Goal: Task Accomplishment & Management: Use online tool/utility

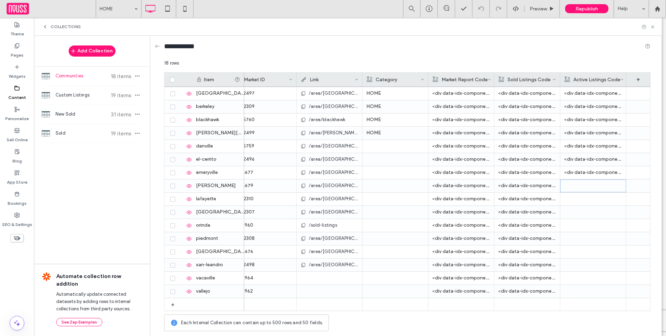
scroll to position [26, 0]
click at [574, 181] on div at bounding box center [593, 185] width 58 height 13
click at [574, 181] on div "Rich Text Editor" at bounding box center [597, 180] width 73 height 5
click at [568, 201] on div at bounding box center [593, 198] width 58 height 13
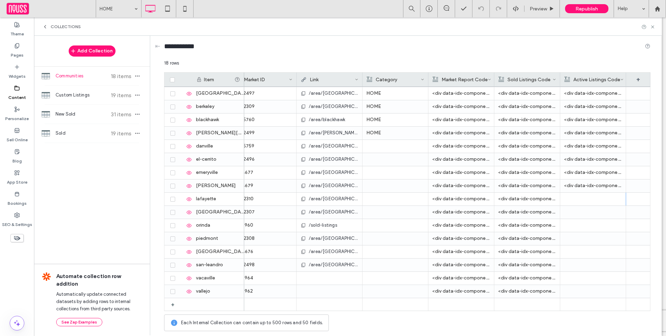
click at [568, 201] on div at bounding box center [593, 198] width 58 height 13
click at [569, 197] on div "Rich Text Editor" at bounding box center [597, 199] width 73 height 17
click at [579, 214] on div at bounding box center [593, 212] width 58 height 13
click at [595, 210] on div at bounding box center [593, 212] width 58 height 13
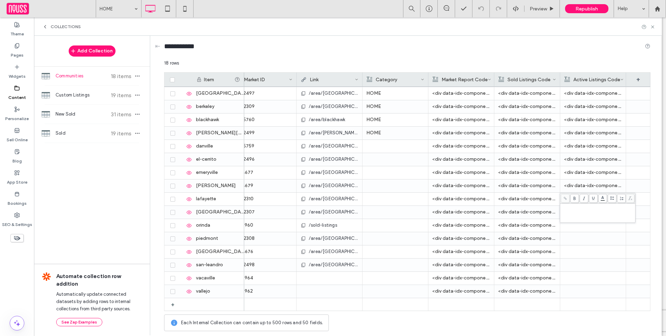
click at [595, 210] on div "Rich Text Editor" at bounding box center [597, 212] width 73 height 17
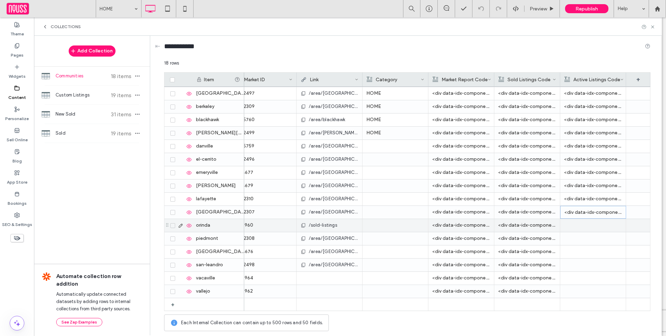
click at [593, 224] on div at bounding box center [593, 225] width 58 height 13
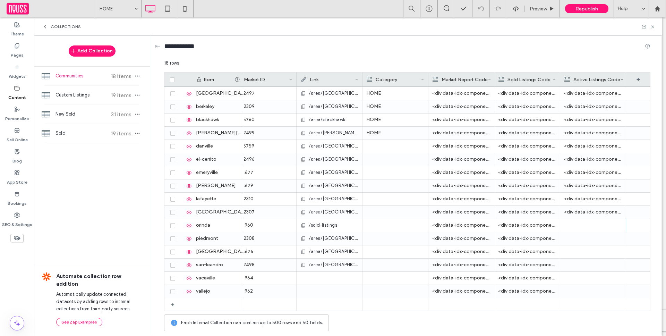
click at [587, 232] on div "https://www.stephaniechristmas.com/area/piedmont 2442308 /area/piedmont <div da…" at bounding box center [209, 238] width 881 height 13
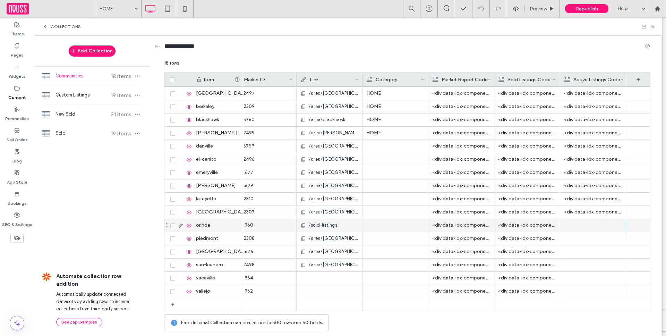
click at [589, 225] on div at bounding box center [593, 225] width 58 height 13
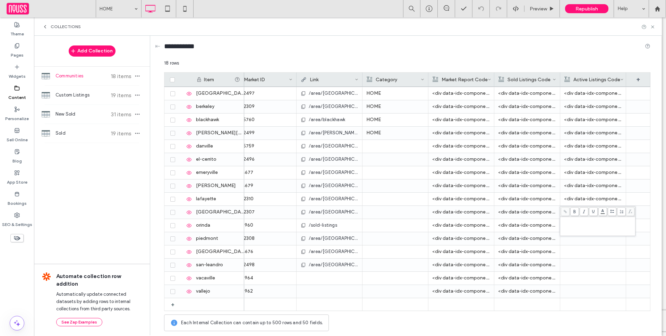
click at [589, 225] on div "Rich Text Editor" at bounding box center [597, 225] width 73 height 17
click at [589, 241] on div at bounding box center [593, 238] width 58 height 13
click at [584, 237] on div at bounding box center [593, 238] width 58 height 13
click at [580, 235] on div "Rich Text Editor" at bounding box center [597, 233] width 73 height 5
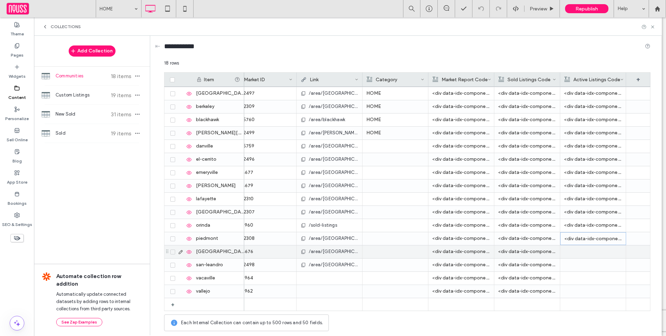
click at [583, 250] on div at bounding box center [593, 251] width 58 height 13
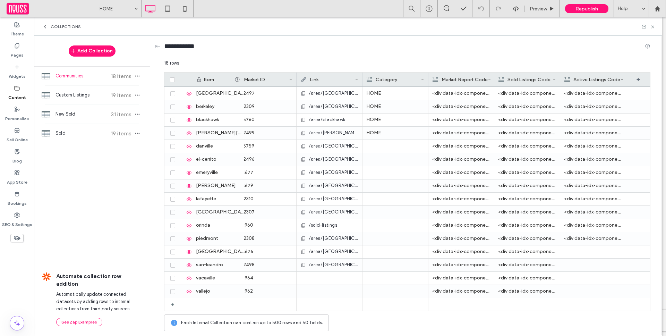
click at [572, 251] on div at bounding box center [593, 251] width 58 height 13
click at [572, 251] on div "Rich Text Editor" at bounding box center [597, 252] width 73 height 17
click at [572, 266] on div at bounding box center [593, 264] width 58 height 13
click at [568, 267] on div at bounding box center [593, 264] width 58 height 13
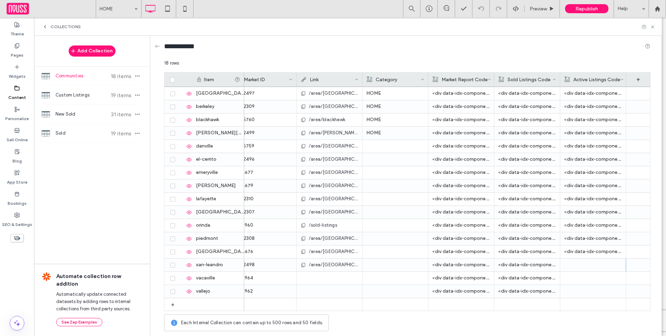
click at [568, 267] on div at bounding box center [593, 264] width 58 height 13
click at [572, 263] on div "Rich Text Editor" at bounding box center [597, 265] width 73 height 17
click at [597, 279] on div at bounding box center [593, 277] width 58 height 13
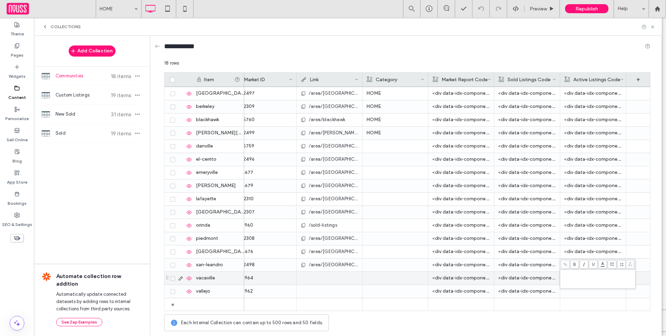
click at [570, 271] on div "Rich Text Editor" at bounding box center [597, 272] width 73 height 5
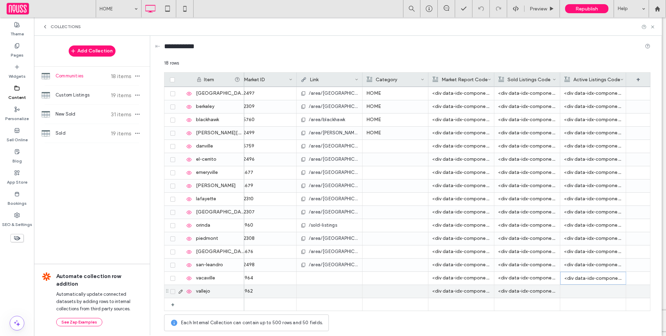
click at [572, 292] on div at bounding box center [593, 291] width 58 height 13
click at [597, 288] on div at bounding box center [593, 291] width 58 height 13
click at [589, 286] on div "Rich Text Editor" at bounding box center [597, 285] width 73 height 5
click at [15, 45] on icon at bounding box center [17, 46] width 6 height 6
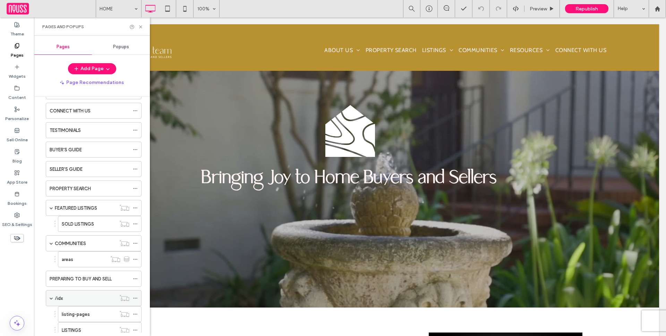
scroll to position [130, 0]
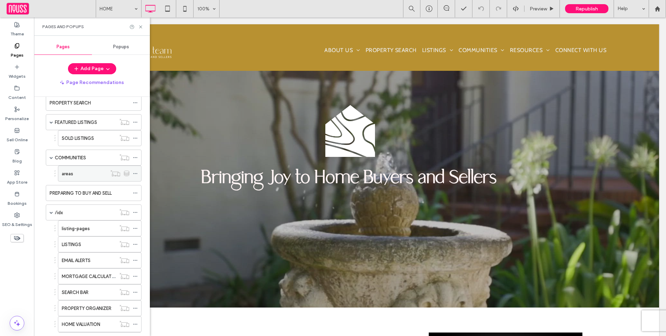
click at [79, 174] on div "areas" at bounding box center [84, 173] width 45 height 7
click at [141, 26] on icon at bounding box center [140, 26] width 5 height 5
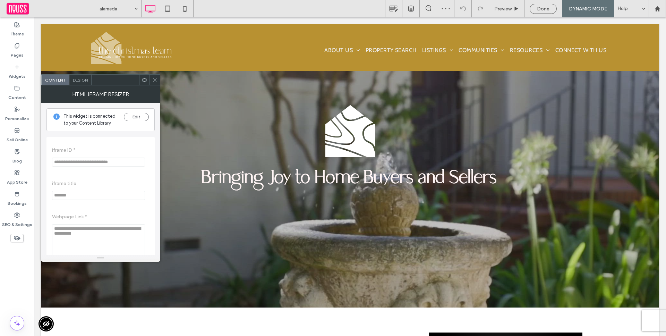
click at [154, 80] on icon at bounding box center [154, 79] width 5 height 5
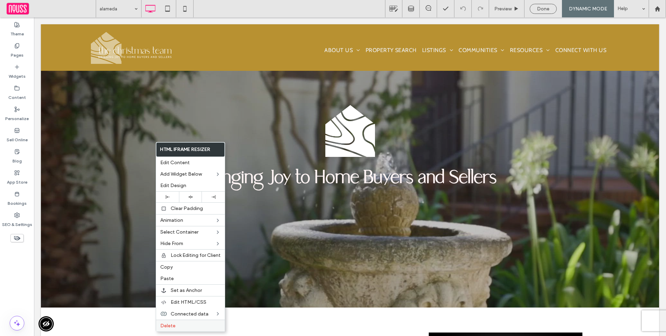
click at [177, 321] on div "Delete" at bounding box center [190, 325] width 69 height 12
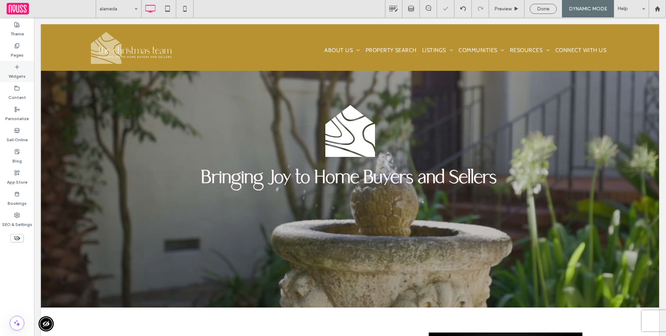
click at [20, 75] on label "Widgets" at bounding box center [17, 75] width 17 height 10
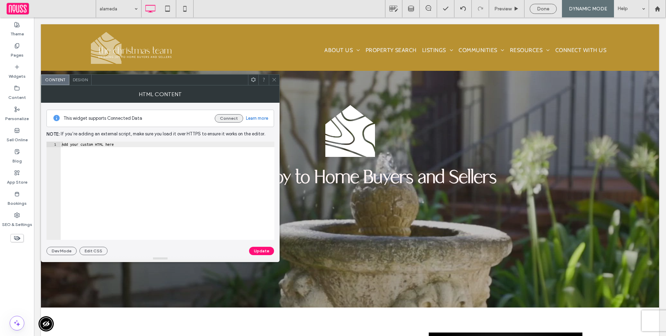
click at [226, 118] on button "Connect" at bounding box center [229, 118] width 28 height 8
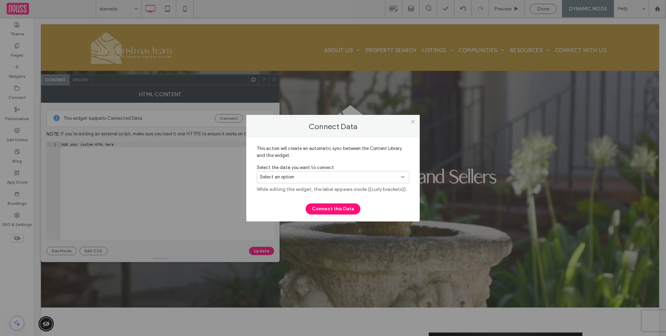
click at [316, 173] on div "Select an option" at bounding box center [329, 176] width 138 height 7
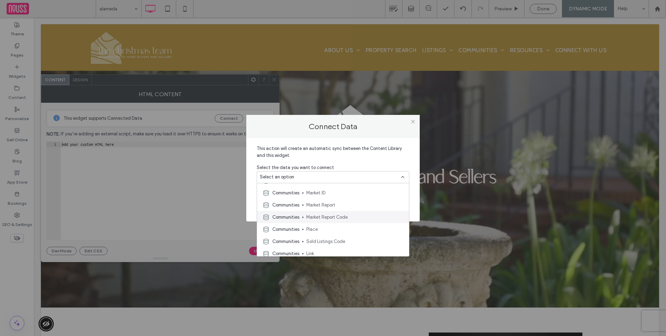
scroll to position [257, 0]
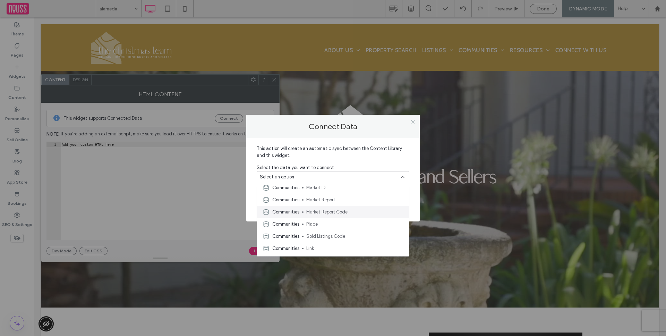
click at [321, 210] on span "Market Report Code" at bounding box center [354, 211] width 97 height 7
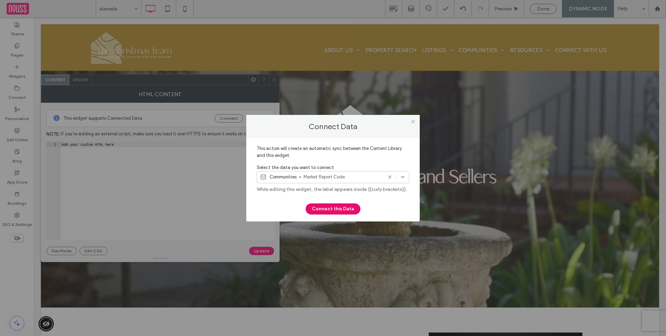
click at [346, 208] on button "Connect this Data" at bounding box center [332, 208] width 55 height 11
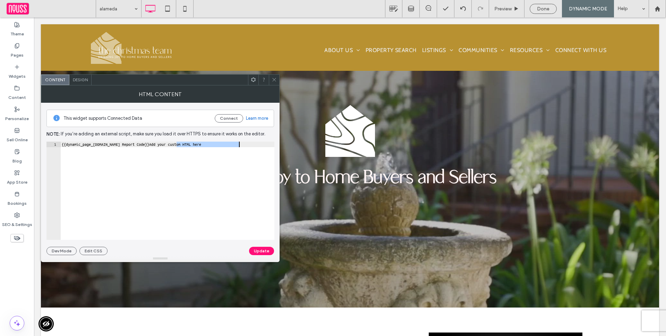
drag, startPoint x: 177, startPoint y: 144, endPoint x: 248, endPoint y: 150, distance: 70.6
click at [248, 150] on div "{{dynamic_page_collection.Market Report Code}}Add your custom HTML here" at bounding box center [167, 195] width 214 height 109
type textarea "**********"
click at [257, 250] on button "Update" at bounding box center [261, 250] width 25 height 8
click at [18, 67] on use at bounding box center [16, 66] width 3 height 3
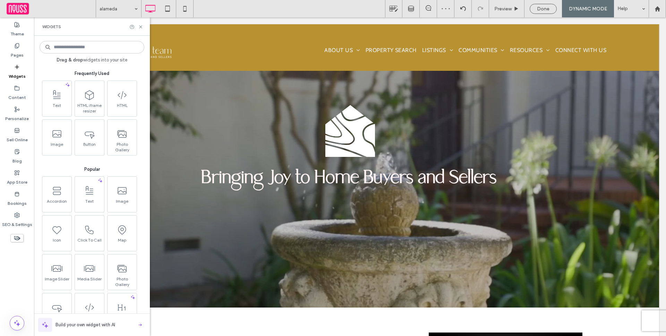
click at [274, 10] on div "alameda Preview Done DYNAMIC MODE Help" at bounding box center [381, 8] width 570 height 17
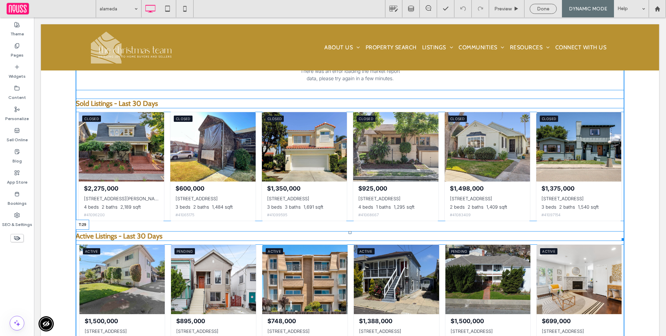
scroll to position [0, 548]
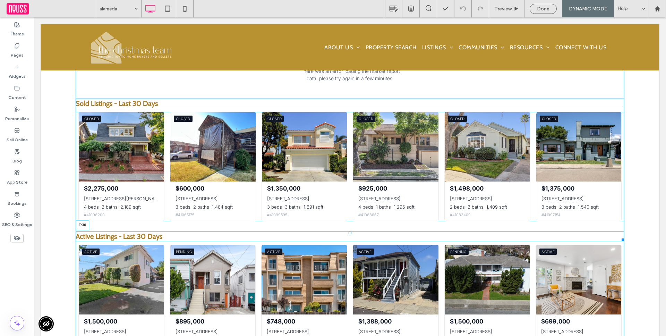
drag, startPoint x: 350, startPoint y: 226, endPoint x: 351, endPoint y: 234, distance: 7.7
click at [351, 234] on div "Active Listings - Last 30 Days T:30" at bounding box center [350, 236] width 548 height 10
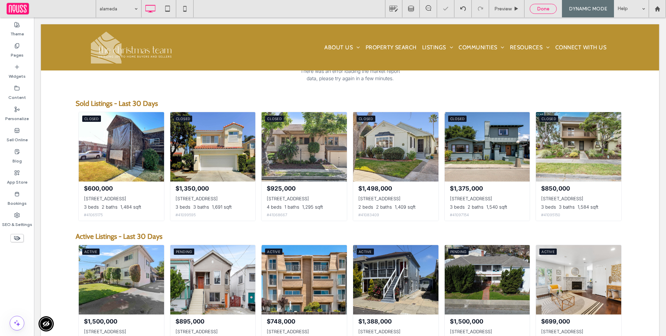
click at [543, 7] on span "Done" at bounding box center [543, 9] width 12 height 6
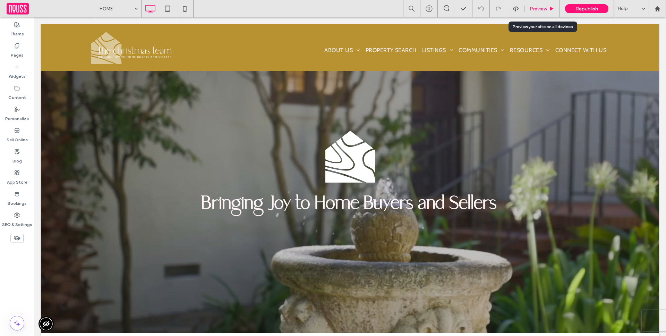
click at [546, 8] on span "Preview" at bounding box center [537, 9] width 17 height 6
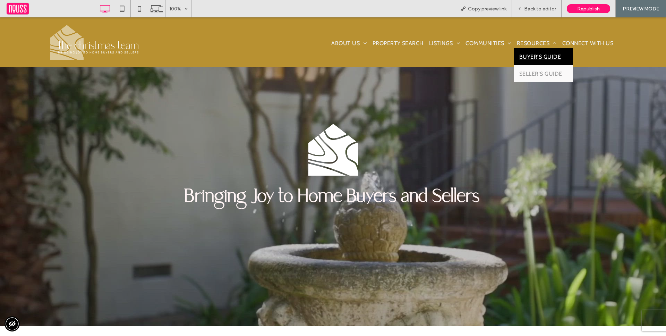
click at [540, 55] on span "BUYER'S GUIDE" at bounding box center [540, 56] width 42 height 7
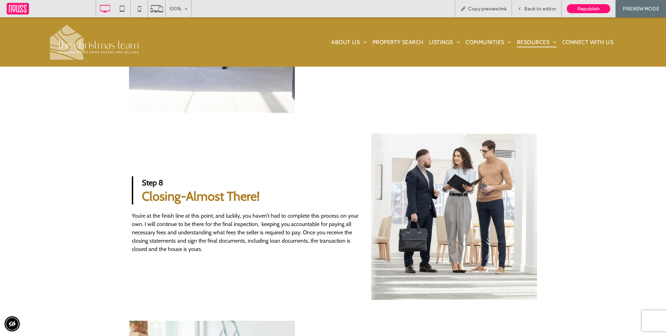
scroll to position [1358, 0]
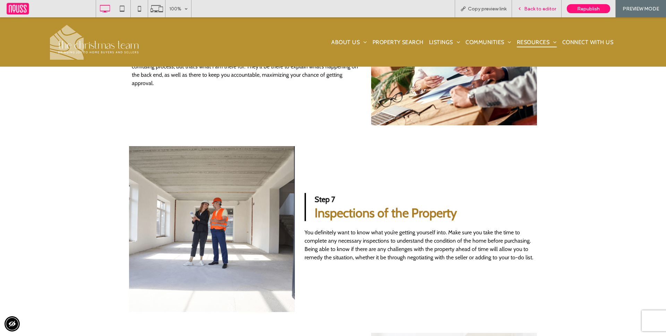
click at [536, 3] on div "Back to editor" at bounding box center [537, 8] width 50 height 17
click at [542, 8] on span "Back to editor" at bounding box center [540, 9] width 32 height 6
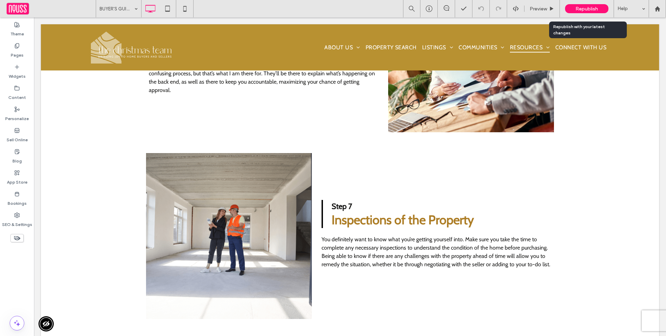
click at [574, 11] on div "Republish" at bounding box center [586, 8] width 43 height 9
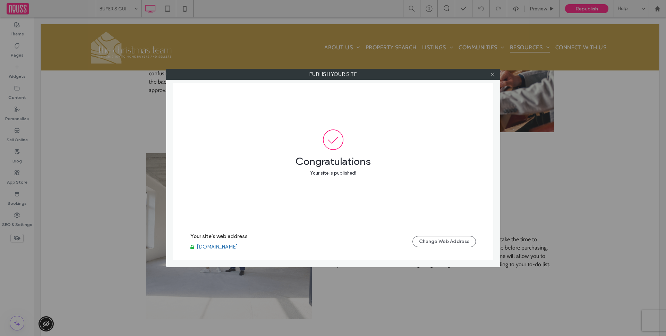
click at [226, 248] on link "www.stephaniechristmas.com" at bounding box center [217, 246] width 41 height 6
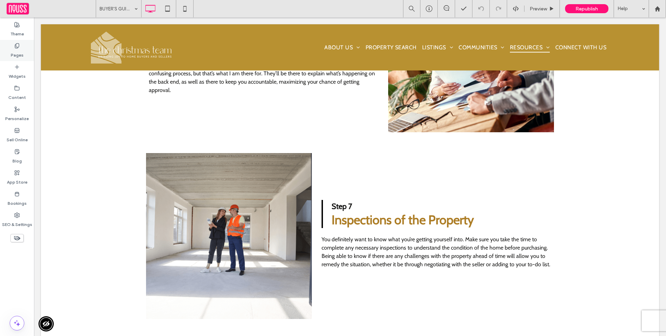
click at [20, 49] on label "Pages" at bounding box center [17, 54] width 13 height 10
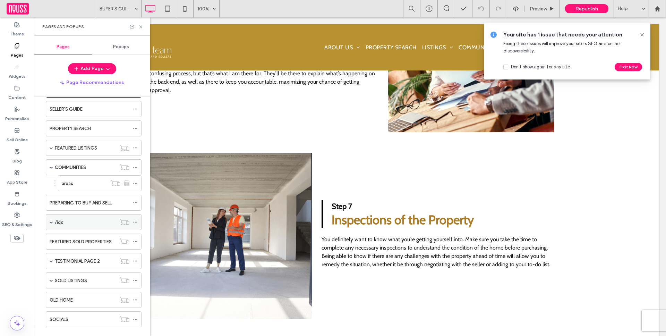
scroll to position [117, 0]
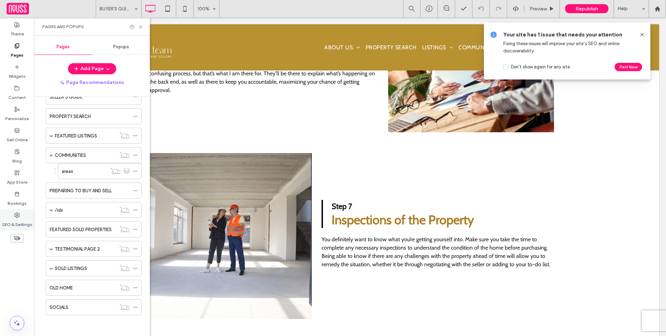
click at [16, 215] on use at bounding box center [17, 215] width 5 height 5
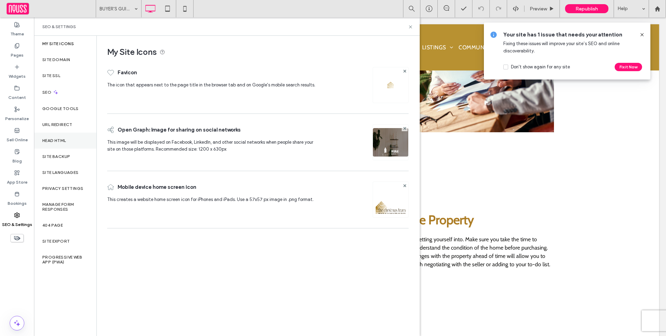
click at [66, 138] on label "Head HTML" at bounding box center [54, 140] width 24 height 5
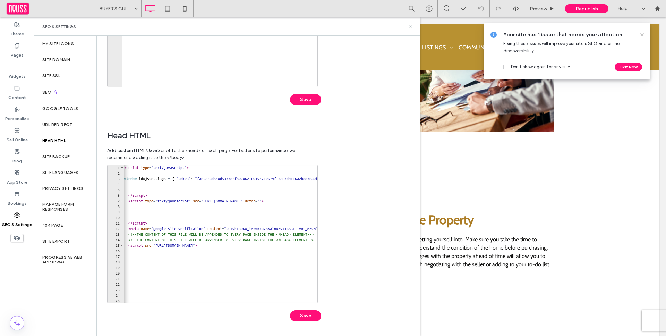
scroll to position [1, 0]
click at [129, 227] on div "< script type = "text/javascript" > window . idxjsSettings = { "token" : "fae5a…" at bounding box center [309, 238] width 370 height 149
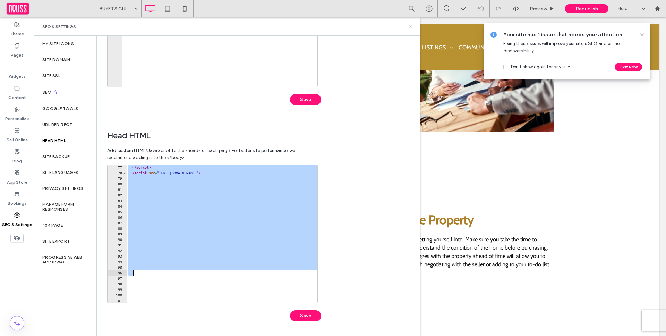
scroll to position [0, 0]
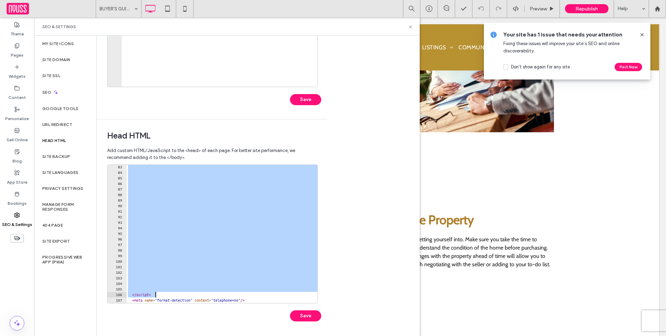
drag, startPoint x: 128, startPoint y: 244, endPoint x: 198, endPoint y: 295, distance: 87.2
click at [198, 295] on div "**********" at bounding box center [212, 233] width 210 height 139
type textarea "*********"
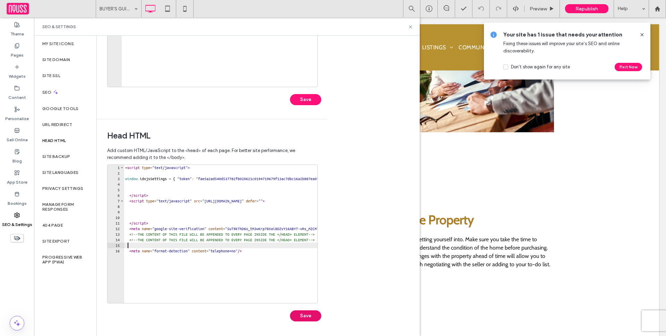
click at [306, 317] on button "Save" at bounding box center [305, 315] width 31 height 11
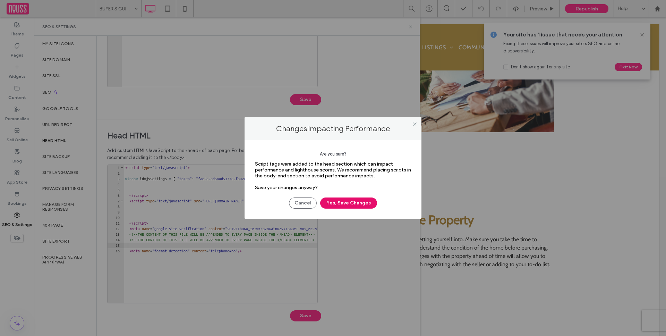
click at [343, 199] on button "Yes, Save Changes" at bounding box center [348, 202] width 57 height 11
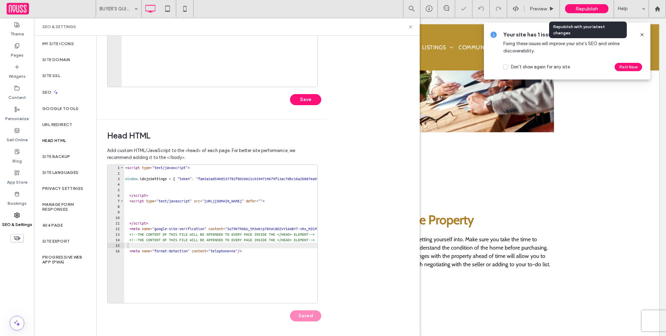
click at [592, 7] on span "Republish" at bounding box center [586, 9] width 23 height 6
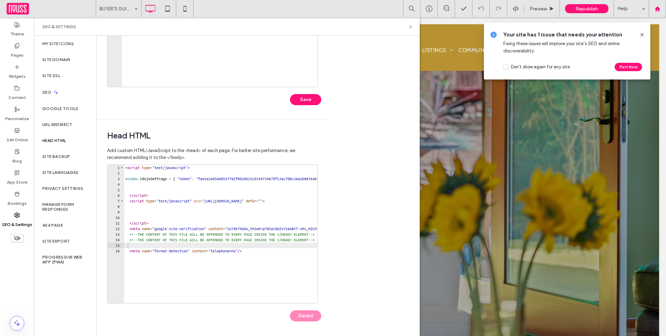
click at [651, 10] on div at bounding box center [657, 9] width 17 height 6
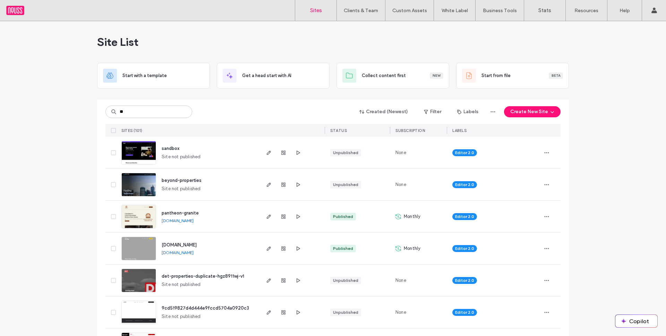
type input "***"
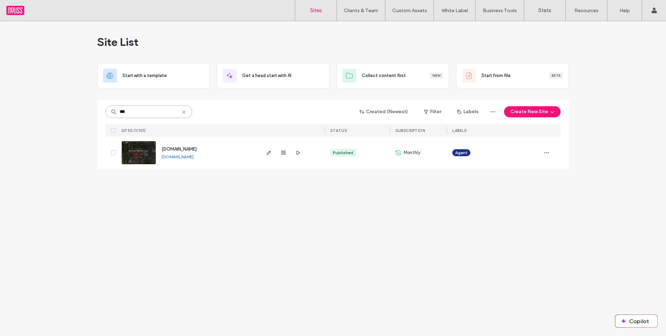
click at [148, 114] on input "***" at bounding box center [148, 111] width 87 height 12
click at [194, 147] on span "www.mikebrodie.com" at bounding box center [179, 148] width 35 height 5
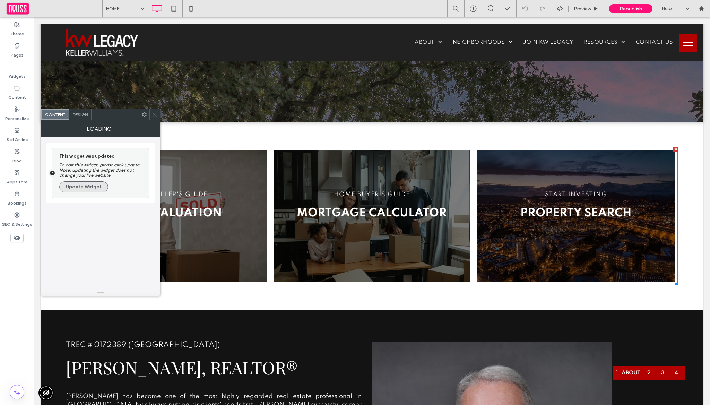
click at [101, 185] on button "Update Widget" at bounding box center [83, 186] width 49 height 11
click at [113, 189] on div "This widget was updated To edit this widget, please click update. Note: updatin…" at bounding box center [102, 173] width 86 height 42
click at [97, 189] on button "Update Widget" at bounding box center [83, 186] width 49 height 11
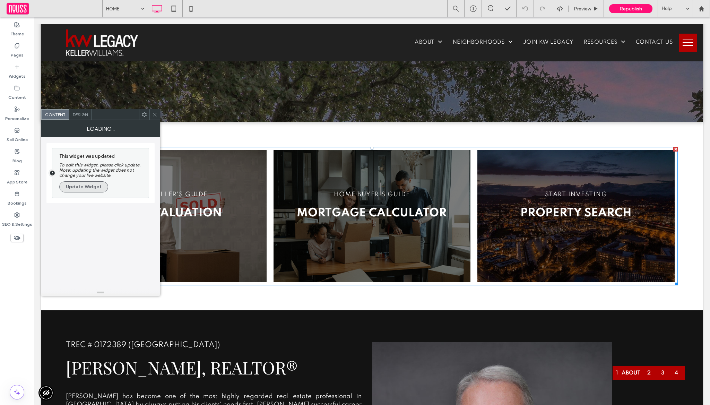
click at [97, 189] on button "Update Widget" at bounding box center [83, 186] width 49 height 11
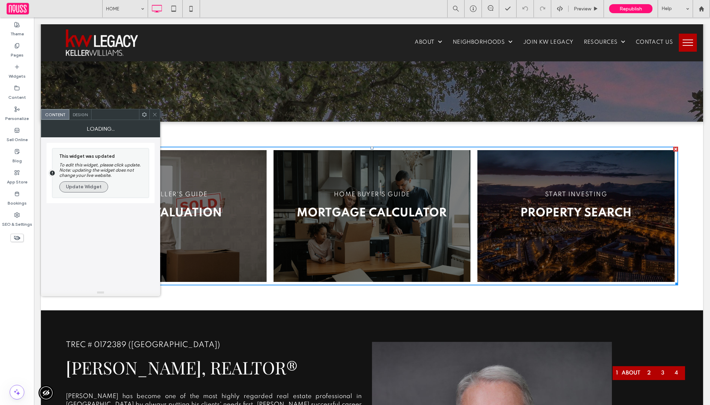
click at [97, 189] on button "Update Widget" at bounding box center [83, 186] width 49 height 11
click at [89, 118] on div "Design" at bounding box center [80, 114] width 22 height 10
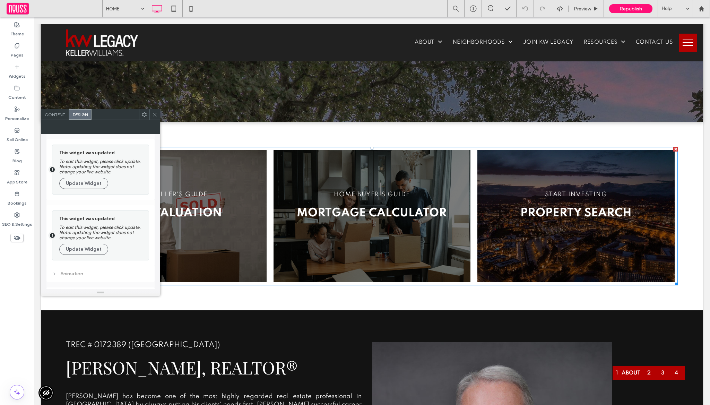
click at [61, 118] on div "Content" at bounding box center [55, 114] width 28 height 10
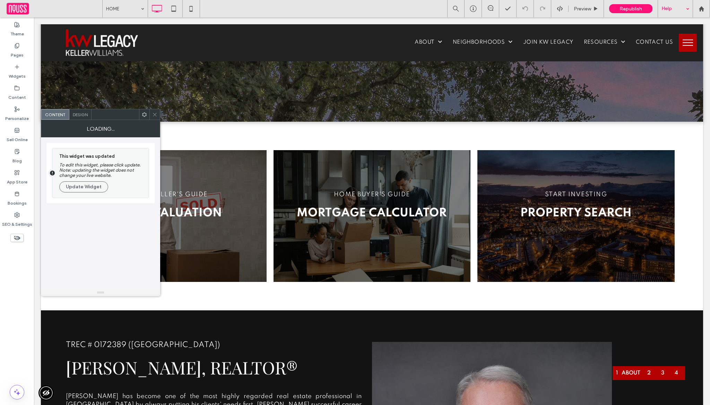
click at [666, 6] on div "Help" at bounding box center [675, 8] width 35 height 17
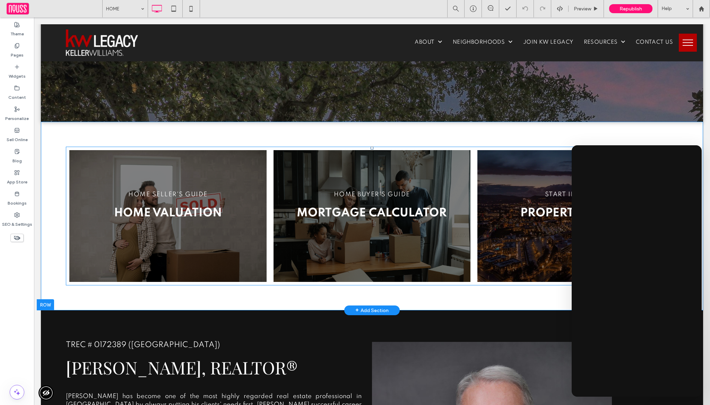
click at [194, 197] on span at bounding box center [372, 216] width 612 height 139
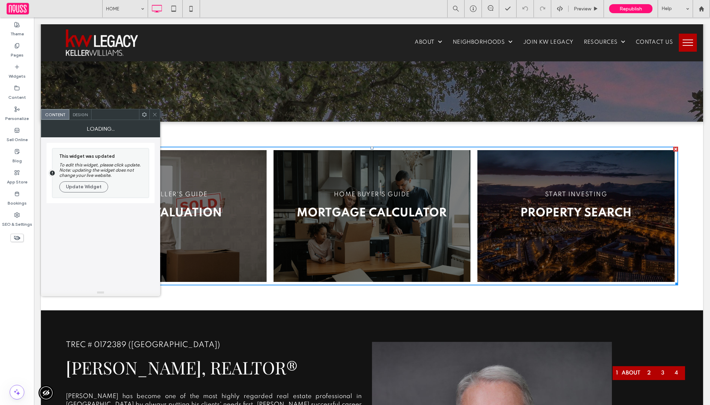
click at [156, 112] on icon at bounding box center [154, 114] width 5 height 5
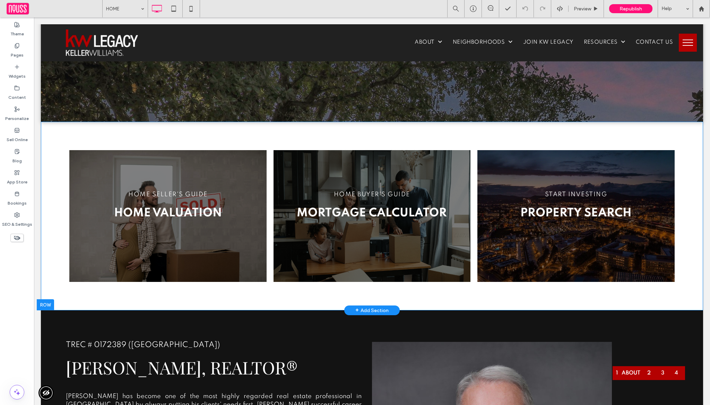
scroll to position [260, 0]
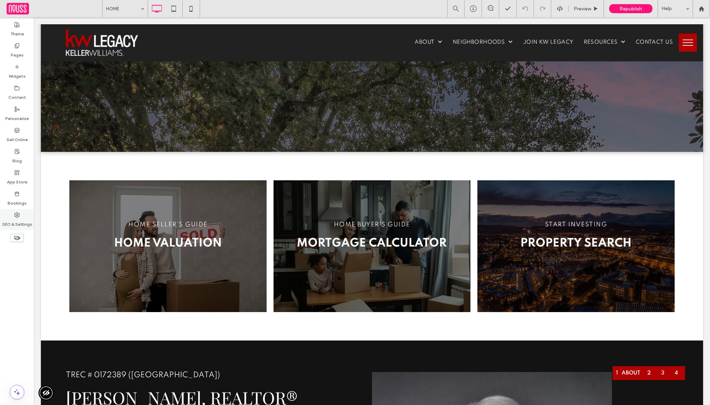
click at [27, 219] on label "SEO & Settings" at bounding box center [17, 223] width 30 height 10
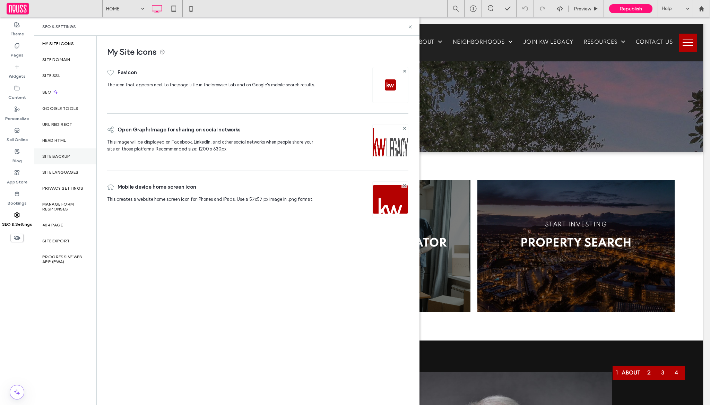
click at [73, 158] on div "Site Backup" at bounding box center [65, 156] width 62 height 16
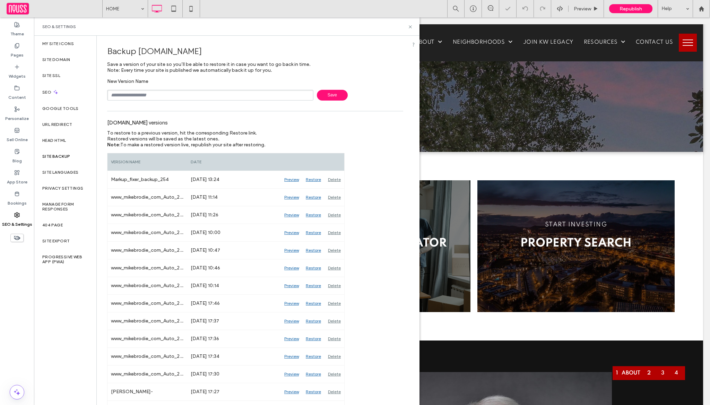
click at [245, 88] on div "New Version Name Save" at bounding box center [255, 89] width 296 height 22
click at [245, 92] on input "text" at bounding box center [210, 95] width 206 height 11
type input "**********"
click at [338, 96] on span "Save" at bounding box center [332, 95] width 31 height 11
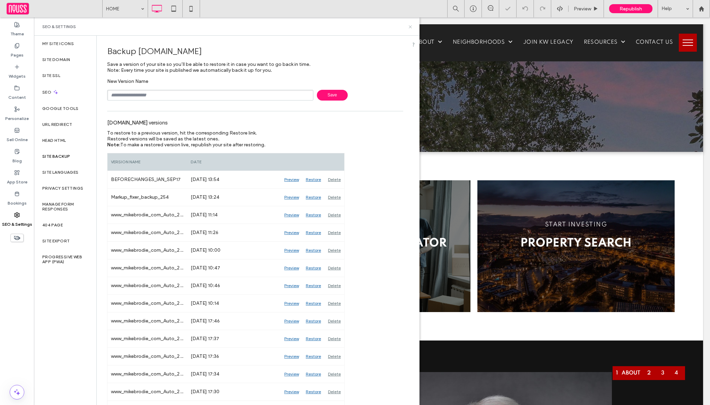
click at [411, 27] on icon at bounding box center [410, 26] width 5 height 5
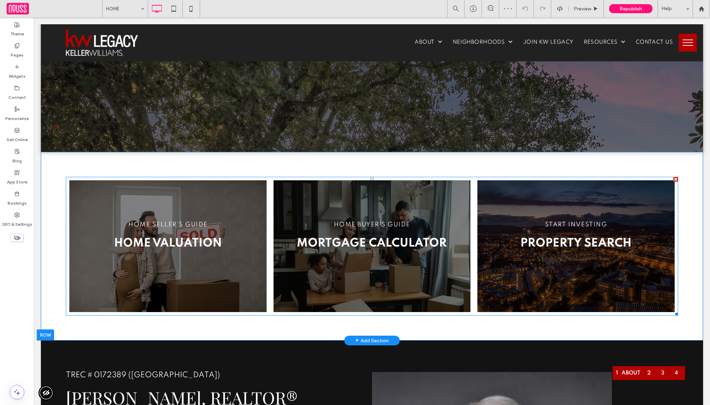
click at [275, 280] on span at bounding box center [372, 246] width 612 height 139
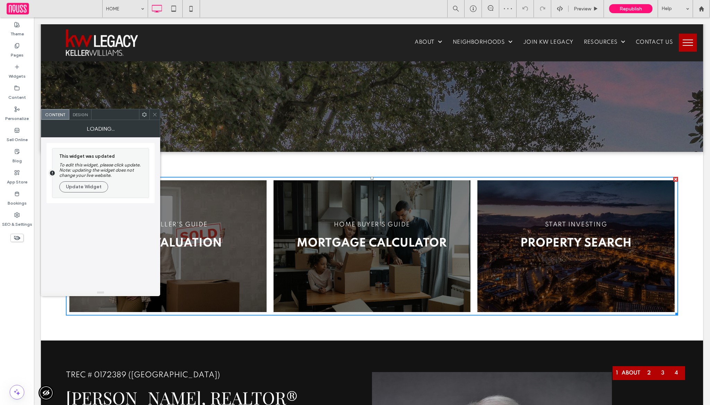
click at [149, 116] on div at bounding box center [154, 114] width 10 height 10
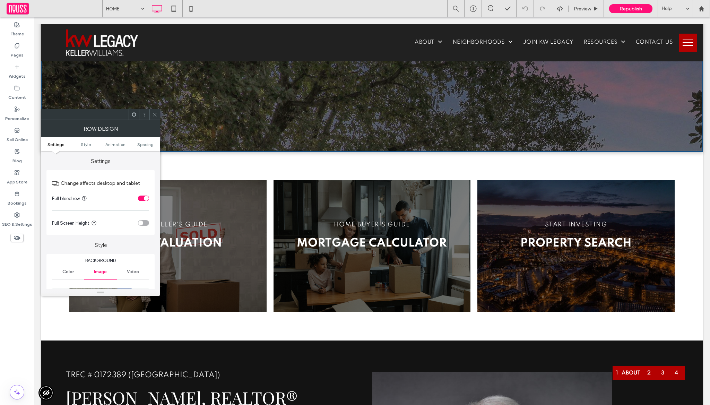
click at [154, 113] on icon at bounding box center [154, 114] width 5 height 5
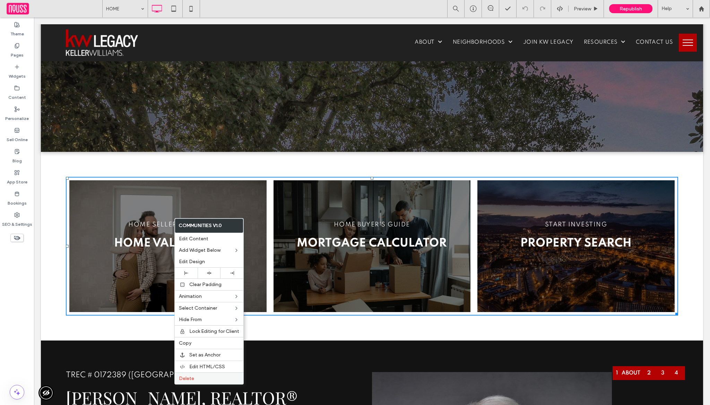
click at [219, 382] on div "Delete" at bounding box center [209, 378] width 69 height 12
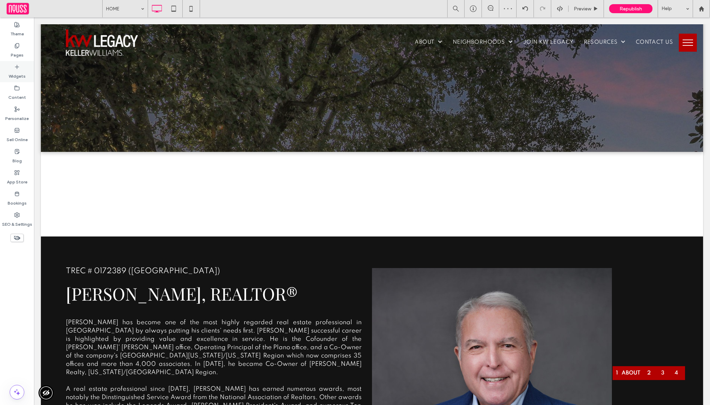
click at [23, 76] on label "Widgets" at bounding box center [17, 75] width 17 height 10
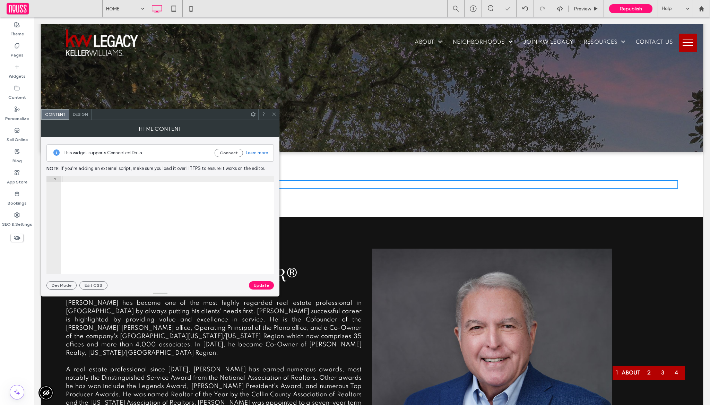
drag, startPoint x: 109, startPoint y: 101, endPoint x: 146, endPoint y: 21, distance: 88.5
click at [222, 192] on div "Add your custom HTML here" at bounding box center [167, 230] width 214 height 109
paste textarea "**********"
type textarea "**********"
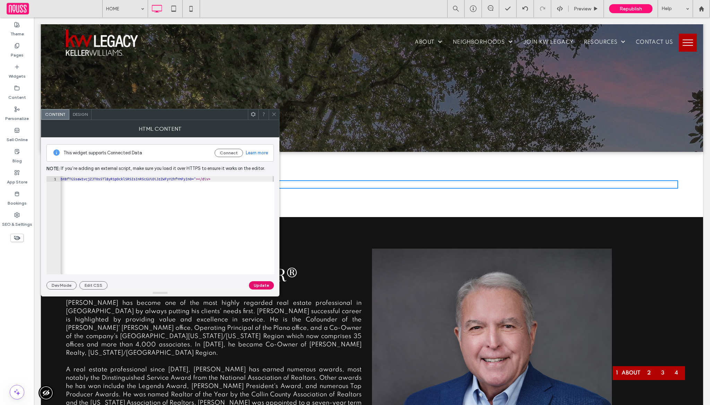
click at [266, 286] on button "Update" at bounding box center [261, 285] width 25 height 8
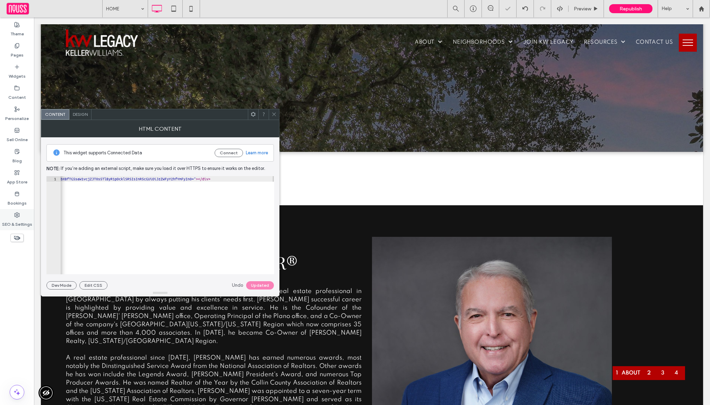
click at [25, 224] on label "SEO & Settings" at bounding box center [17, 223] width 30 height 10
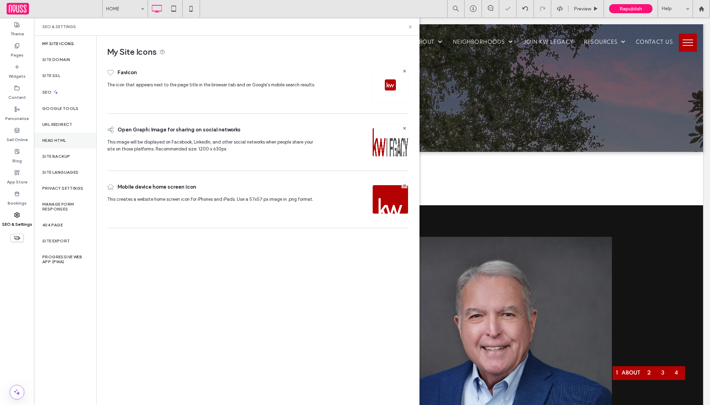
click at [69, 141] on div "Head HTML" at bounding box center [65, 140] width 62 height 16
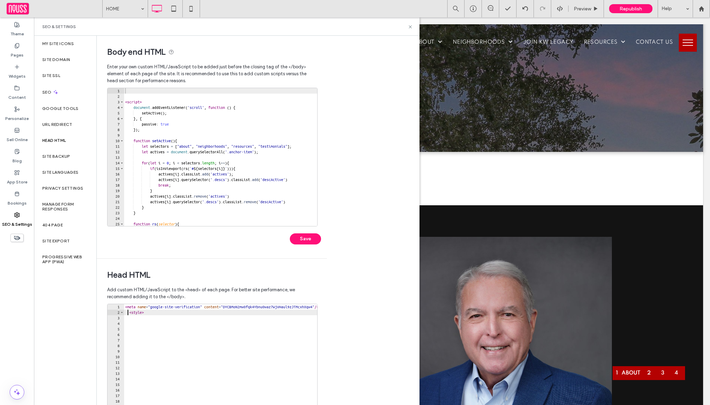
click at [128, 311] on div "< meta name = "google-site-verification" content = "DYCBMoN2mw0fqk4Ybnu0waz7WjV…" at bounding box center [259, 378] width 270 height 149
type textarea "**********"
paste textarea "**********"
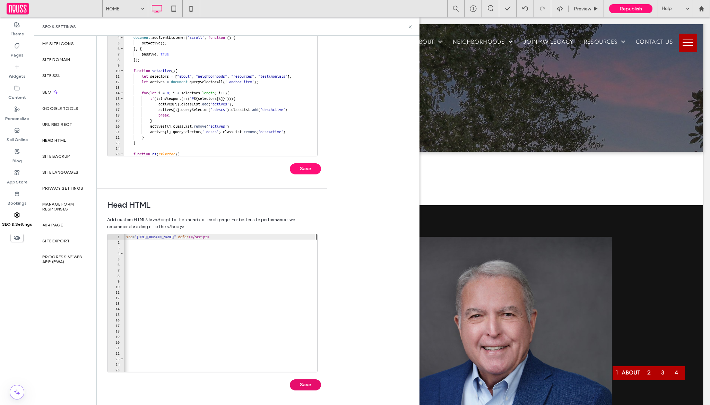
type textarea "**********"
click at [305, 385] on button "Save" at bounding box center [305, 384] width 31 height 11
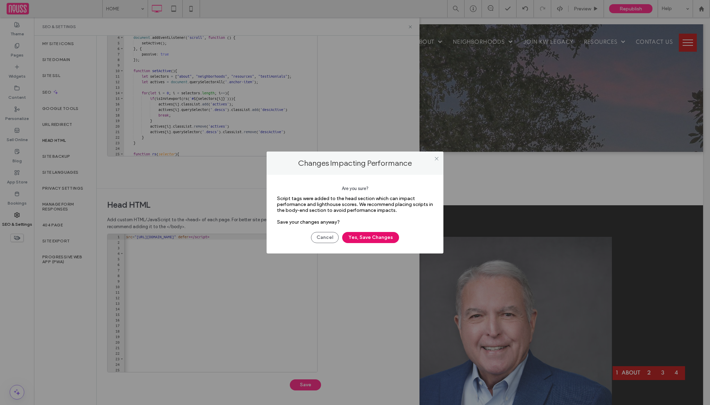
click at [382, 241] on button "Yes, Save Changes" at bounding box center [370, 237] width 57 height 11
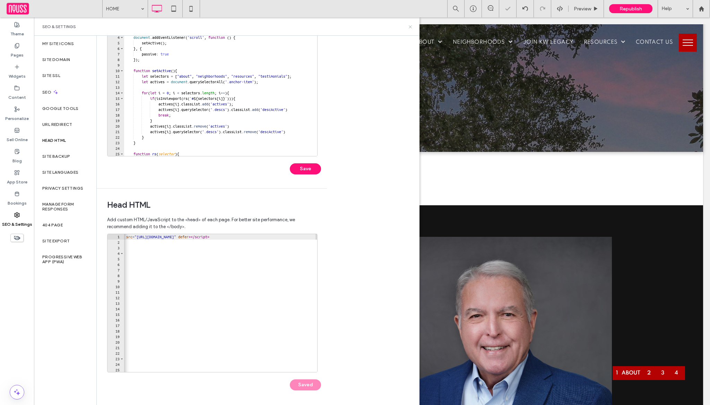
click at [409, 26] on icon at bounding box center [410, 26] width 5 height 5
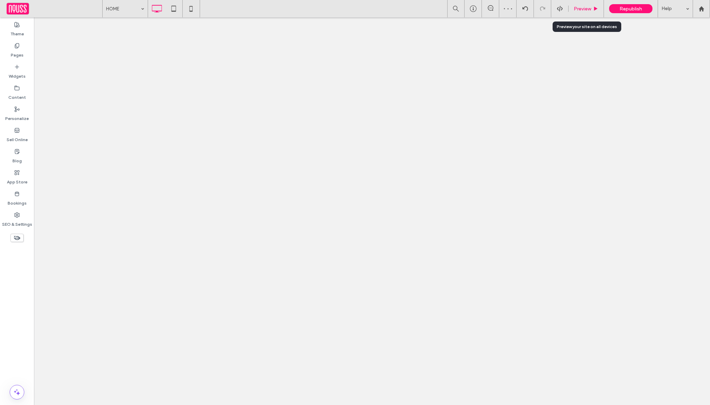
click at [571, 1] on div "Preview" at bounding box center [586, 8] width 35 height 17
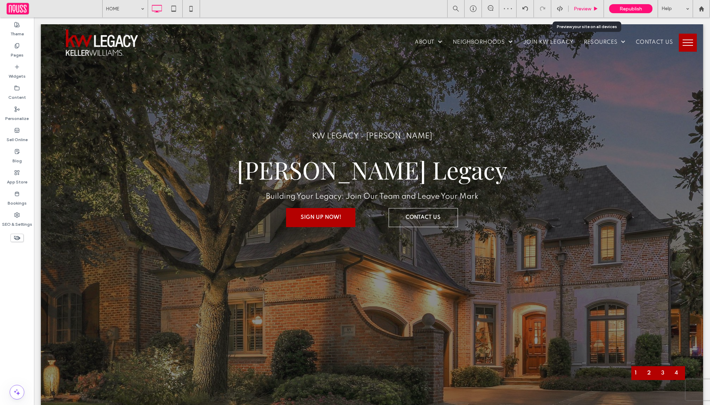
scroll to position [0, 0]
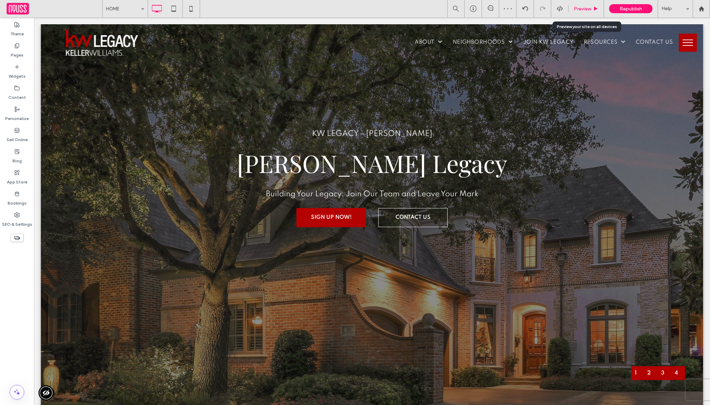
click at [576, 7] on span "Preview" at bounding box center [582, 9] width 17 height 6
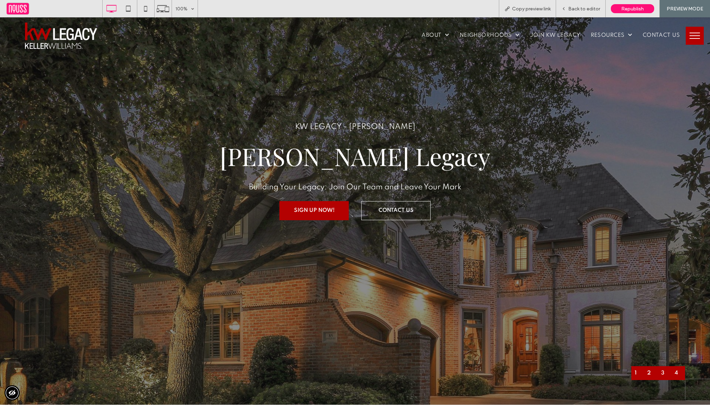
click at [635, 370] on div "1" at bounding box center [636, 373] width 2 height 7
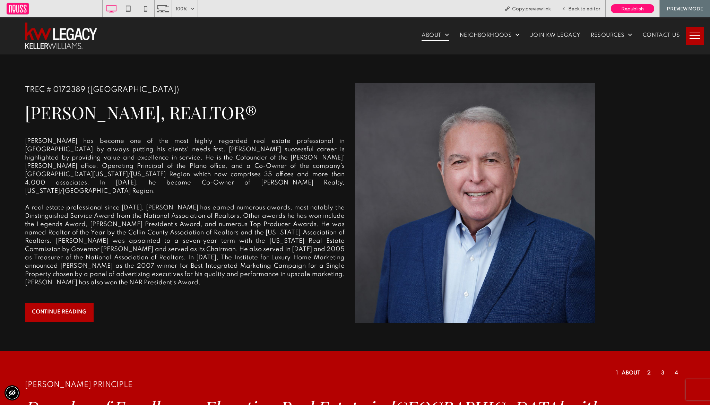
click at [647, 372] on div "2" at bounding box center [648, 373] width 3 height 7
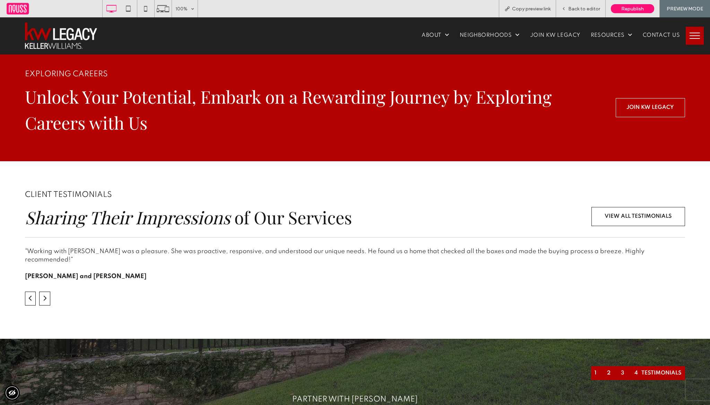
scroll to position [1848, 0]
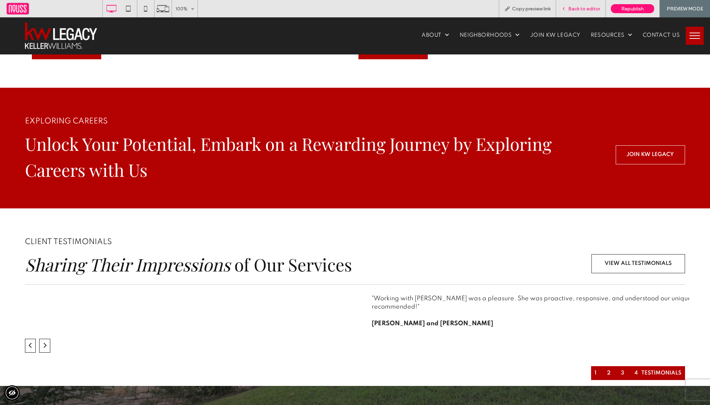
click at [591, 9] on span "Back to editor" at bounding box center [584, 9] width 32 height 6
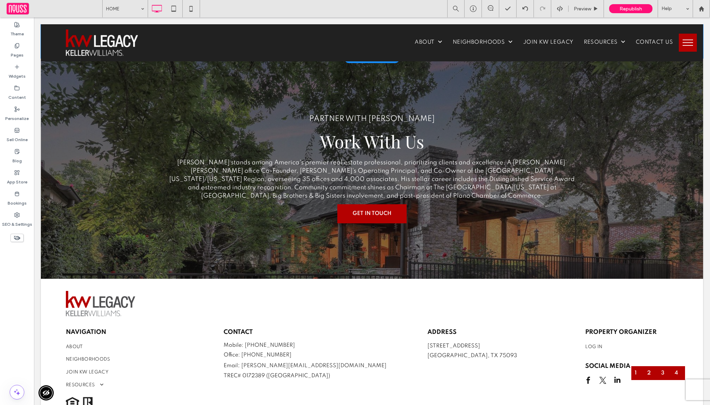
scroll to position [2222, 0]
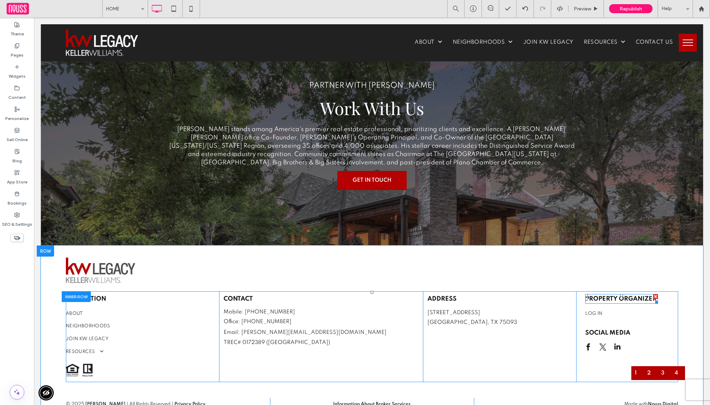
click at [653, 294] on div at bounding box center [655, 296] width 5 height 5
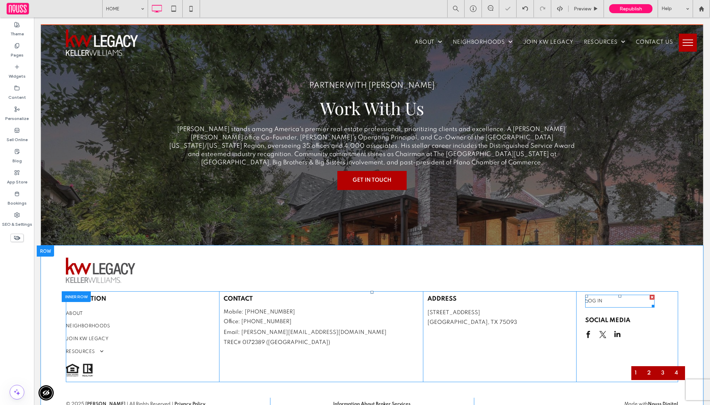
click at [650, 295] on div at bounding box center [652, 297] width 5 height 5
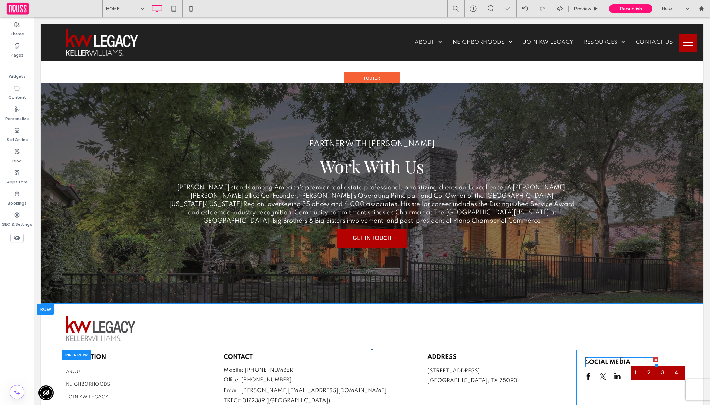
scroll to position [2239, 0]
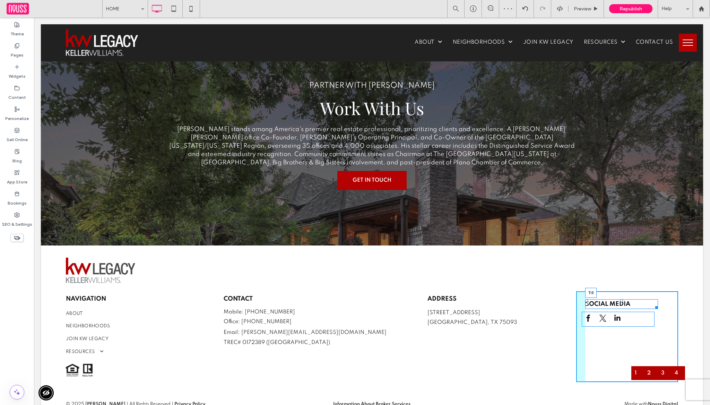
drag, startPoint x: 617, startPoint y: 285, endPoint x: 620, endPoint y: 277, distance: 9.1
click at [620, 299] on div "SOCIAL MEDIA T:0" at bounding box center [621, 304] width 73 height 10
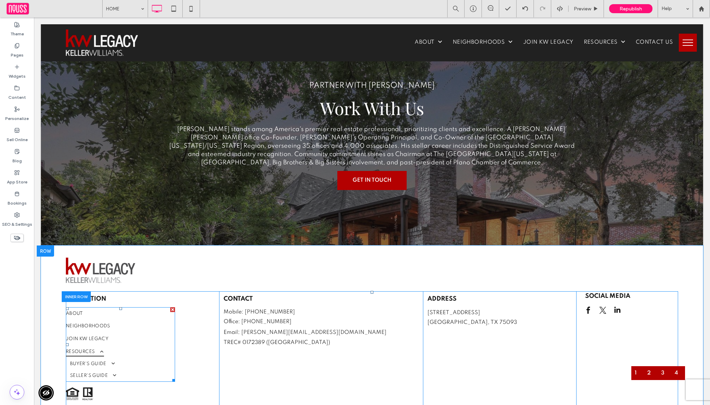
click at [142, 346] on link "RESOURCES" at bounding box center [120, 352] width 109 height 13
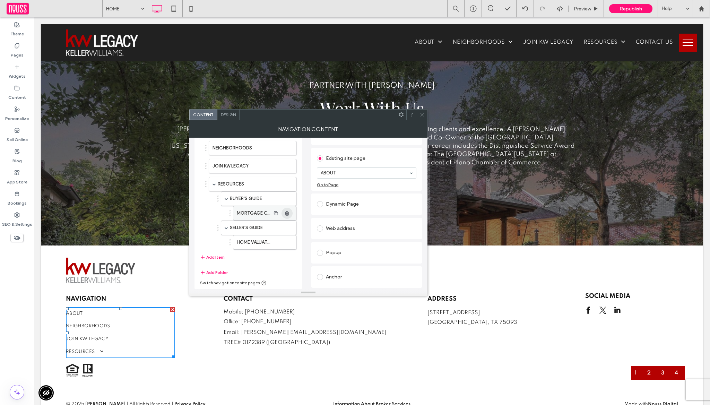
click at [287, 214] on icon "button" at bounding box center [287, 213] width 6 height 6
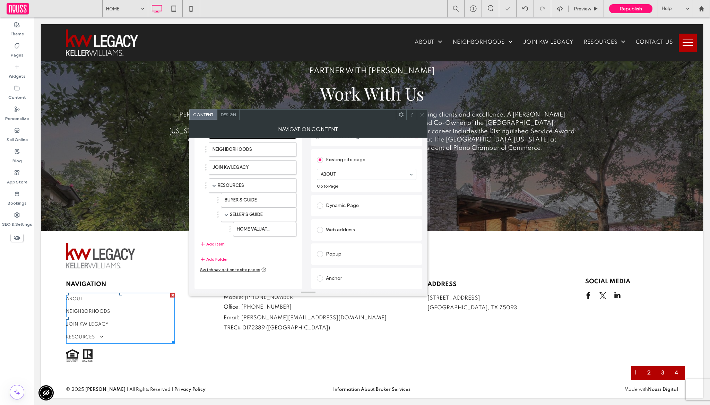
scroll to position [2222, 0]
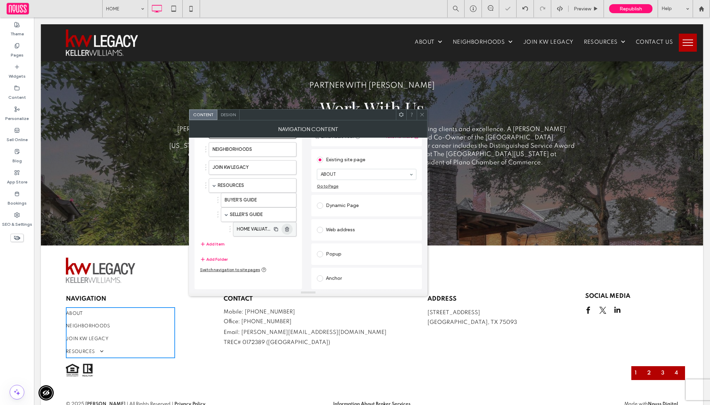
click at [287, 228] on use "button" at bounding box center [287, 229] width 4 height 5
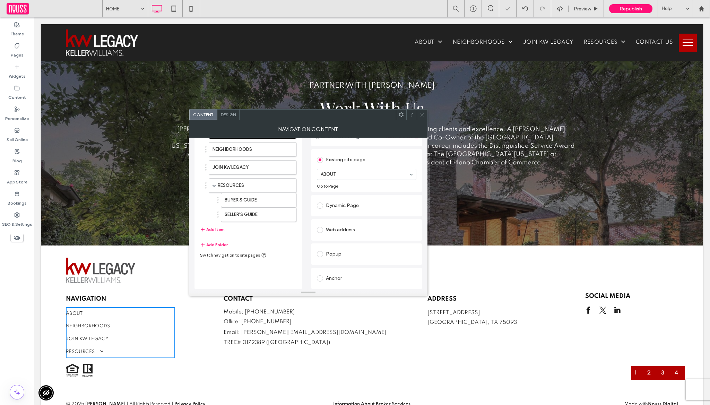
click at [423, 114] on use at bounding box center [421, 114] width 3 height 3
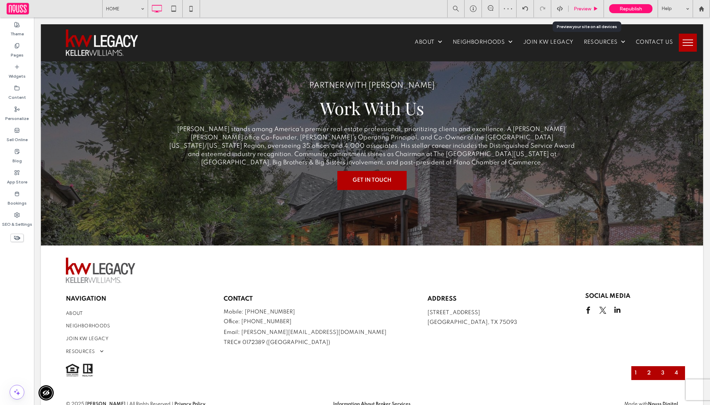
click at [582, 10] on span "Preview" at bounding box center [582, 9] width 17 height 6
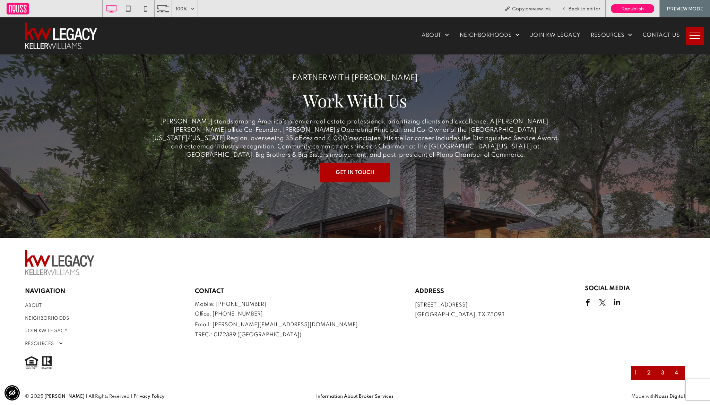
scroll to position [2200, 0]
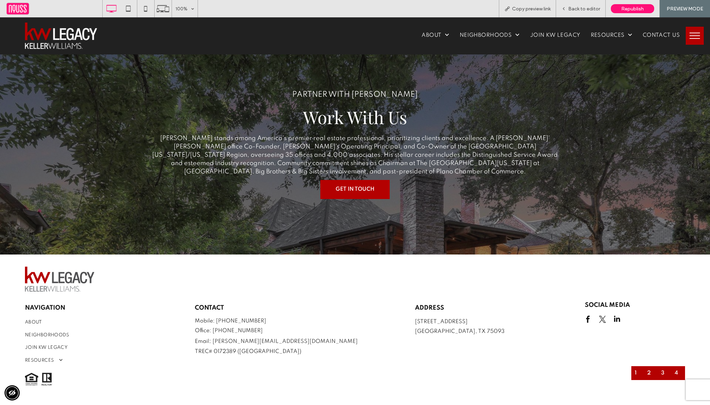
click at [697, 40] on button "menu" at bounding box center [695, 36] width 18 height 18
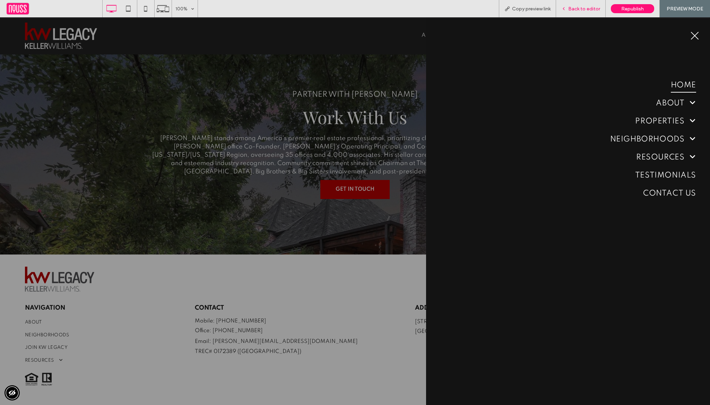
click at [598, 15] on div "Back to editor" at bounding box center [581, 8] width 50 height 17
click at [598, 9] on span "Back to editor" at bounding box center [584, 9] width 32 height 6
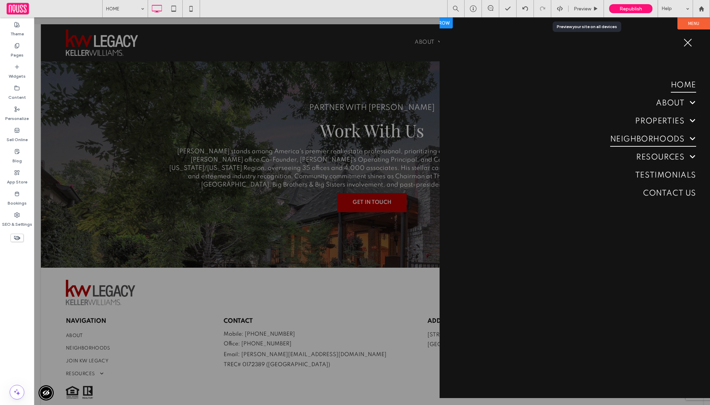
scroll to position [2208, 0]
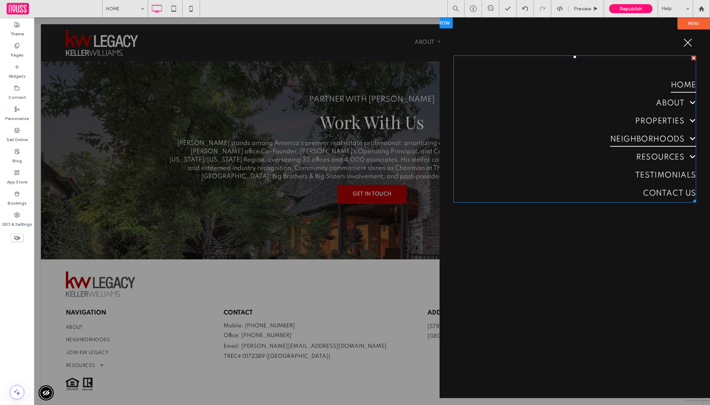
click at [678, 133] on span "NEIGHBORHOODS" at bounding box center [653, 139] width 86 height 15
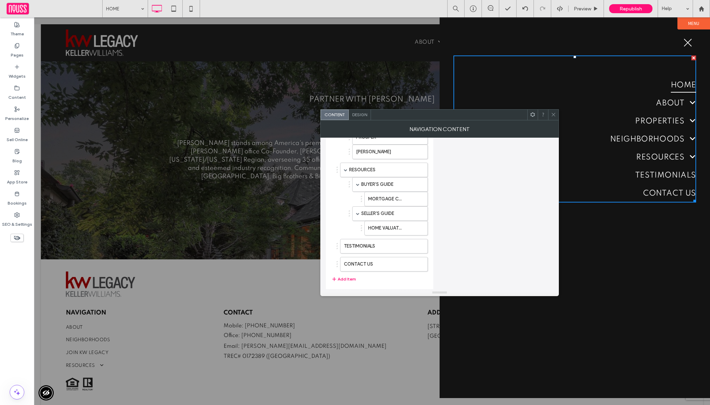
scroll to position [231, 0]
click at [420, 197] on use "button" at bounding box center [418, 197] width 4 height 5
click at [421, 209] on icon "button" at bounding box center [419, 212] width 6 height 6
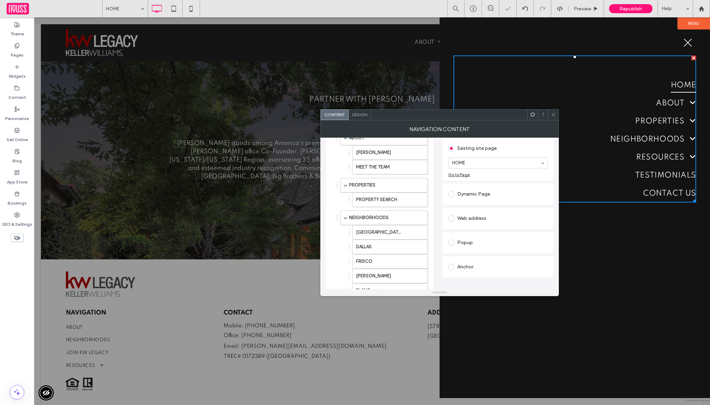
scroll to position [44, 0]
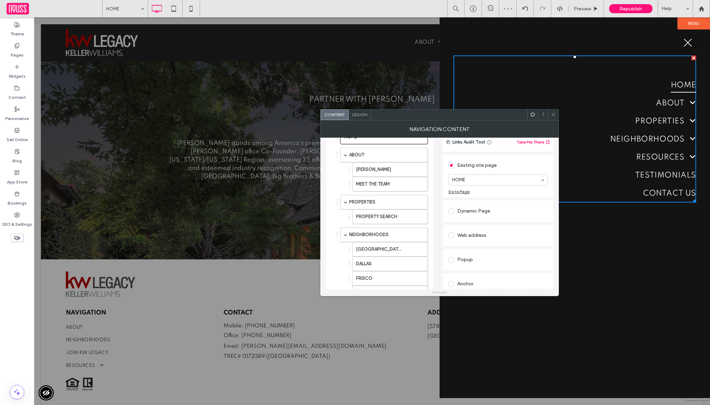
click at [553, 121] on div "NAVIGATION CONTENT" at bounding box center [439, 128] width 239 height 17
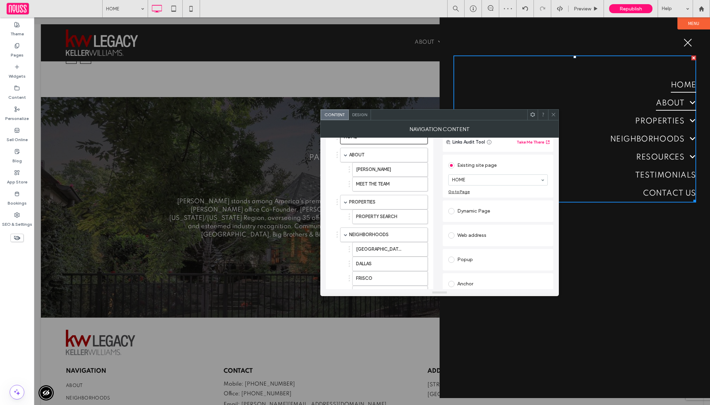
scroll to position [2225, 0]
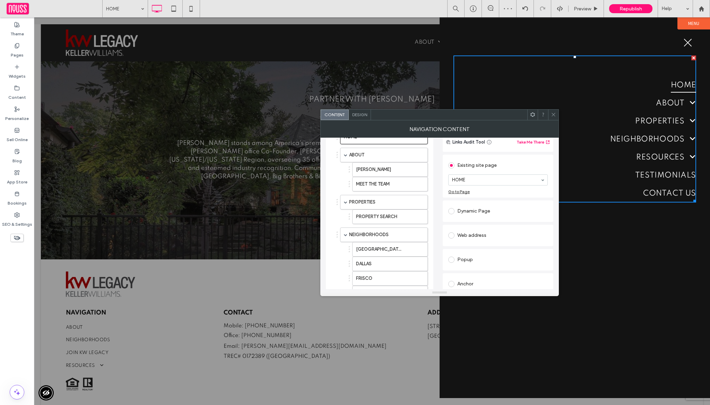
click at [554, 117] on span at bounding box center [553, 115] width 5 height 10
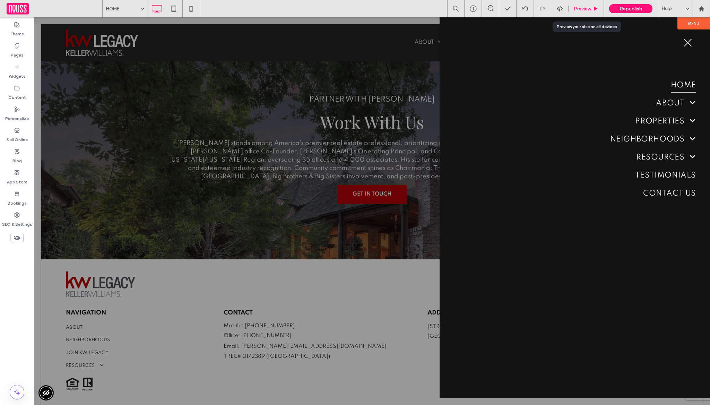
click at [580, 6] on span "Preview" at bounding box center [582, 9] width 17 height 6
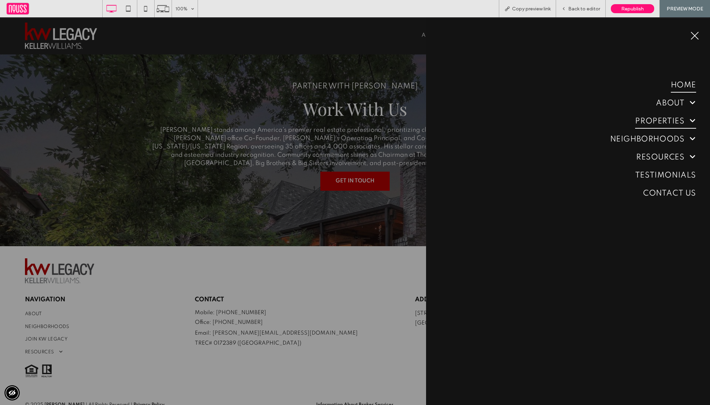
click at [683, 124] on span "PROPERTIES" at bounding box center [665, 121] width 61 height 15
click at [678, 133] on span "PROPERTY SEARCH" at bounding box center [667, 136] width 49 height 7
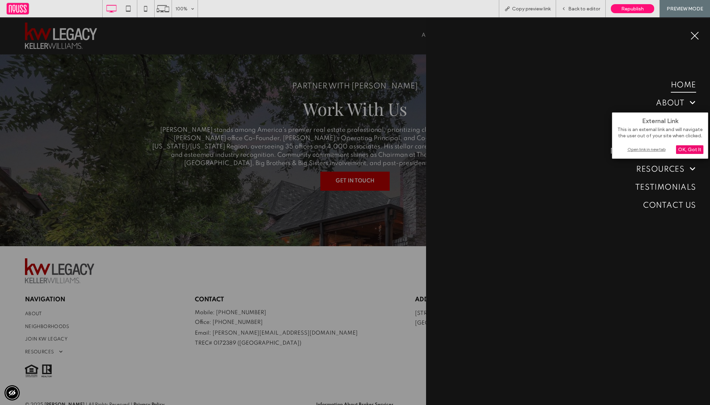
click at [693, 153] on div "OK, Got It" at bounding box center [689, 149] width 27 height 9
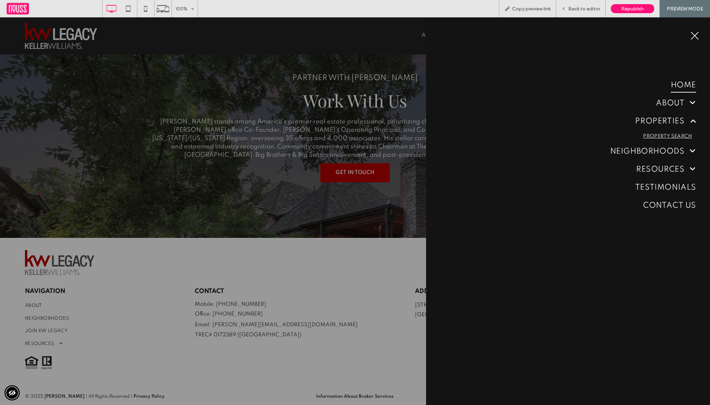
scroll to position [2200, 0]
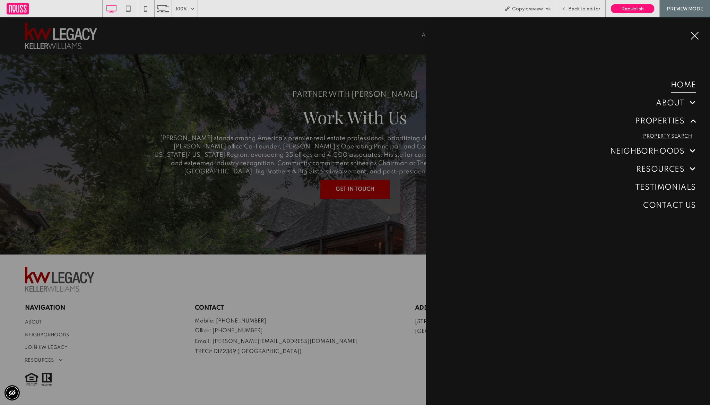
click at [679, 137] on span "PROPERTY SEARCH" at bounding box center [667, 136] width 49 height 7
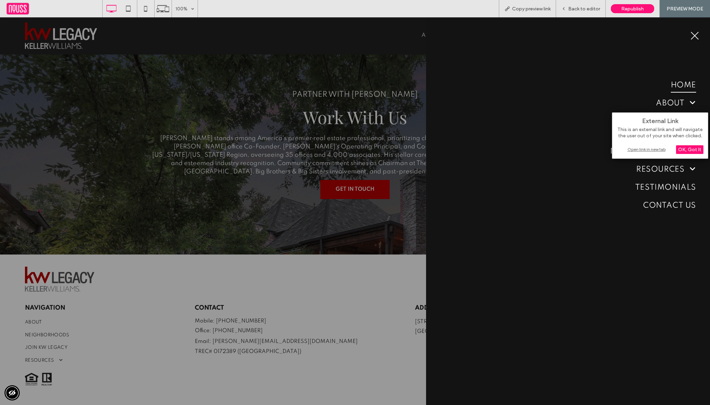
click at [641, 146] on div "Open link in new tab" at bounding box center [660, 149] width 87 height 7
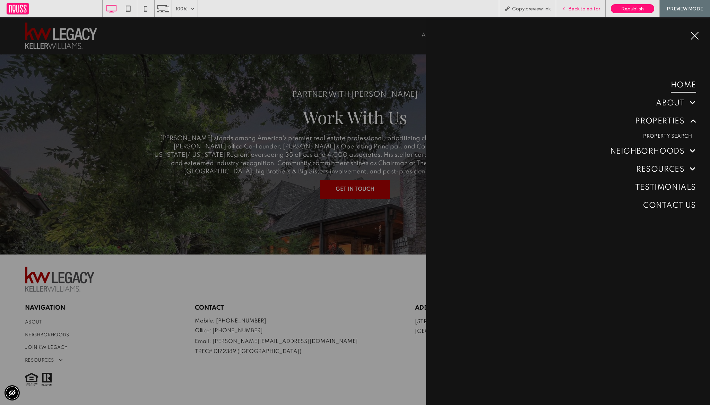
click at [582, 7] on span "Back to editor" at bounding box center [584, 9] width 32 height 6
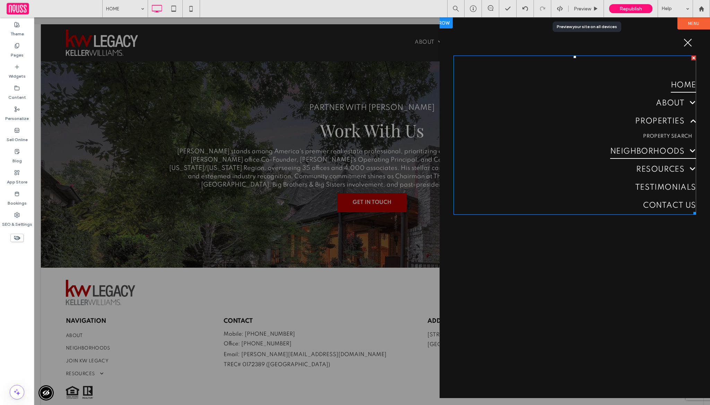
scroll to position [2208, 0]
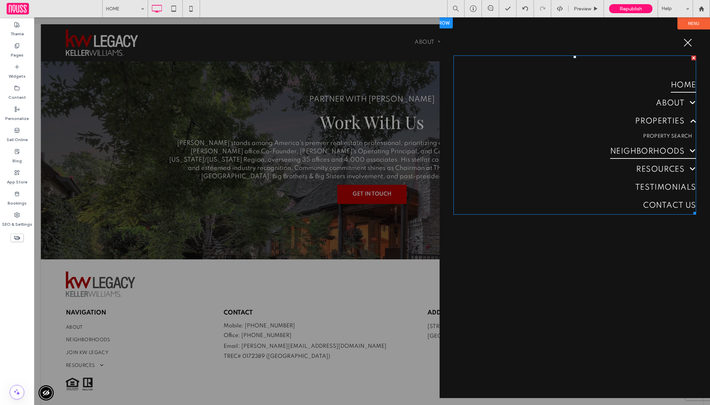
click at [634, 153] on span "NEIGHBORHOODS" at bounding box center [653, 151] width 86 height 15
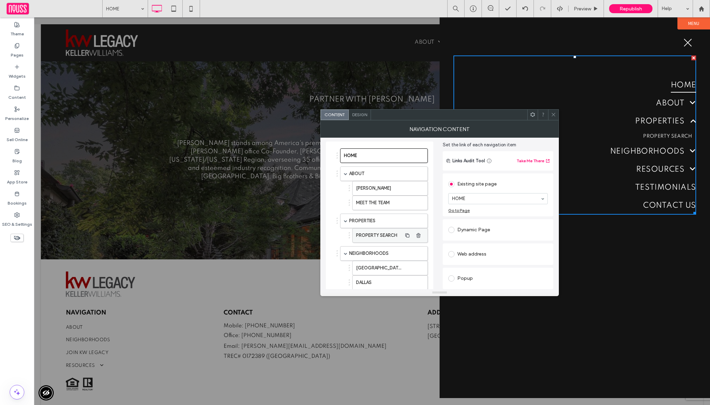
scroll to position [40, 0]
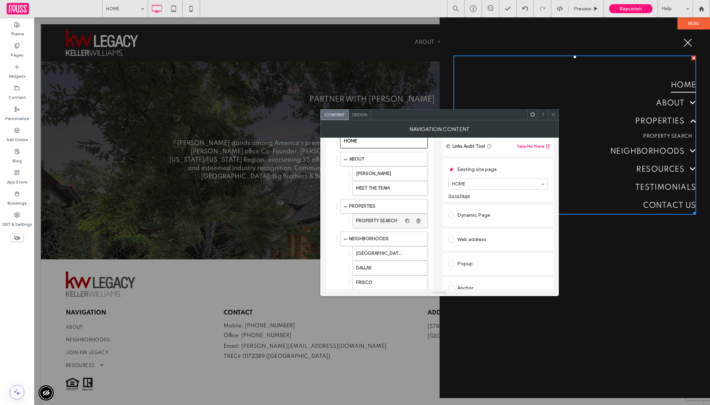
click at [382, 219] on label "PROPERTY SEARCH" at bounding box center [379, 221] width 46 height 14
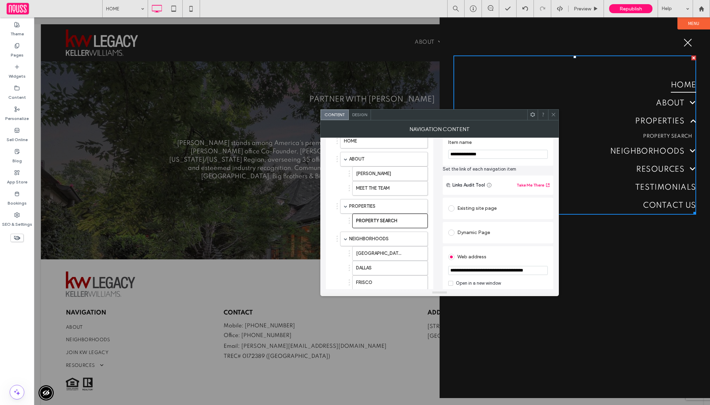
click at [462, 205] on div "Existing site page" at bounding box center [497, 208] width 99 height 11
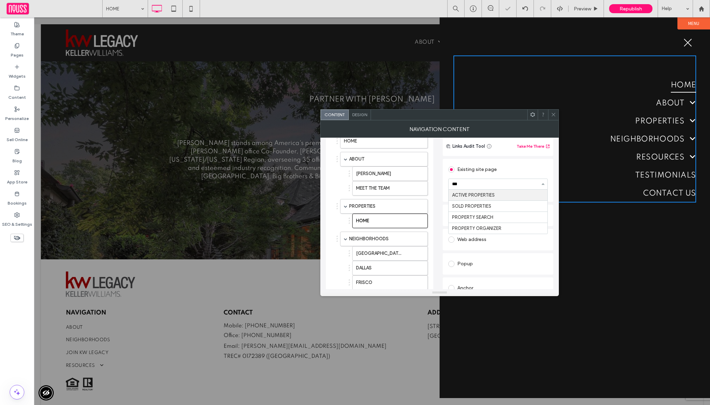
type input "****"
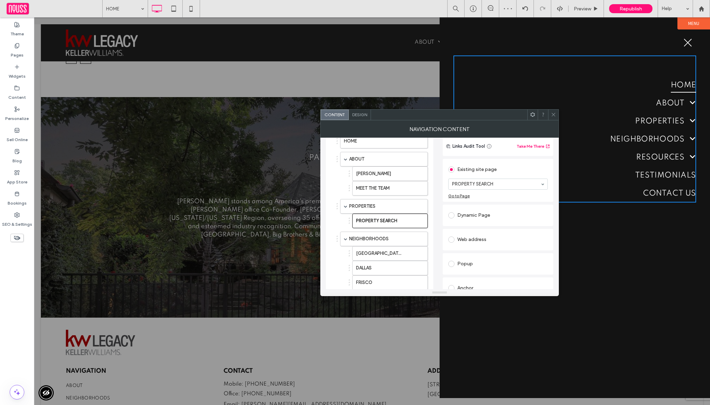
scroll to position [2225, 0]
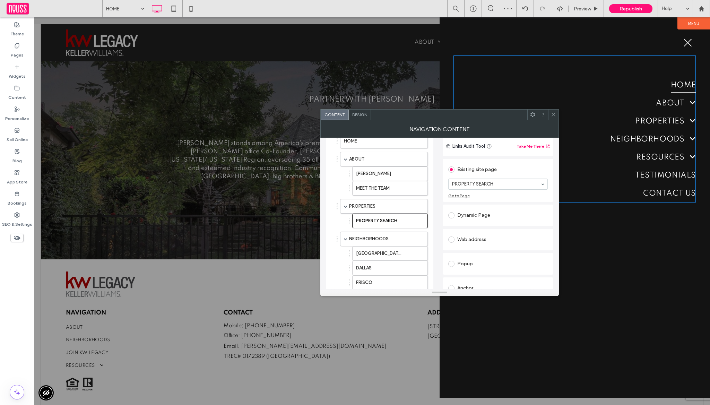
click at [550, 113] on div at bounding box center [553, 115] width 10 height 10
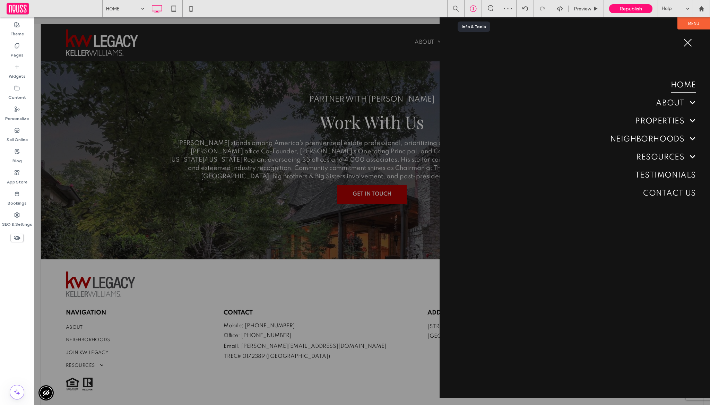
click at [473, 11] on use at bounding box center [473, 9] width 7 height 7
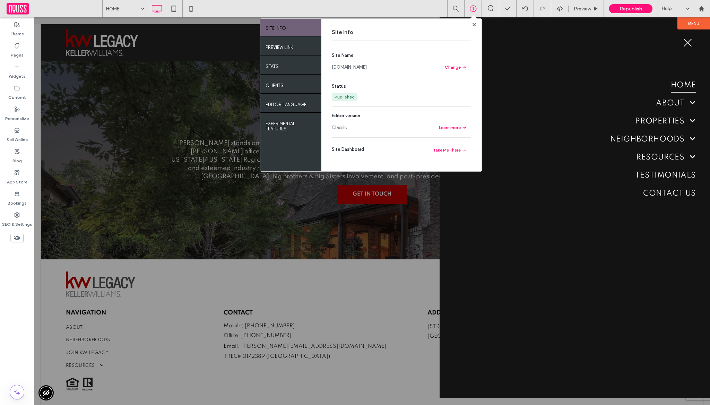
click at [352, 64] on link "www.mikebrodie.com" at bounding box center [349, 67] width 35 height 7
click at [177, 5] on icon at bounding box center [174, 9] width 14 height 14
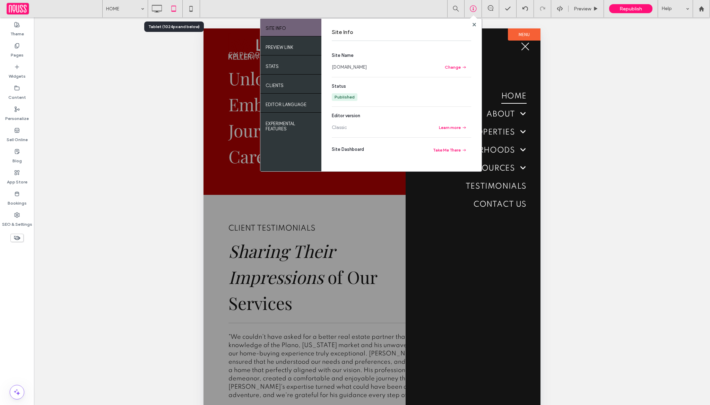
scroll to position [2418, 0]
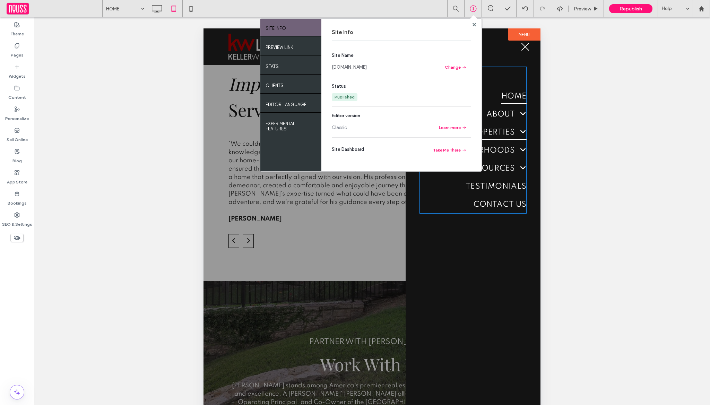
click at [495, 137] on span "PROPERTIES" at bounding box center [496, 132] width 61 height 15
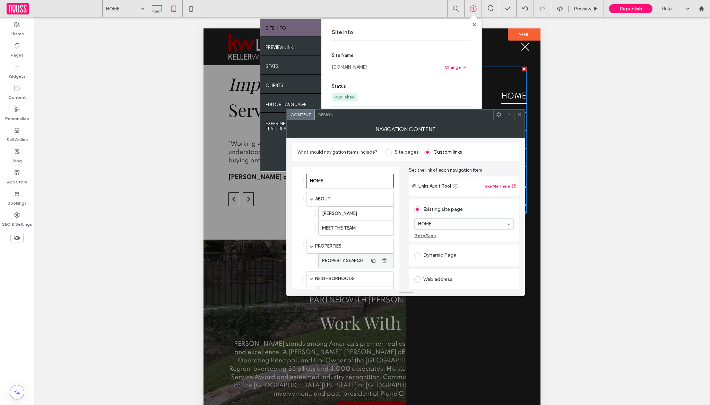
click at [355, 262] on label "PROPERTY SEARCH" at bounding box center [345, 261] width 46 height 14
click at [185, 7] on icon at bounding box center [191, 9] width 14 height 14
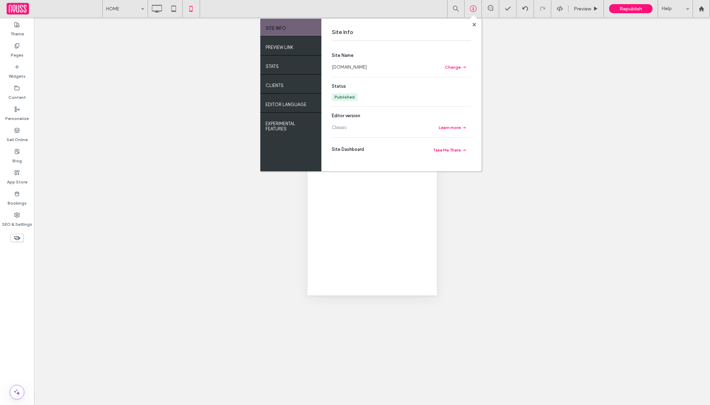
click at [474, 21] on span at bounding box center [473, 19] width 7 height 7
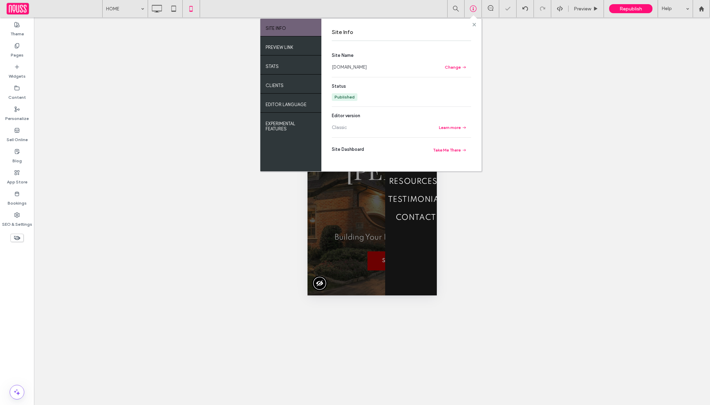
click at [474, 22] on span at bounding box center [474, 24] width 3 height 5
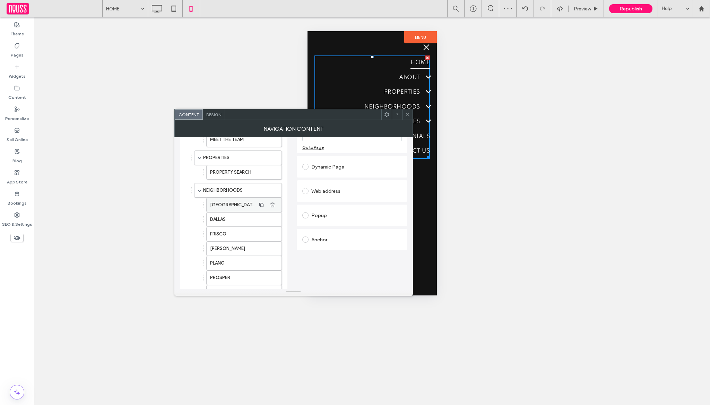
scroll to position [96, 0]
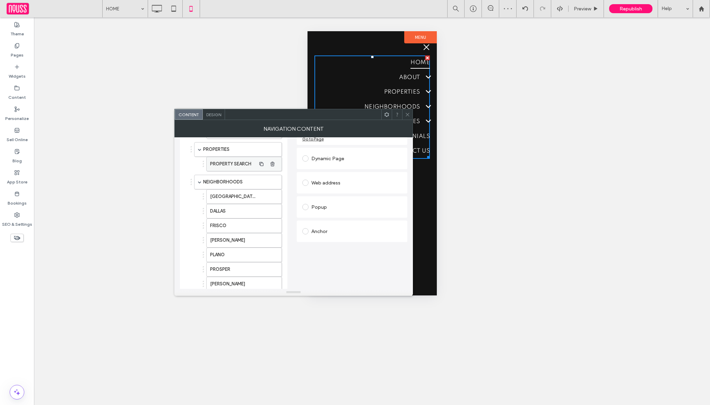
click at [239, 168] on label "PROPERTY SEARCH" at bounding box center [233, 164] width 46 height 14
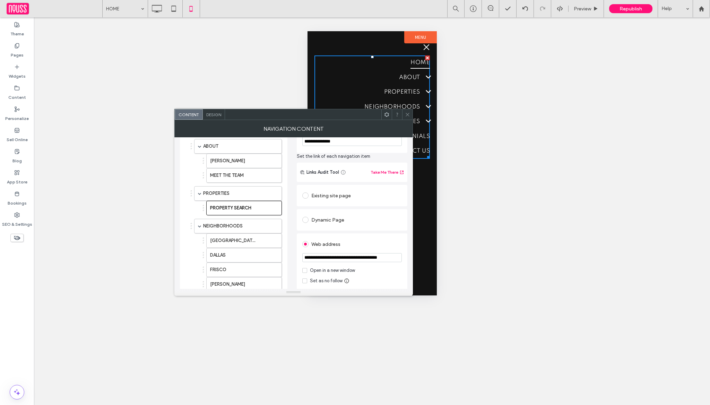
scroll to position [44, 0]
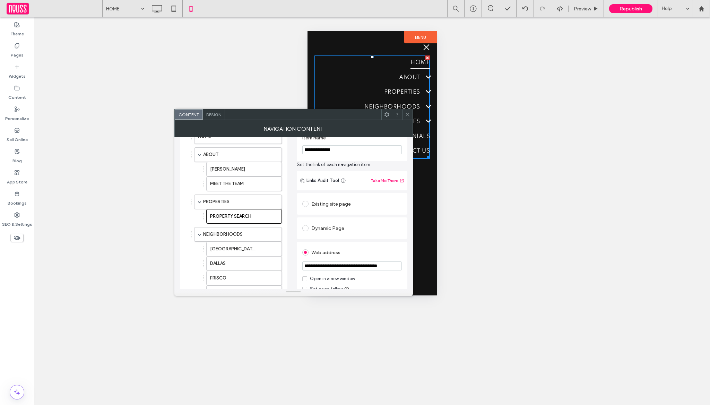
click at [329, 203] on div "Existing site page" at bounding box center [351, 203] width 99 height 11
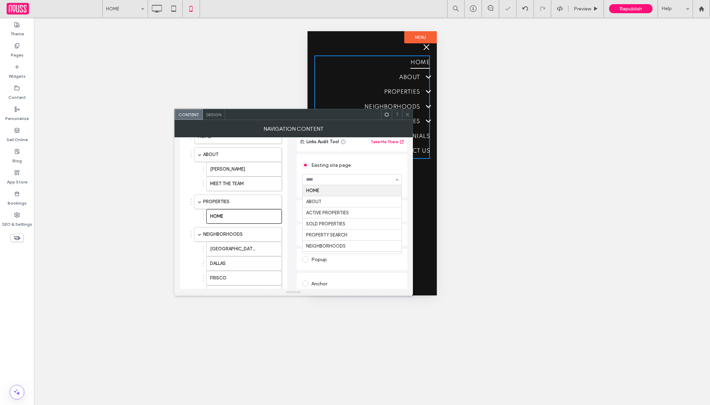
type input "*"
type input "****"
click at [405, 109] on div "Content Design" at bounding box center [293, 114] width 239 height 11
click at [405, 112] on icon at bounding box center [407, 114] width 5 height 5
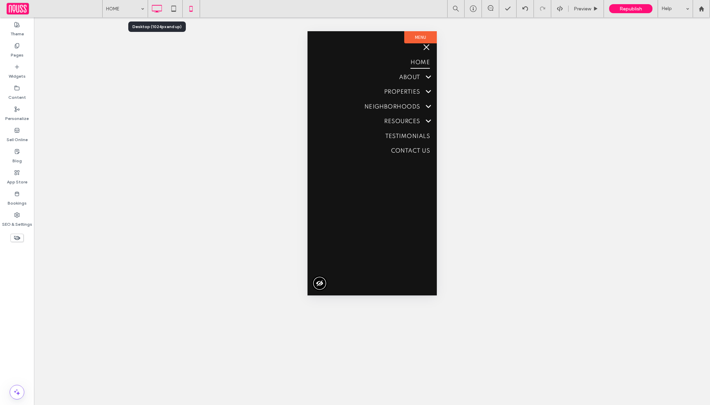
click at [160, 11] on use at bounding box center [157, 9] width 10 height 8
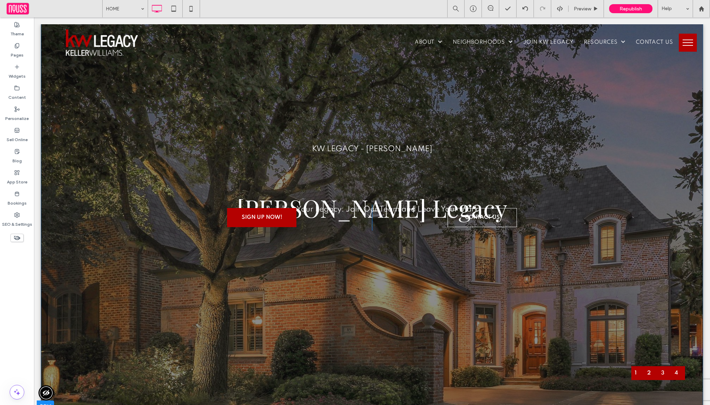
scroll to position [0, 0]
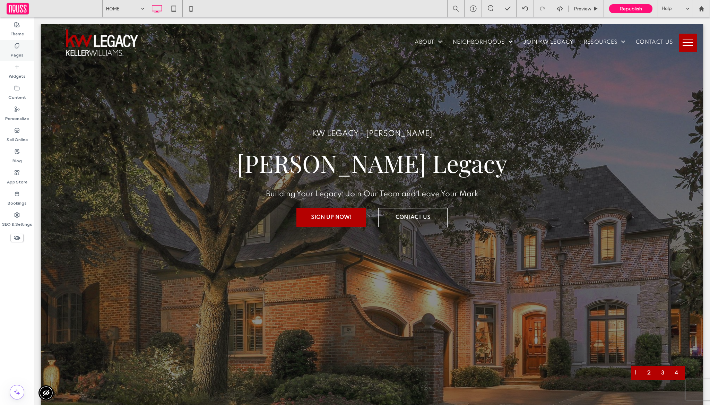
click at [23, 50] on label "Pages" at bounding box center [17, 54] width 13 height 10
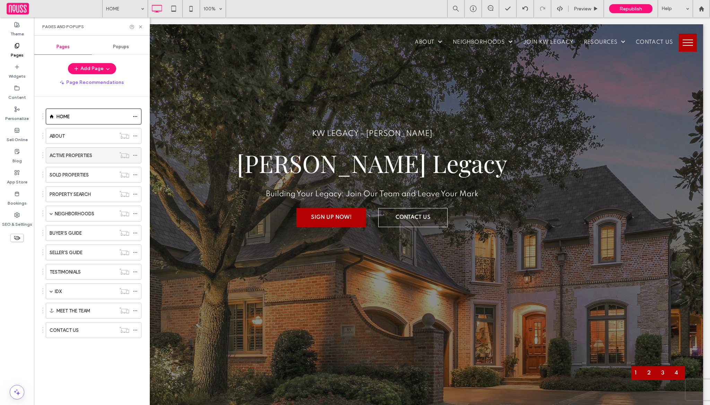
click at [87, 163] on div "ACTIVE PROPERTIES" at bounding box center [94, 155] width 96 height 16
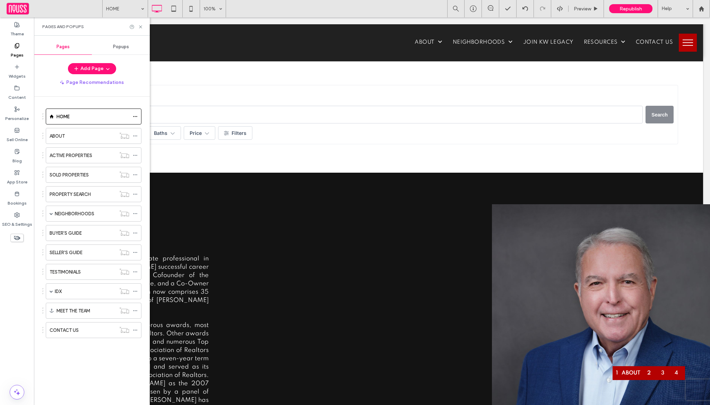
scroll to position [272, 0]
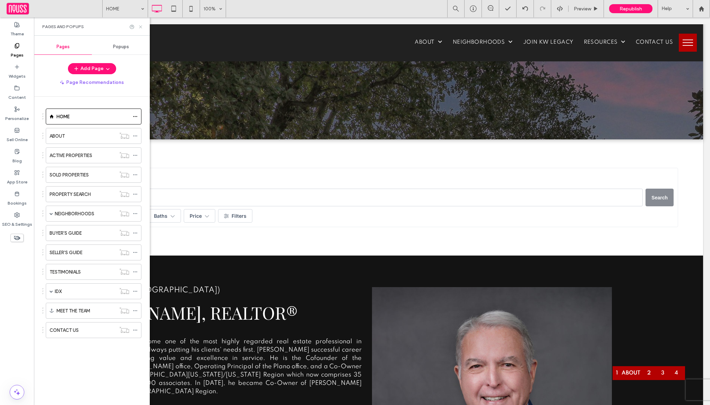
click at [139, 24] on icon at bounding box center [140, 26] width 5 height 5
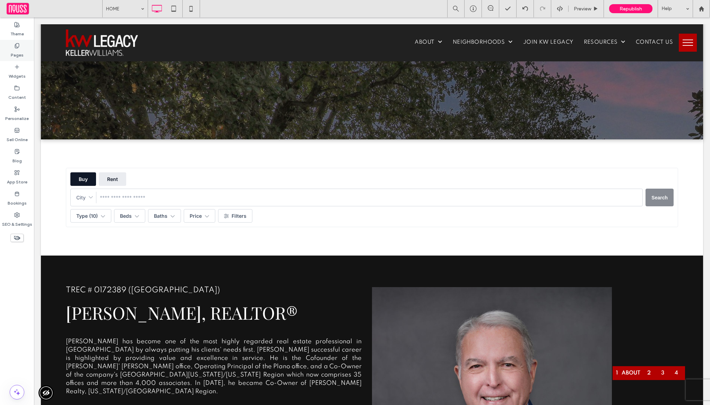
click at [23, 50] on label "Pages" at bounding box center [17, 54] width 13 height 10
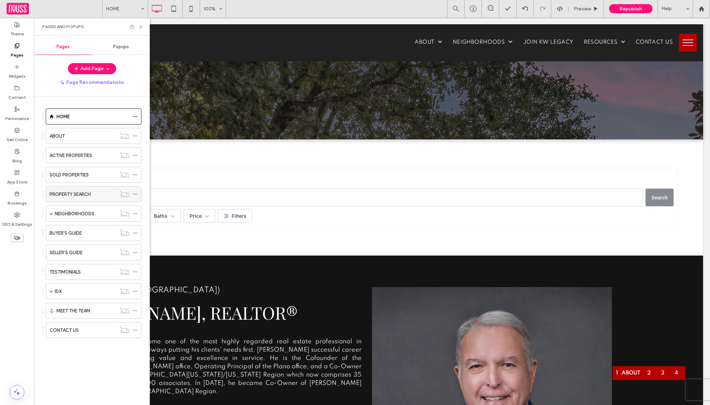
click at [89, 194] on label "PROPERTY SEARCH" at bounding box center [70, 194] width 41 height 12
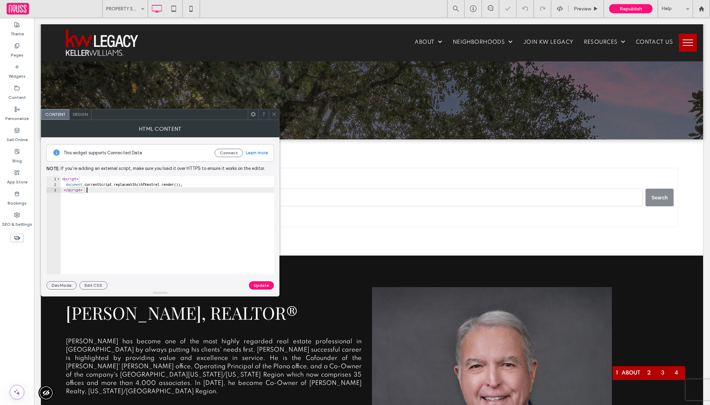
click at [182, 216] on div "< script > document . currentScript . replaceWith ( ihfKestrel . render ( )) ; …" at bounding box center [167, 230] width 214 height 109
paste textarea "**********"
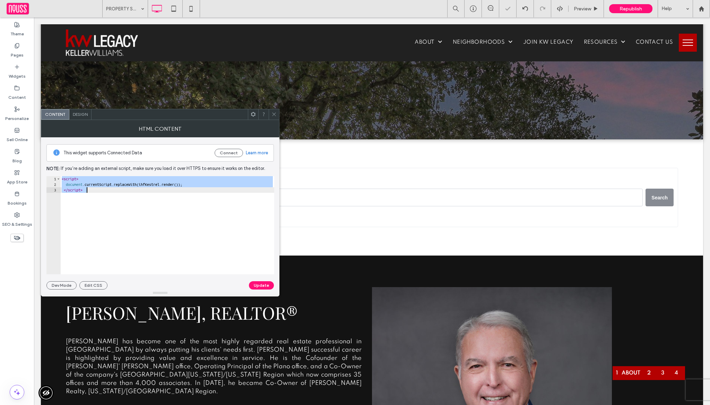
type textarea "**********"
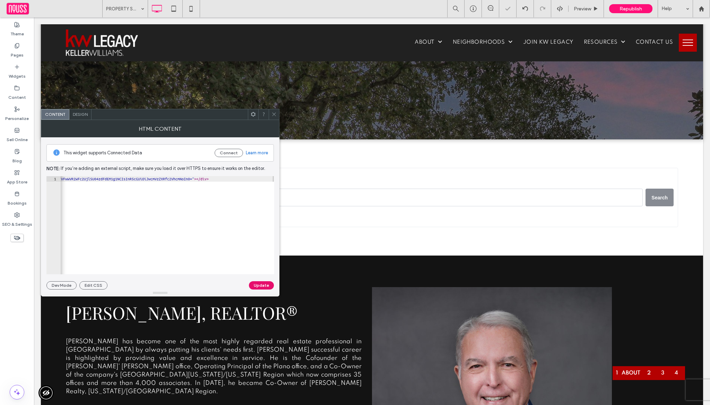
click at [255, 281] on button "Update" at bounding box center [261, 285] width 25 height 8
click at [270, 115] on div at bounding box center [274, 114] width 10 height 10
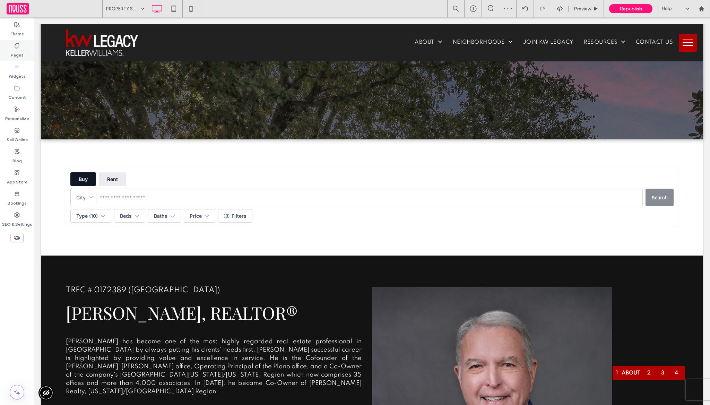
click at [15, 44] on use at bounding box center [17, 45] width 4 height 5
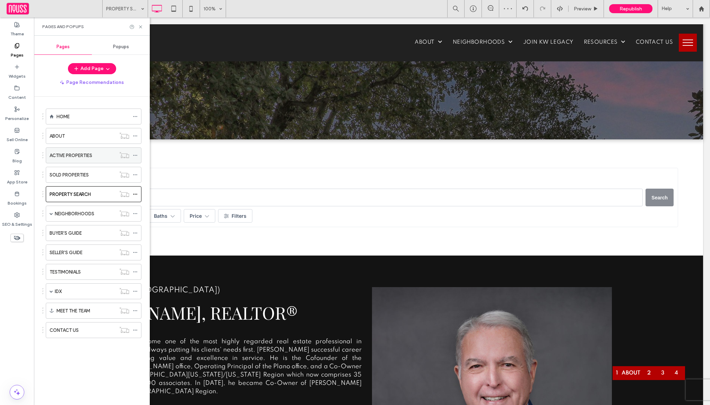
click at [100, 162] on div "ACTIVE PROPERTIES" at bounding box center [83, 155] width 66 height 15
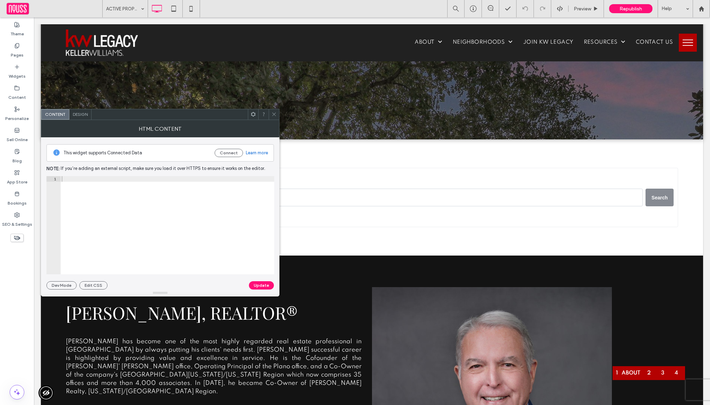
click at [166, 235] on div at bounding box center [167, 230] width 214 height 109
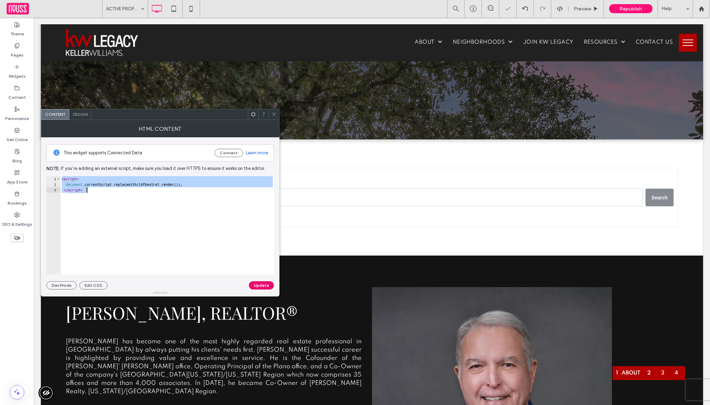
paste textarea "**********"
type textarea "**********"
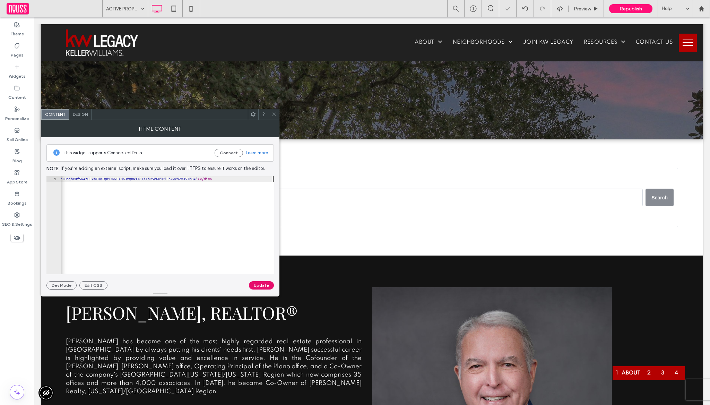
scroll to position [0, 153]
click at [260, 288] on button "Update" at bounding box center [261, 285] width 25 height 8
click at [273, 117] on span at bounding box center [273, 114] width 5 height 10
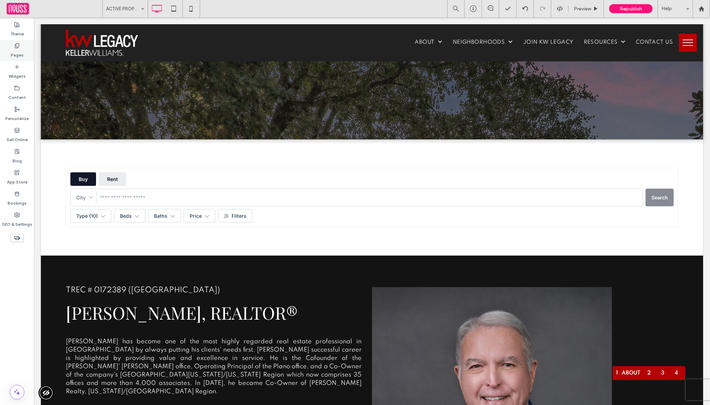
click at [14, 52] on label "Pages" at bounding box center [17, 54] width 13 height 10
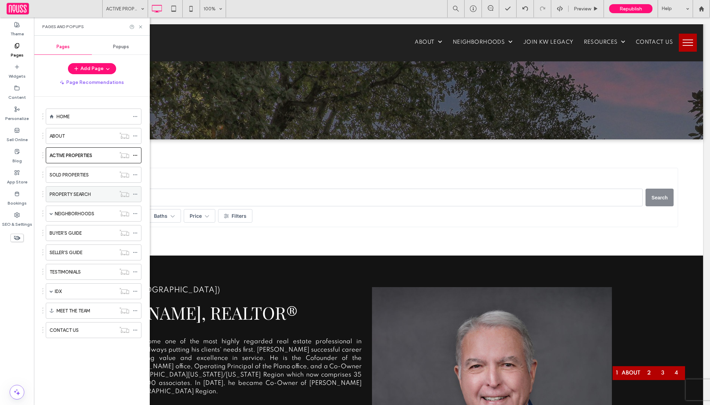
click at [89, 194] on label "PROPERTY SEARCH" at bounding box center [70, 194] width 41 height 12
click at [18, 90] on icon at bounding box center [17, 88] width 6 height 6
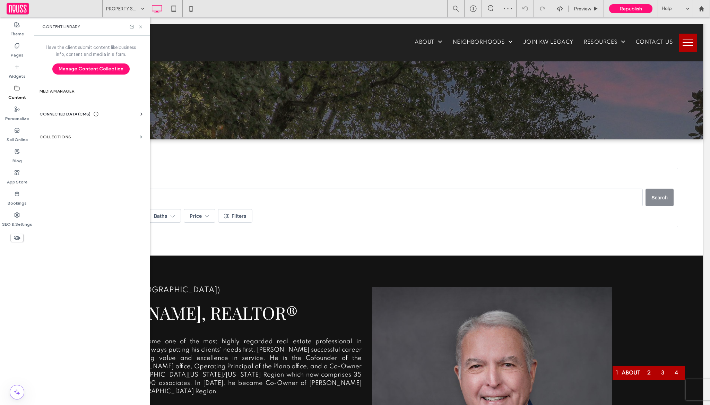
click at [95, 147] on div "Have the client submit content like business info, content and media in a form.…" at bounding box center [91, 220] width 114 height 368
click at [99, 136] on label "Collections" at bounding box center [89, 137] width 98 height 5
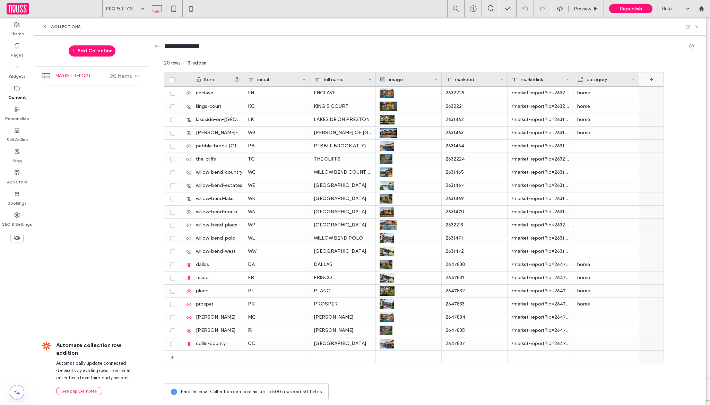
click at [650, 84] on div "+" at bounding box center [651, 79] width 24 height 14
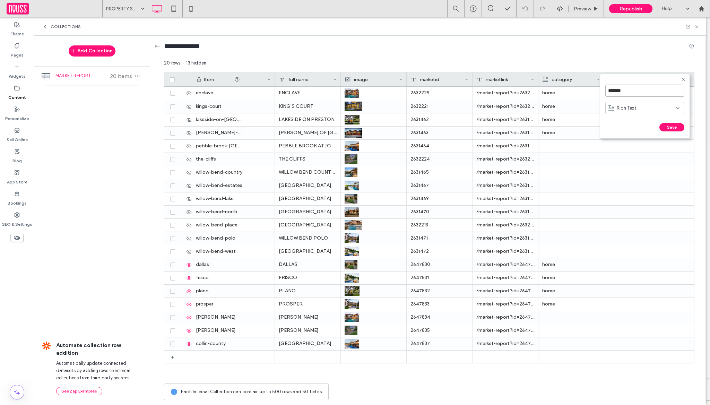
click at [610, 96] on input "*******" at bounding box center [644, 91] width 79 height 12
type input "**********"
click at [677, 129] on button "Save" at bounding box center [671, 127] width 25 height 8
click at [679, 80] on div "+" at bounding box center [682, 79] width 24 height 14
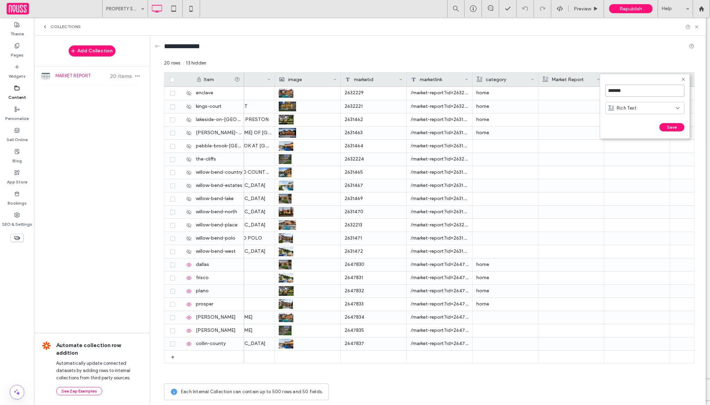
click at [638, 91] on input "*******" at bounding box center [644, 91] width 79 height 12
type input "**********"
click at [668, 124] on button "Save" at bounding box center [671, 127] width 25 height 8
click at [680, 77] on div "+" at bounding box center [682, 79] width 24 height 14
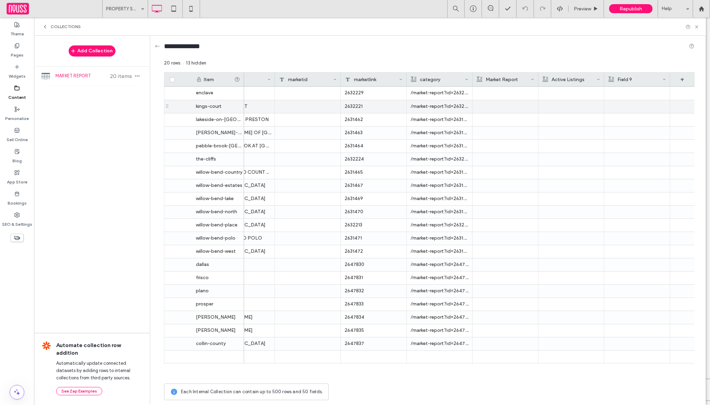
scroll to position [0, 167]
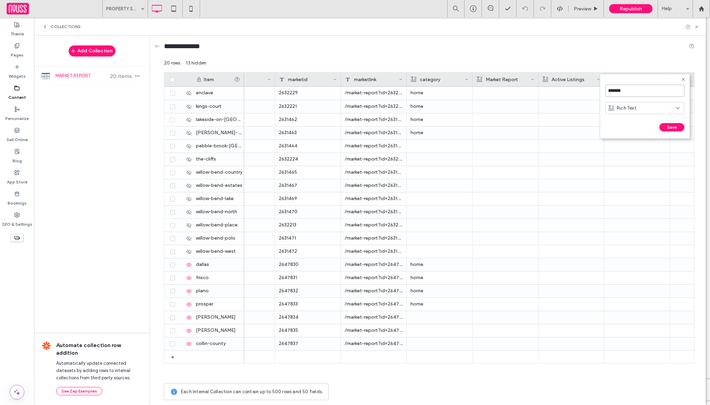
click at [658, 92] on input "*******" at bounding box center [644, 91] width 79 height 12
type input "**********"
click at [681, 131] on button "Save" at bounding box center [671, 127] width 25 height 8
drag, startPoint x: 168, startPoint y: 263, endPoint x: 177, endPoint y: 82, distance: 181.5
drag, startPoint x: 166, startPoint y: 266, endPoint x: 166, endPoint y: 87, distance: 178.5
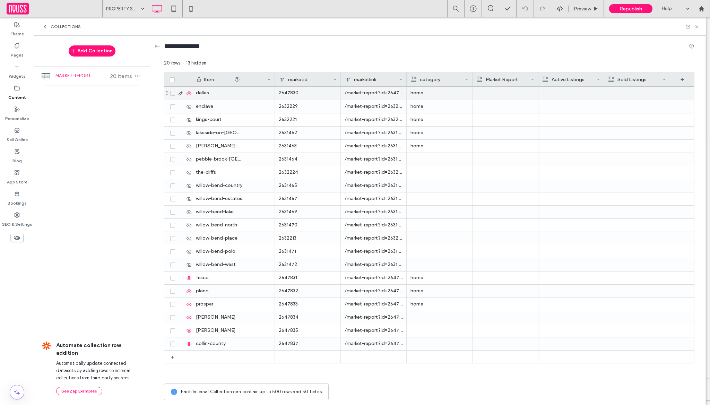
click at [514, 92] on div at bounding box center [505, 93] width 58 height 13
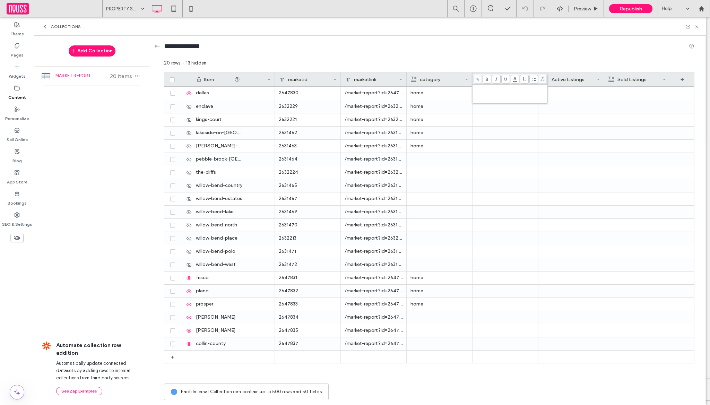
click at [513, 91] on div "Rich Text Editor" at bounding box center [510, 93] width 73 height 17
click at [485, 110] on div at bounding box center [505, 106] width 58 height 13
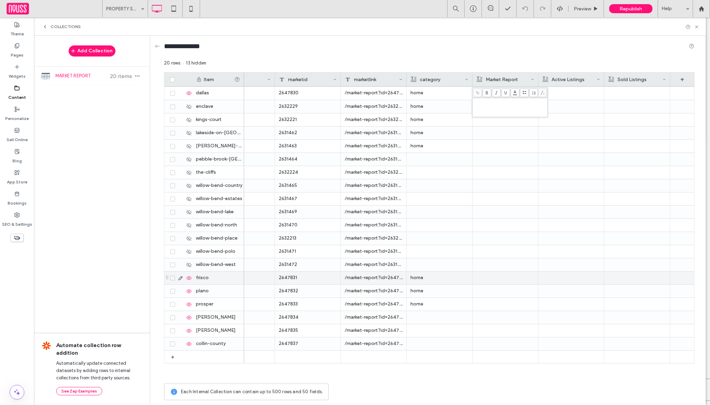
click at [499, 272] on div at bounding box center [505, 277] width 58 height 13
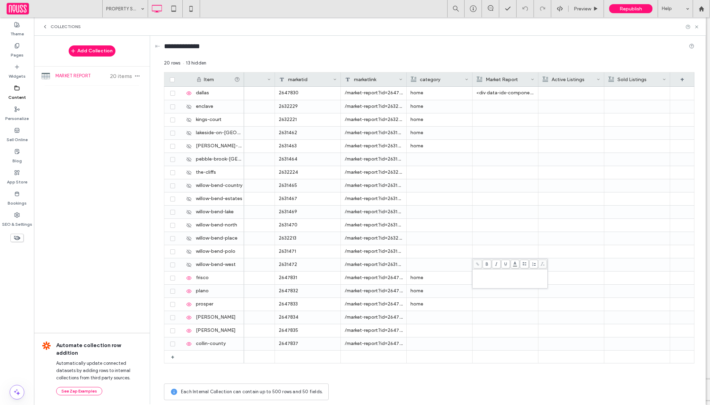
click at [502, 269] on div at bounding box center [510, 278] width 75 height 19
click at [502, 274] on div "Rich Text Editor" at bounding box center [510, 272] width 73 height 5
click at [501, 289] on div at bounding box center [506, 291] width 58 height 12
click at [500, 288] on div "Rich Text Editor" at bounding box center [510, 285] width 73 height 5
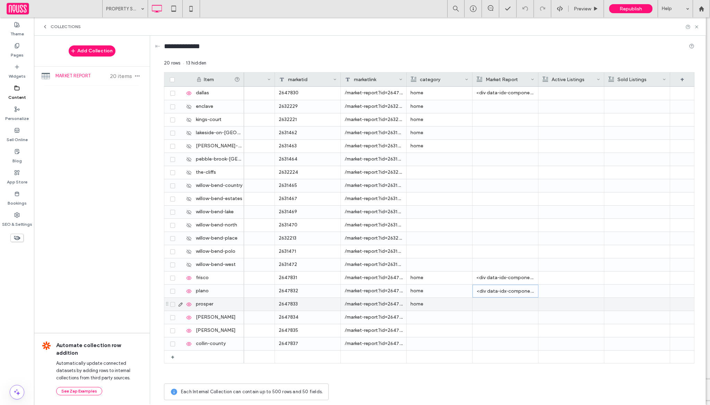
click at [504, 306] on div at bounding box center [505, 304] width 58 height 13
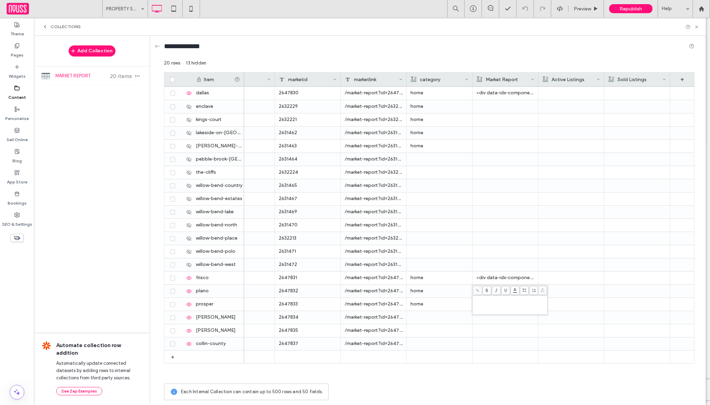
click at [504, 306] on div "Rich Text Editor" at bounding box center [510, 304] width 73 height 17
click at [510, 317] on div at bounding box center [505, 317] width 58 height 13
click at [512, 310] on div "Rich Text Editor" at bounding box center [510, 312] width 73 height 5
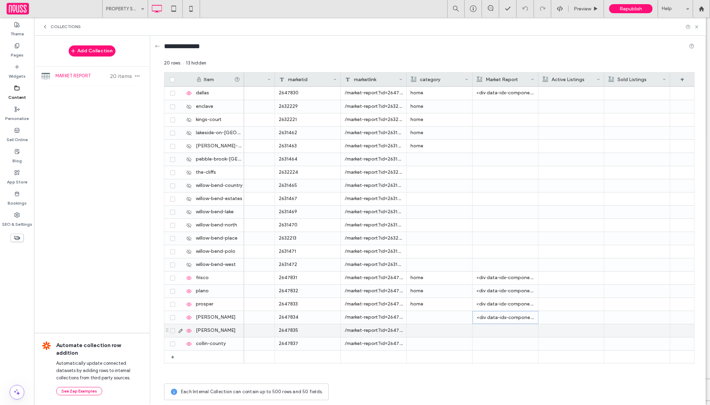
click at [482, 330] on div at bounding box center [505, 330] width 58 height 13
click at [495, 332] on div at bounding box center [506, 330] width 58 height 12
click at [190, 342] on use at bounding box center [189, 343] width 5 height 3
click at [566, 86] on div "Active Listings" at bounding box center [570, 79] width 54 height 14
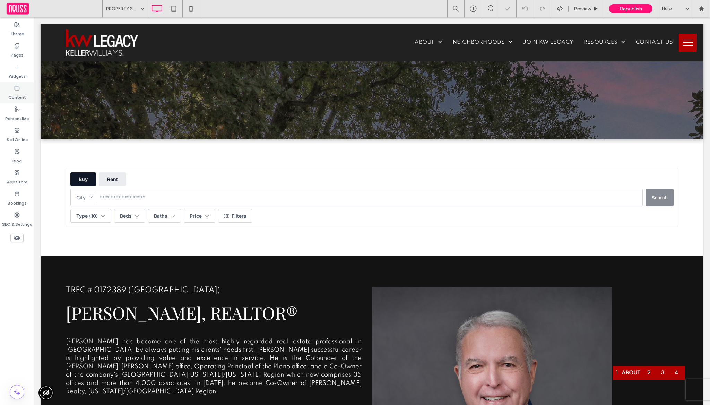
click at [18, 87] on use at bounding box center [17, 88] width 5 height 4
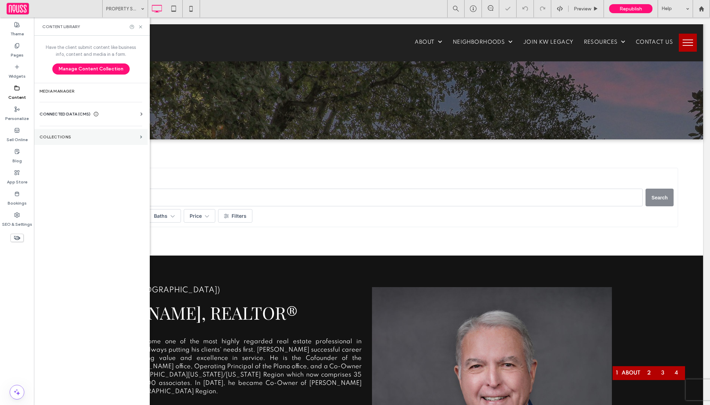
click at [67, 135] on label "Collections" at bounding box center [89, 137] width 98 height 5
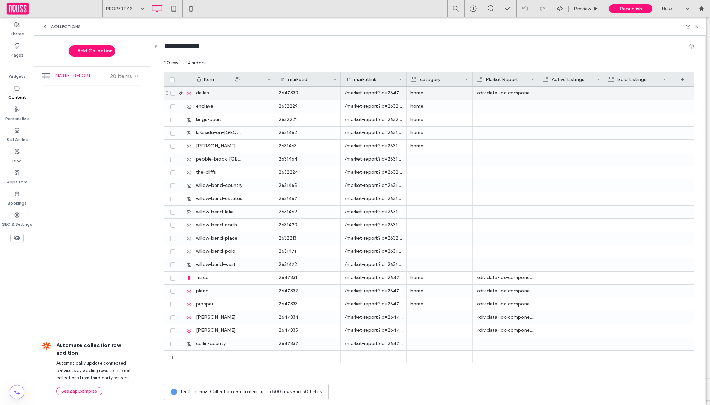
click at [574, 97] on div at bounding box center [571, 93] width 58 height 13
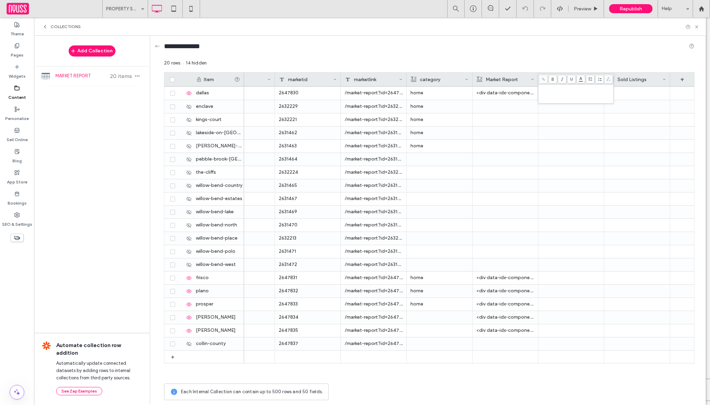
click at [560, 97] on div "Rich Text Editor" at bounding box center [575, 93] width 73 height 17
click at [581, 103] on div at bounding box center [571, 106] width 58 height 13
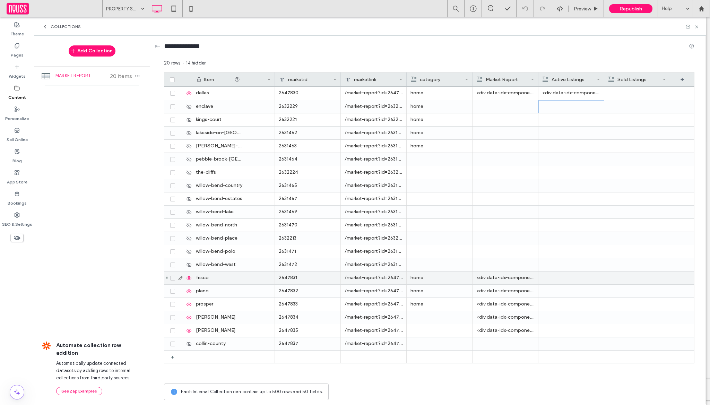
click at [584, 277] on div at bounding box center [571, 277] width 58 height 13
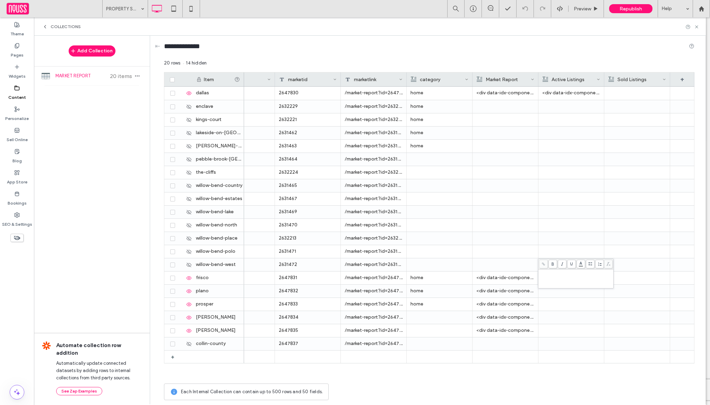
click at [584, 277] on div "Rich Text Editor" at bounding box center [575, 278] width 73 height 17
click at [576, 291] on div at bounding box center [571, 291] width 58 height 13
click at [568, 291] on div at bounding box center [572, 291] width 58 height 12
click at [569, 286] on div "Rich Text Editor" at bounding box center [575, 285] width 73 height 5
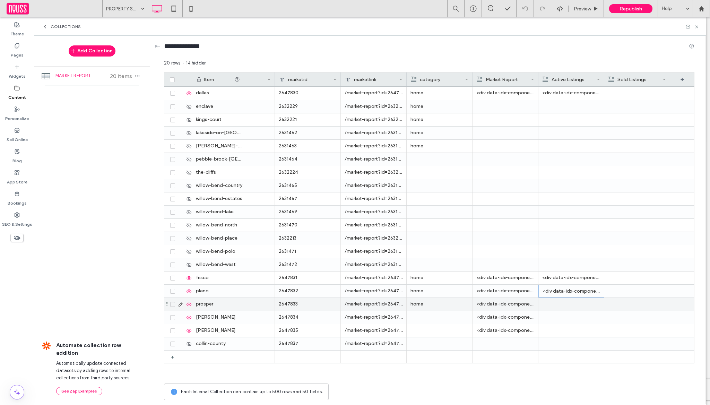
click at [552, 304] on div at bounding box center [571, 304] width 58 height 13
click at [579, 301] on div at bounding box center [572, 304] width 58 height 12
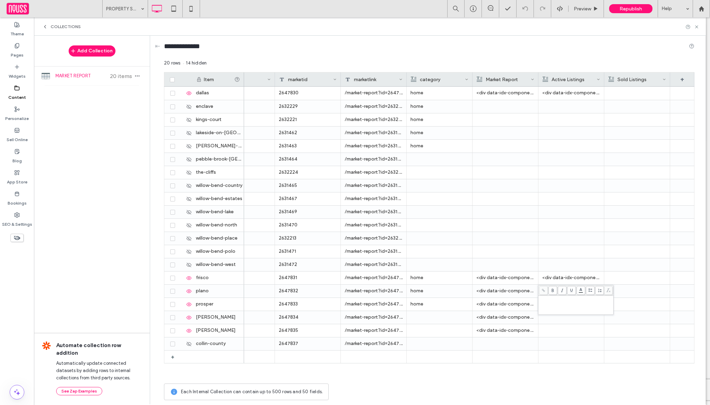
click at [560, 301] on div "Rich Text Editor" at bounding box center [575, 298] width 73 height 5
click at [541, 320] on div at bounding box center [571, 317] width 66 height 13
click at [570, 312] on div at bounding box center [572, 317] width 58 height 12
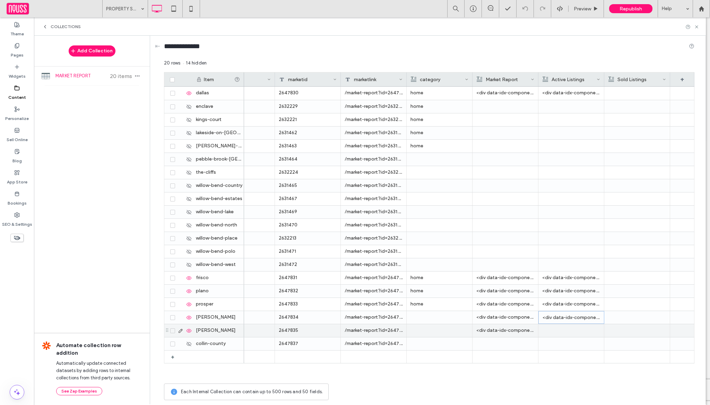
click at [548, 325] on div at bounding box center [571, 330] width 58 height 13
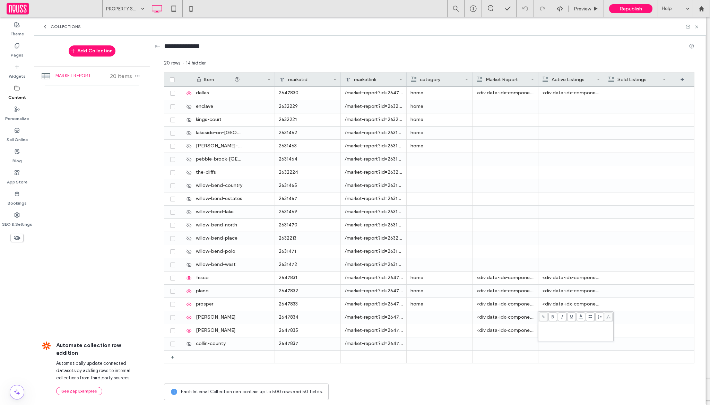
click at [548, 325] on div "Rich Text Editor" at bounding box center [575, 325] width 73 height 5
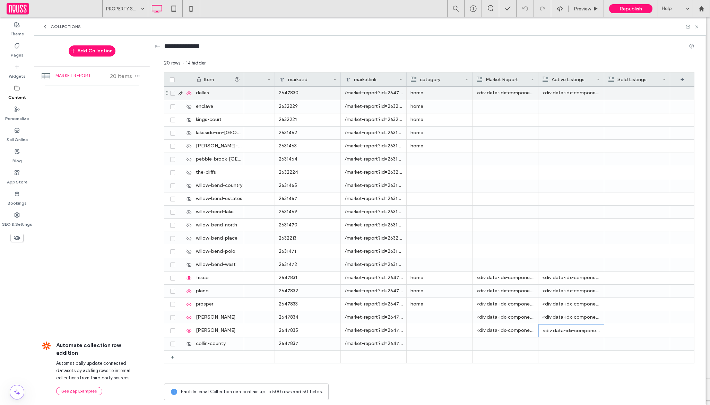
click at [632, 88] on div at bounding box center [637, 93] width 58 height 13
click at [627, 94] on div at bounding box center [637, 93] width 58 height 12
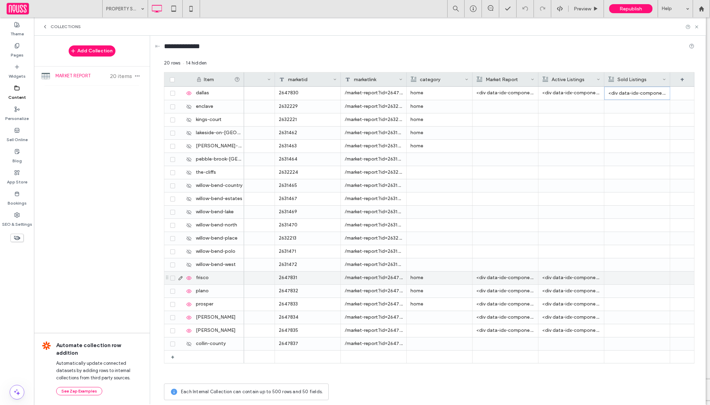
click at [632, 282] on div at bounding box center [637, 277] width 58 height 13
click at [628, 276] on div "Rich Text Editor" at bounding box center [641, 278] width 73 height 17
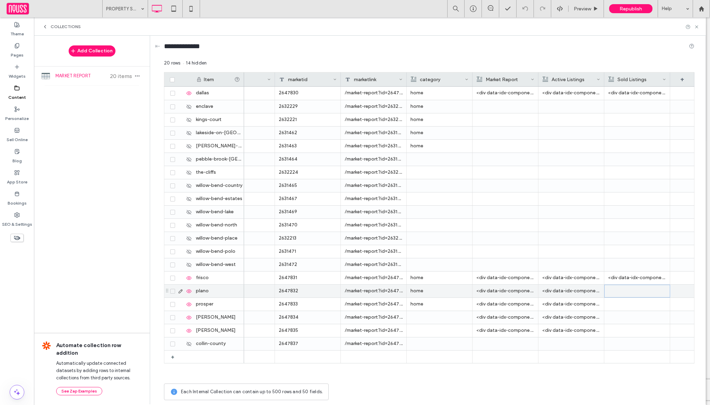
click at [619, 293] on div at bounding box center [637, 291] width 58 height 12
click at [619, 290] on div "Rich Text Editor" at bounding box center [641, 291] width 73 height 17
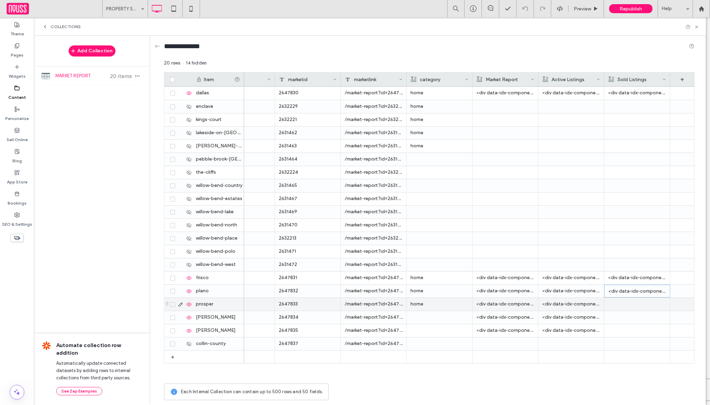
click at [628, 298] on div at bounding box center [637, 304] width 58 height 13
click at [632, 306] on div at bounding box center [637, 304] width 58 height 12
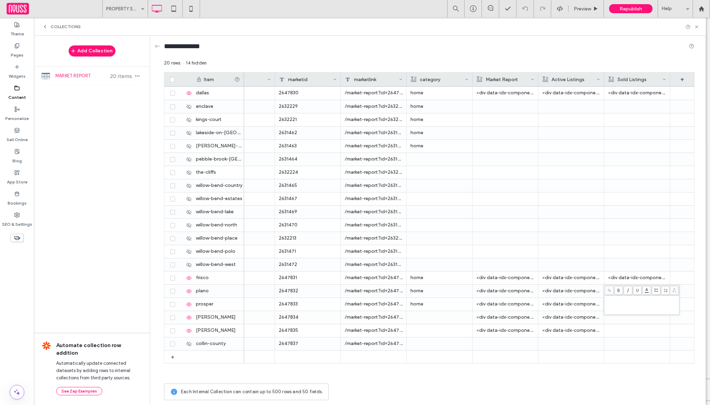
click at [632, 306] on div "Rich Text Editor" at bounding box center [641, 304] width 73 height 17
click at [624, 317] on div at bounding box center [637, 317] width 58 height 12
type textarea "**********"
click at [624, 317] on div at bounding box center [637, 317] width 58 height 12
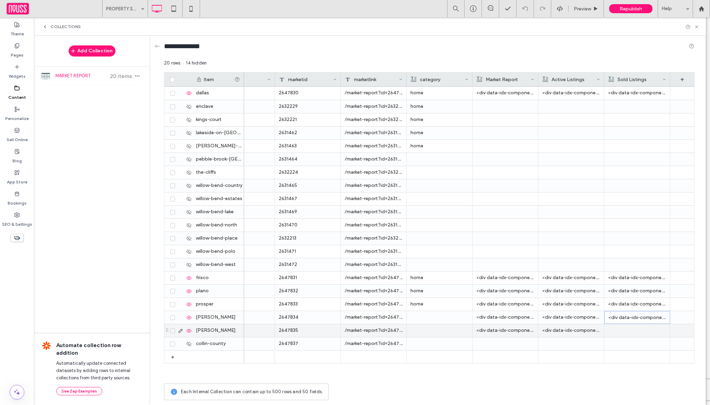
click at [625, 333] on div at bounding box center [637, 330] width 58 height 13
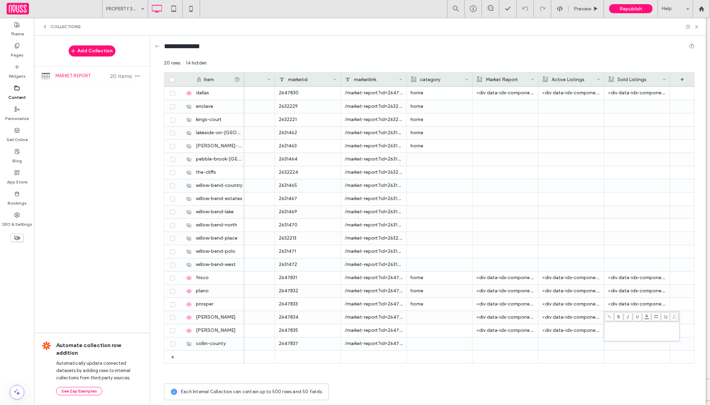
click at [626, 331] on div "Rich Text Editor" at bounding box center [641, 331] width 73 height 17
click at [622, 159] on div at bounding box center [637, 159] width 58 height 13
click at [28, 52] on div "Pages" at bounding box center [17, 50] width 34 height 21
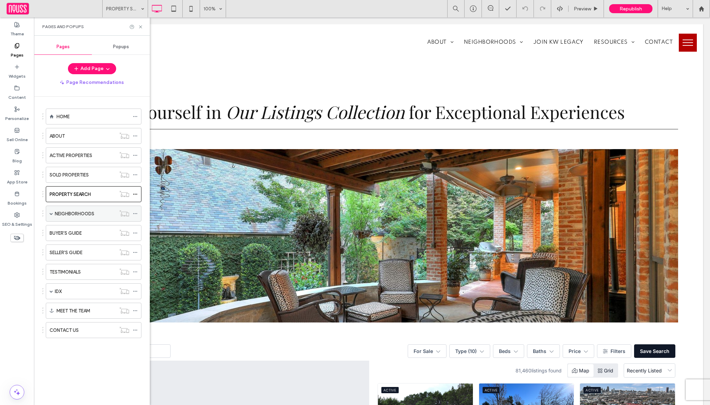
click at [47, 211] on div "NEIGHBORHOODS" at bounding box center [94, 214] width 96 height 16
click at [50, 212] on span at bounding box center [51, 213] width 3 height 3
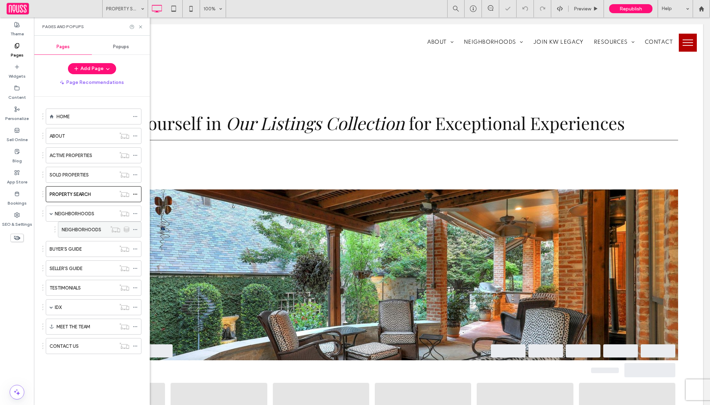
click at [79, 231] on label "NEIGHBORHOODS" at bounding box center [82, 230] width 40 height 12
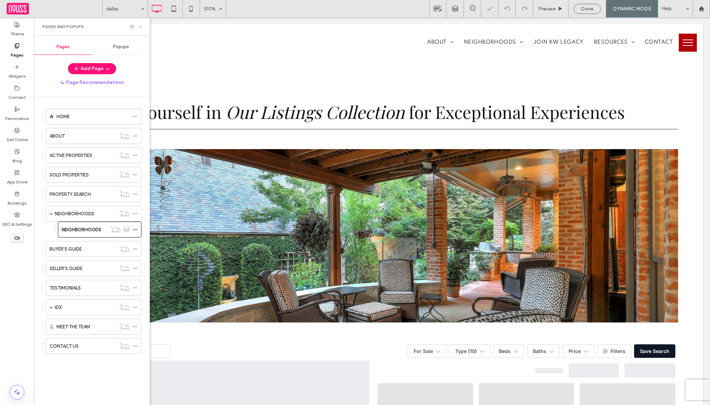
click at [140, 27] on use at bounding box center [140, 26] width 3 height 3
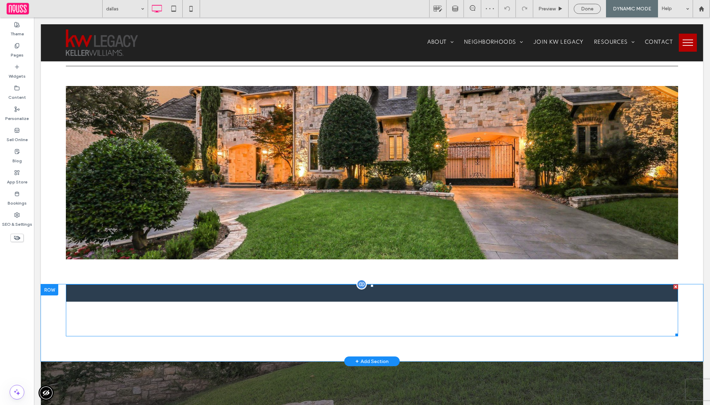
click at [194, 296] on span at bounding box center [372, 310] width 612 height 52
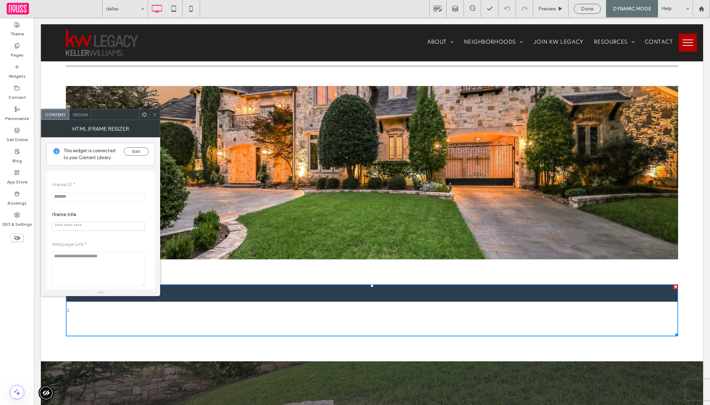
click at [157, 117] on span at bounding box center [154, 114] width 5 height 10
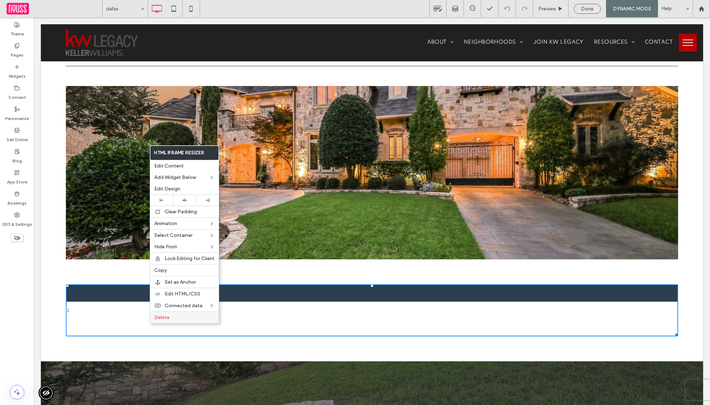
click at [157, 320] on span "Delete" at bounding box center [161, 317] width 15 height 6
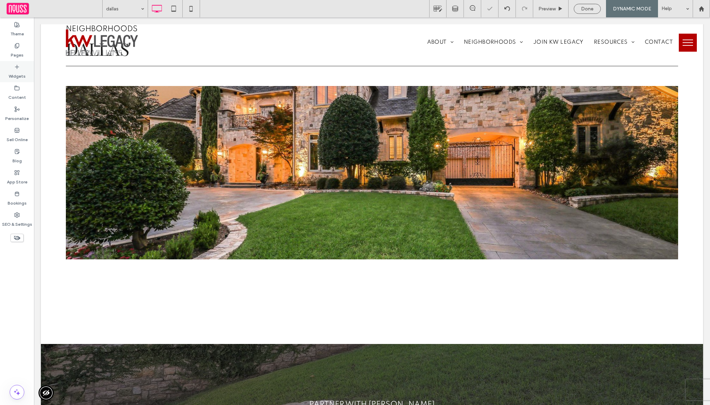
click at [12, 78] on label "Widgets" at bounding box center [17, 75] width 17 height 10
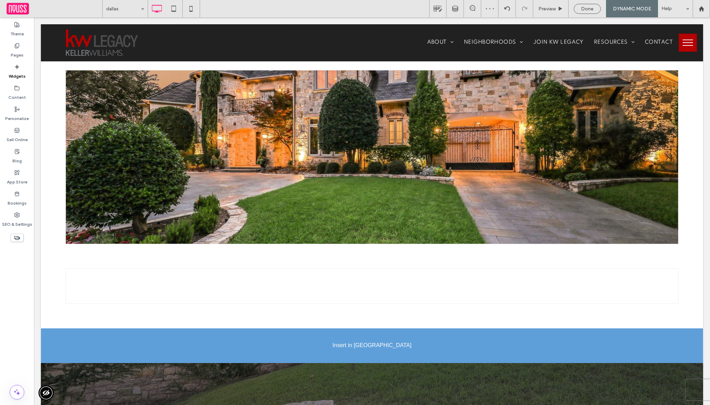
scroll to position [96, 0]
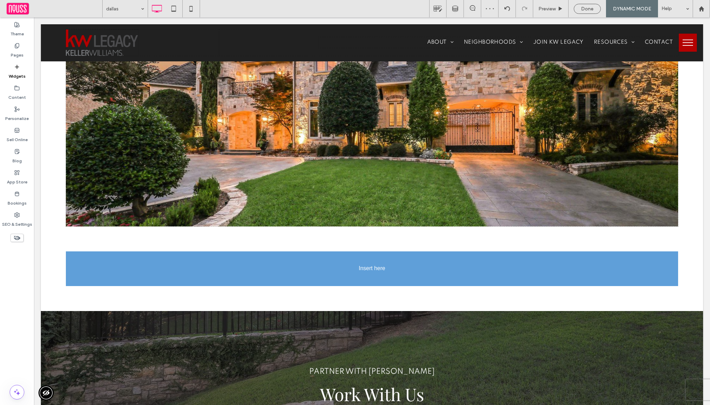
drag, startPoint x: 130, startPoint y: 112, endPoint x: 130, endPoint y: 128, distance: 15.6
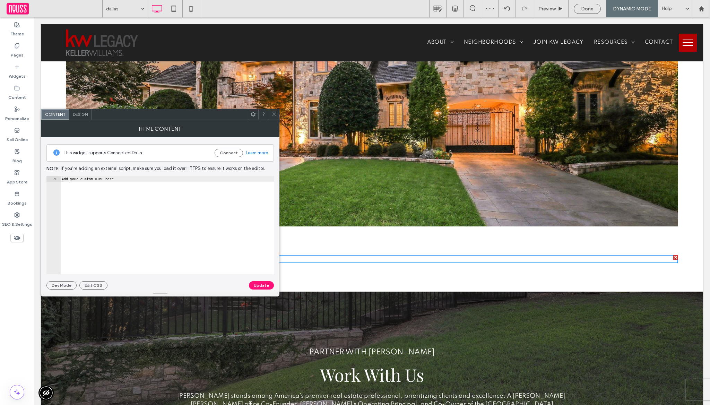
click at [274, 109] on span at bounding box center [273, 114] width 5 height 10
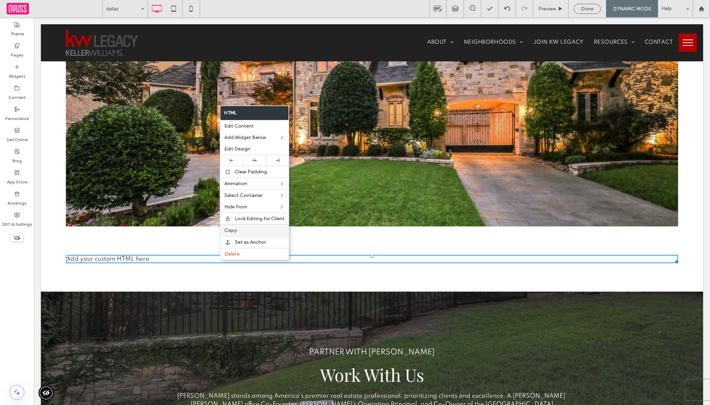
click at [237, 229] on label "Copy" at bounding box center [254, 230] width 60 height 6
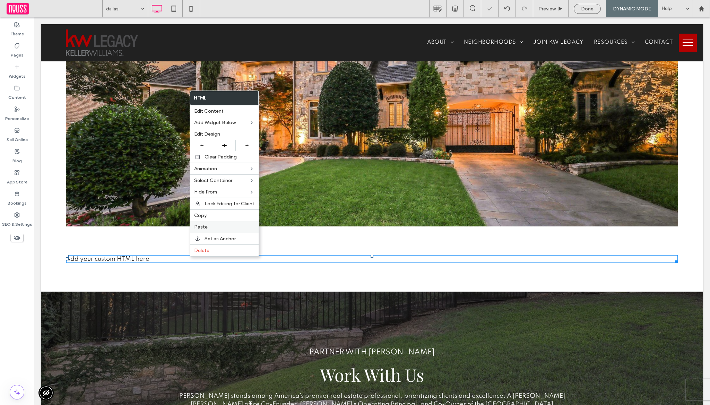
click at [199, 226] on span "Paste" at bounding box center [201, 227] width 14 height 6
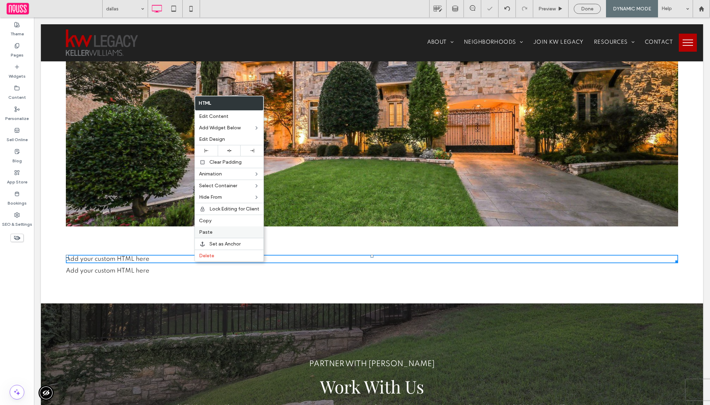
click at [217, 232] on label "Paste" at bounding box center [229, 232] width 60 height 6
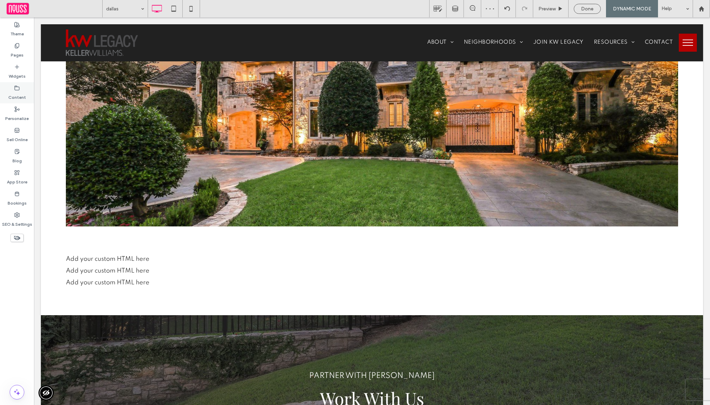
click at [25, 83] on div "Content" at bounding box center [17, 92] width 34 height 21
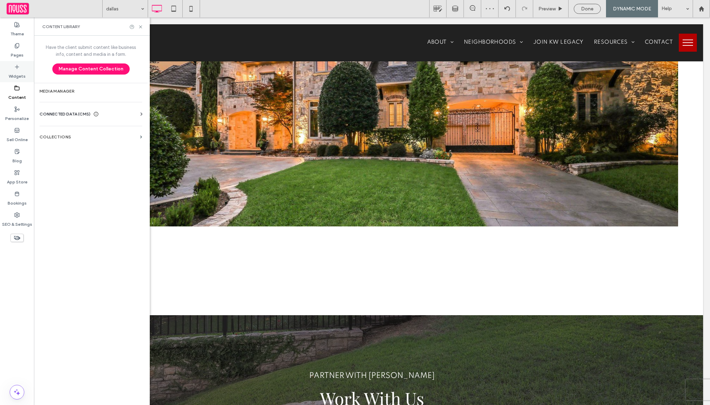
click at [25, 74] on label "Widgets" at bounding box center [17, 75] width 17 height 10
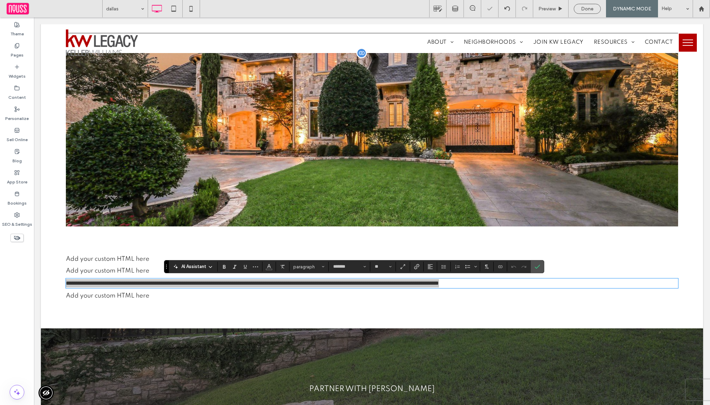
drag, startPoint x: 52, startPoint y: 92, endPoint x: 183, endPoint y: 81, distance: 131.8
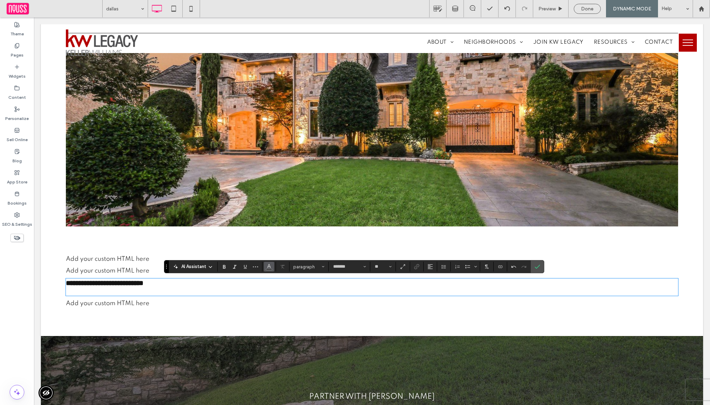
type input "**"
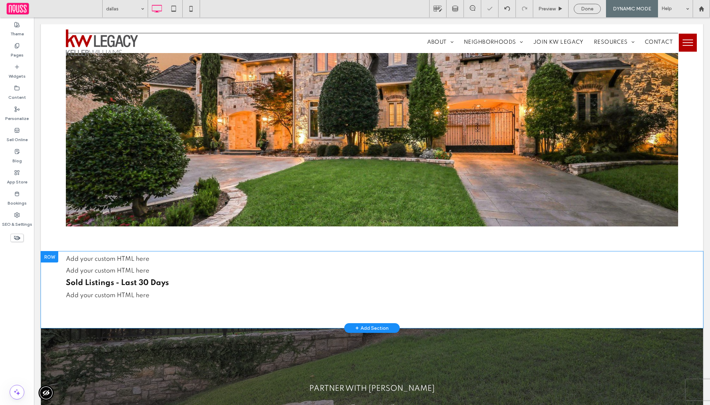
click at [160, 284] on strong "Sold Listings - Last 30 Days" at bounding box center [117, 283] width 103 height 8
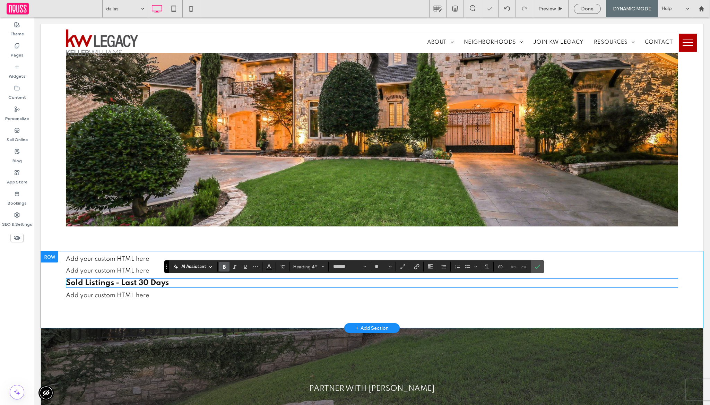
click at [160, 284] on strong "Sold Listings - Last 30 Days" at bounding box center [117, 283] width 103 height 8
type input "*******"
type input "**"
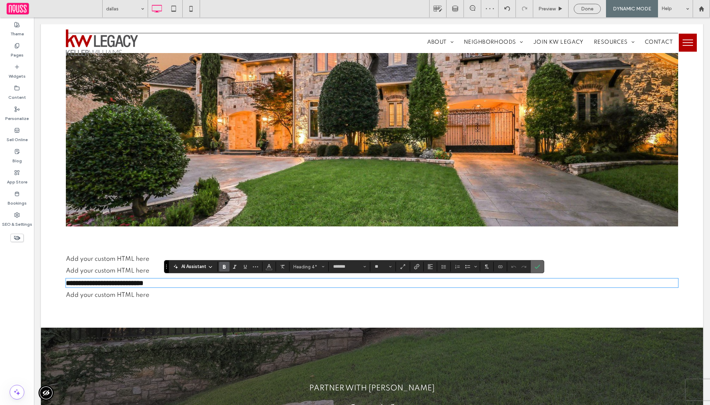
click at [539, 270] on span "Confirm" at bounding box center [538, 267] width 6 height 12
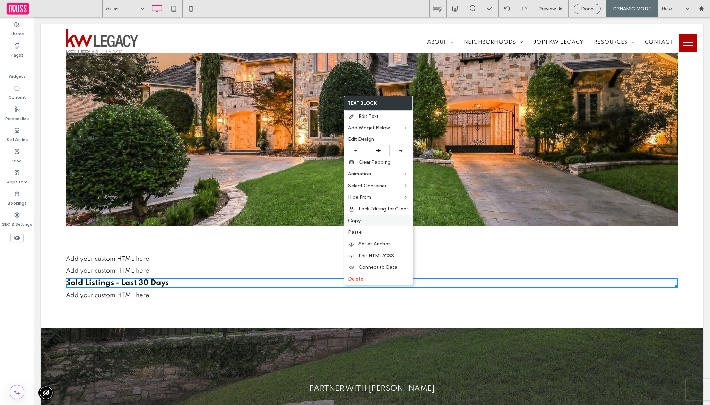
click at [354, 222] on span "Copy" at bounding box center [354, 221] width 12 height 6
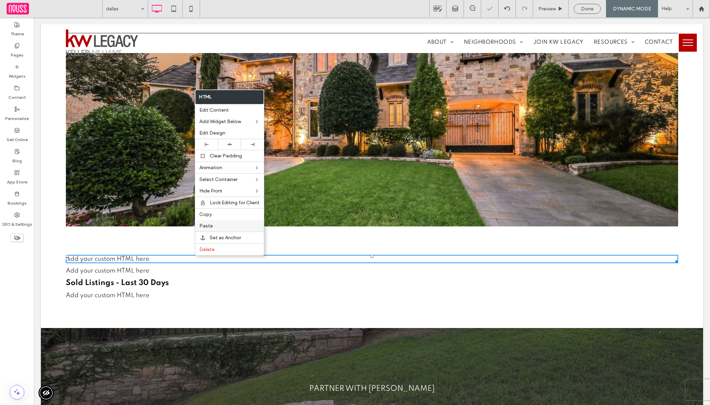
click at [211, 227] on span "Paste" at bounding box center [206, 226] width 14 height 6
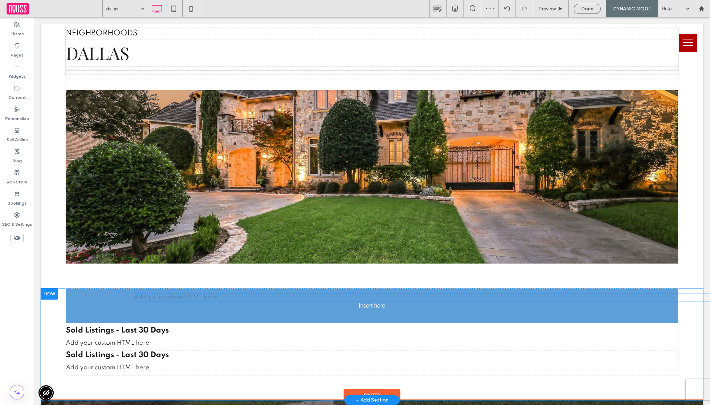
drag, startPoint x: 174, startPoint y: 270, endPoint x: 188, endPoint y: 296, distance: 29.8
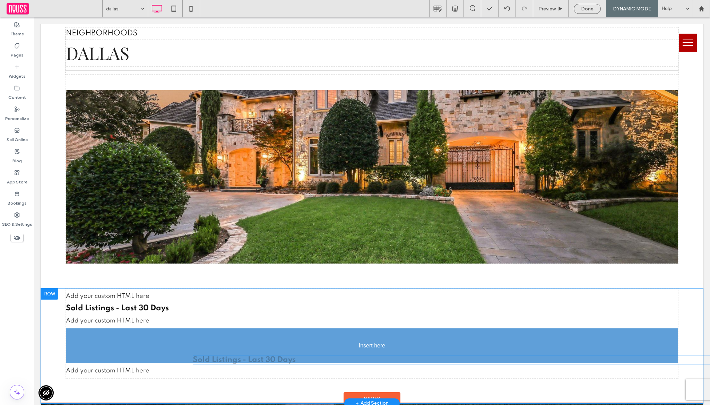
drag, startPoint x: 371, startPoint y: 292, endPoint x: 345, endPoint y: 355, distance: 67.8
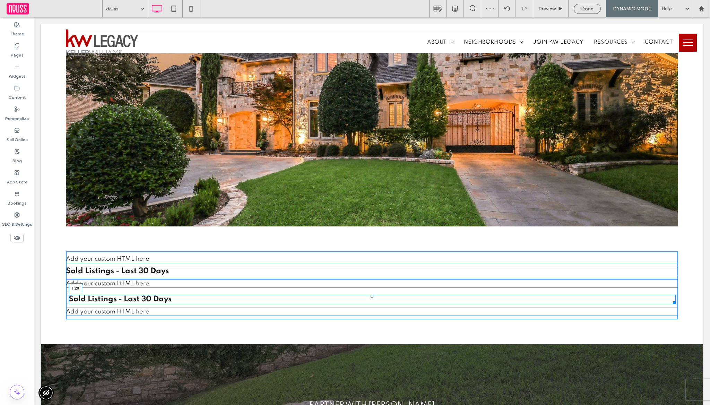
drag, startPoint x: 368, startPoint y: 292, endPoint x: 369, endPoint y: 296, distance: 4.2
click at [371, 296] on div at bounding box center [372, 296] width 3 height 3
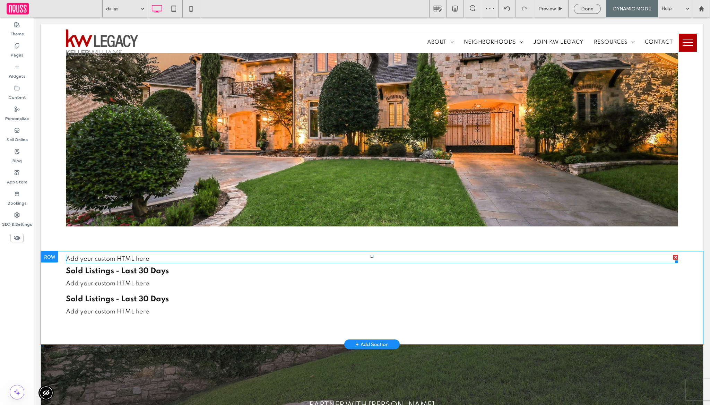
click at [317, 259] on span at bounding box center [372, 259] width 612 height 8
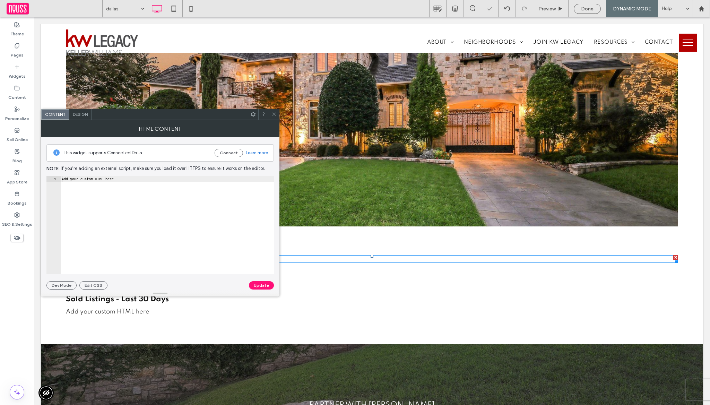
type textarea "**********"
click at [220, 190] on div "Add your custom HTML here" at bounding box center [167, 230] width 214 height 109
click at [233, 150] on button "Connect" at bounding box center [229, 153] width 28 height 8
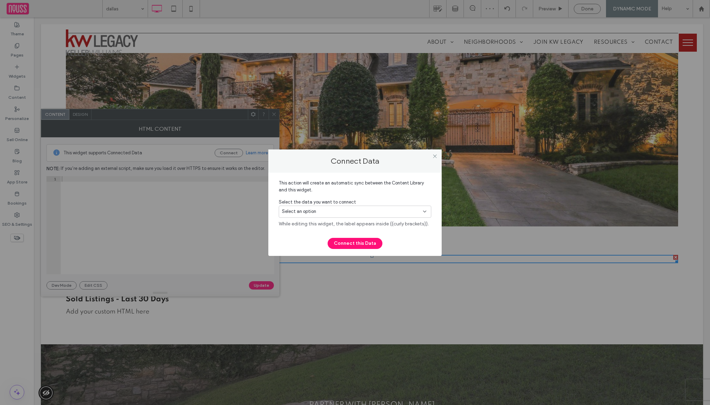
click at [331, 208] on div "Select an option" at bounding box center [351, 211] width 138 height 7
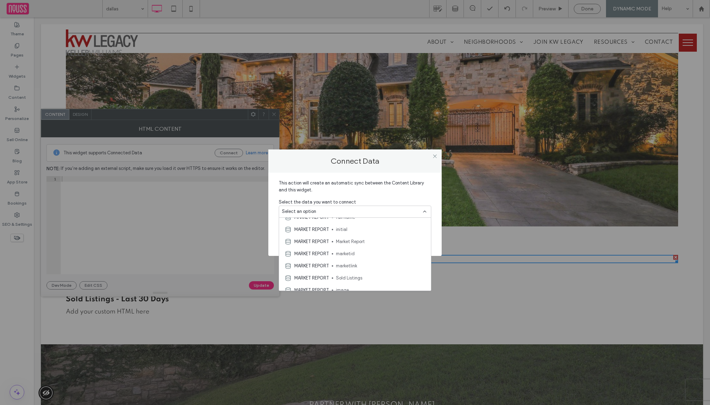
scroll to position [182, 0]
click at [370, 240] on div "MARKET REPORT Market Report" at bounding box center [355, 236] width 152 height 12
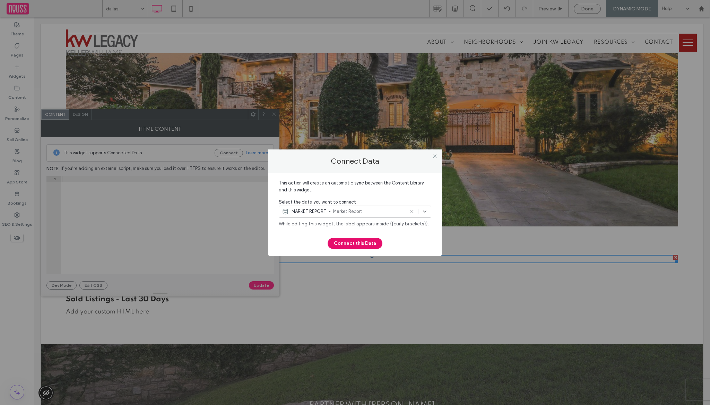
click at [370, 243] on button "Connect this Data" at bounding box center [355, 243] width 55 height 11
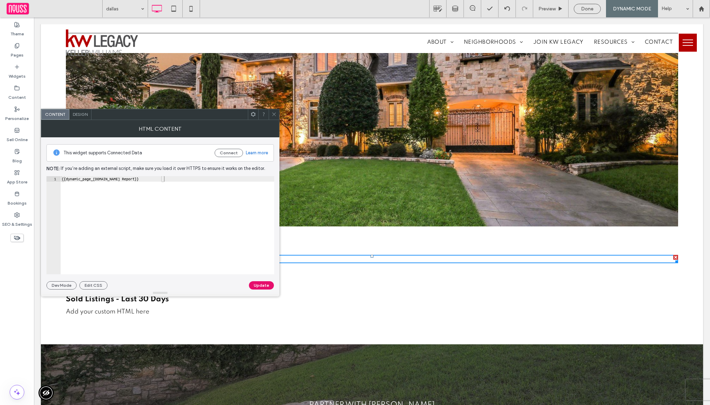
click at [268, 283] on button "Update" at bounding box center [261, 285] width 25 height 8
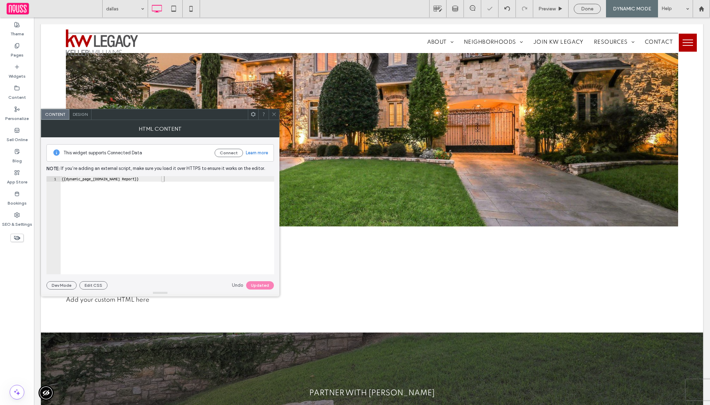
click at [274, 118] on span at bounding box center [273, 114] width 5 height 10
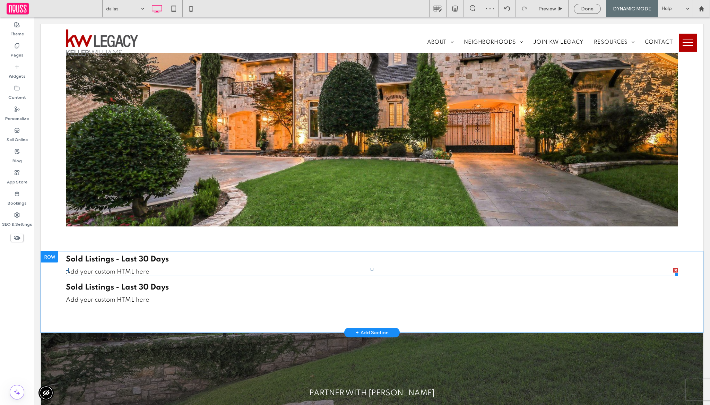
click at [196, 271] on span at bounding box center [372, 272] width 612 height 8
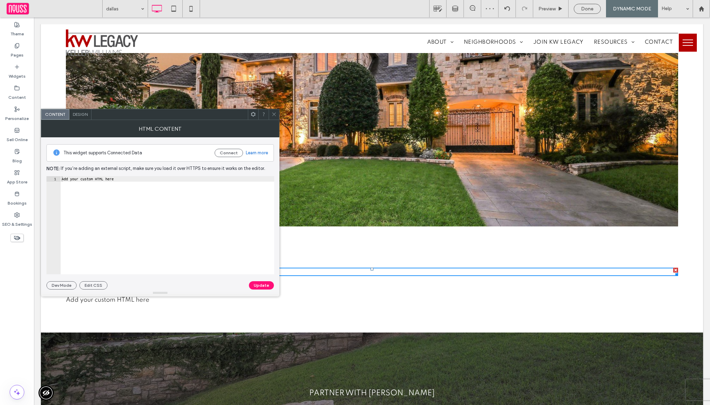
type textarea "**********"
click at [215, 213] on div "Add your custom HTML here" at bounding box center [167, 230] width 214 height 109
click at [231, 151] on button "Connect" at bounding box center [229, 153] width 28 height 8
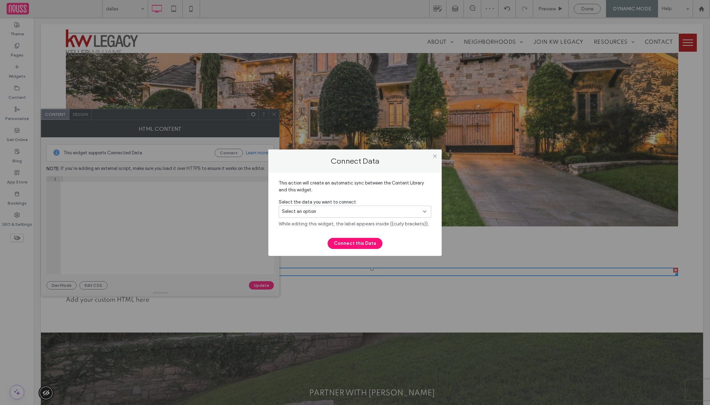
click at [339, 209] on div "Select an option" at bounding box center [351, 211] width 138 height 7
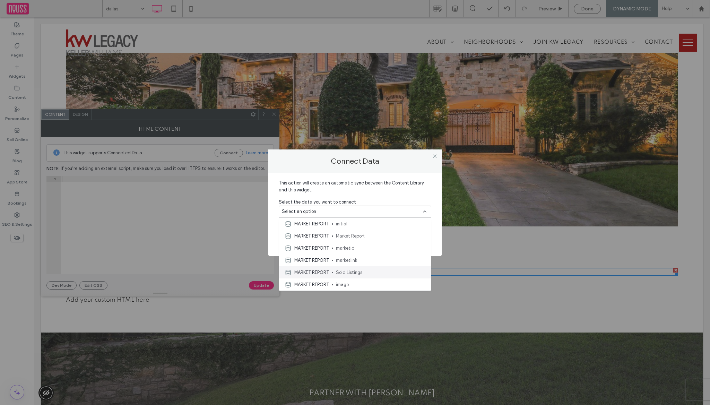
click at [340, 275] on span "Sold Listings" at bounding box center [380, 272] width 89 height 7
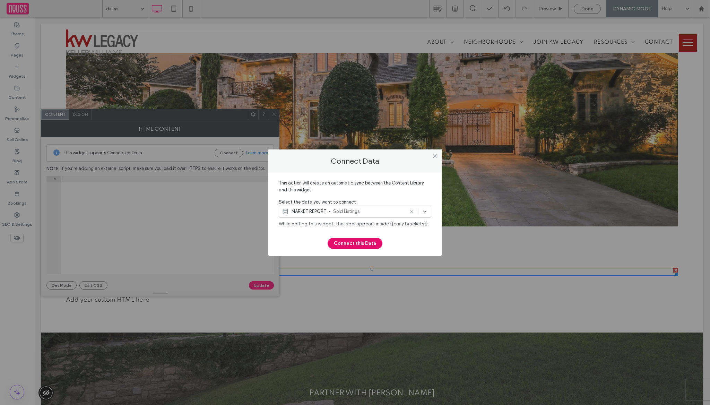
click at [349, 246] on button "Connect this Data" at bounding box center [355, 243] width 55 height 11
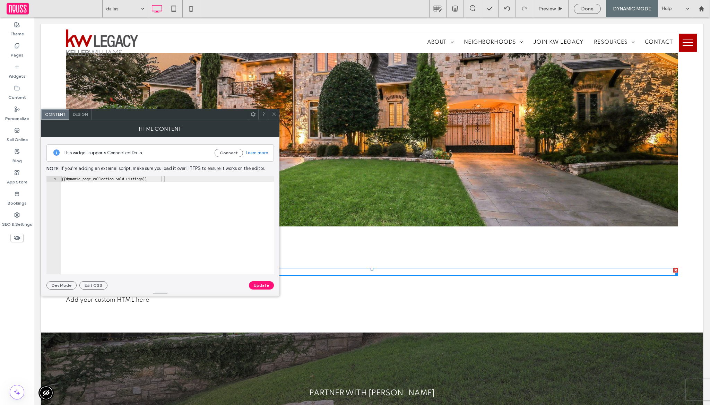
click at [254, 292] on div at bounding box center [160, 292] width 239 height 7
click at [254, 285] on button "Update" at bounding box center [261, 285] width 25 height 8
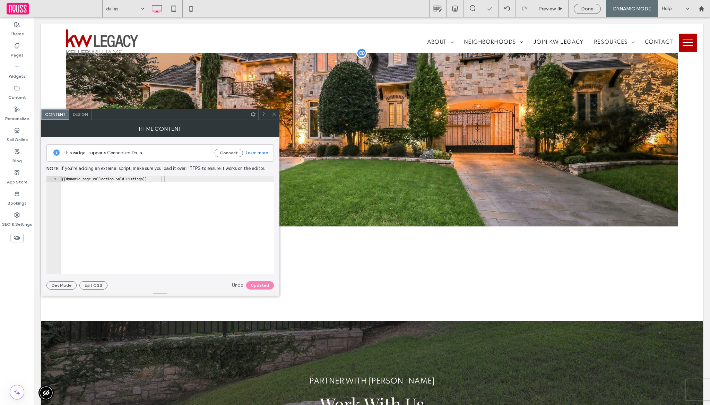
click at [273, 107] on div at bounding box center [372, 139] width 612 height 173
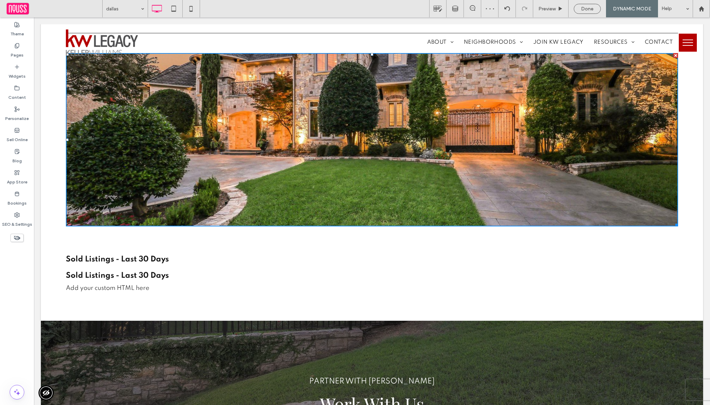
click at [193, 303] on div "Click To Paste Sold Listings - Last 30 Days Sold Listings - Last 30 Days Add yo…" at bounding box center [372, 285] width 662 height 69
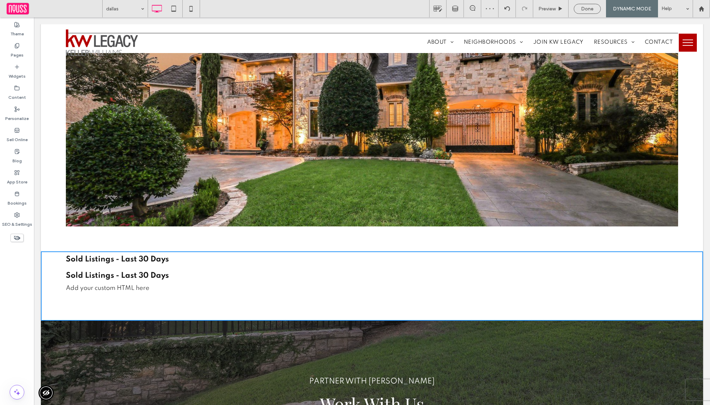
click at [193, 289] on div "Add your custom HTML here" at bounding box center [372, 288] width 612 height 8
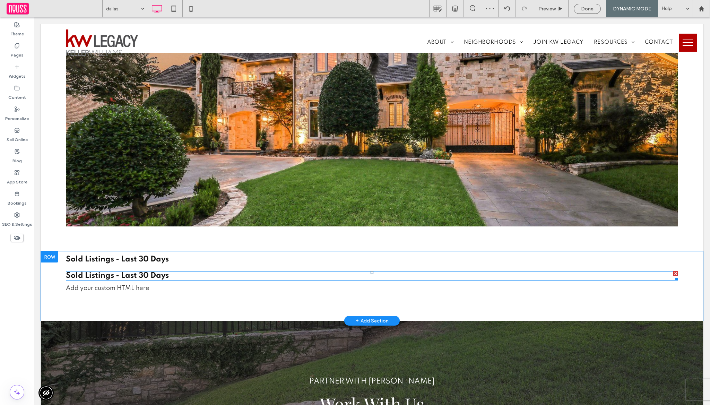
click at [197, 275] on h4 "Sold Listings - Last 30 Days" at bounding box center [372, 276] width 612 height 8
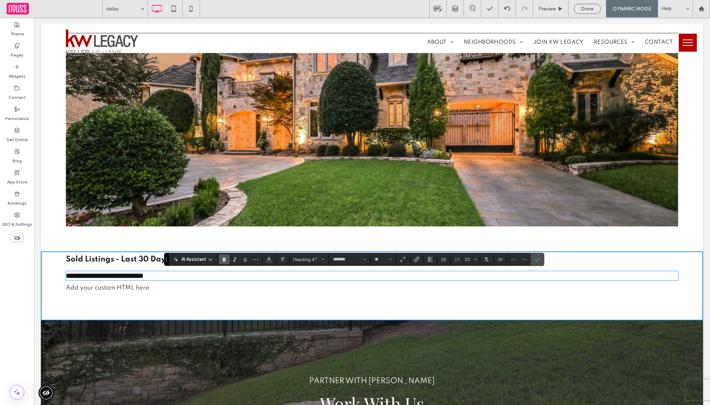
click at [80, 280] on div "**********" at bounding box center [372, 275] width 612 height 9
click at [80, 276] on strong "**********" at bounding box center [105, 275] width 78 height 7
click at [105, 289] on div "Add your custom HTML here" at bounding box center [372, 288] width 612 height 8
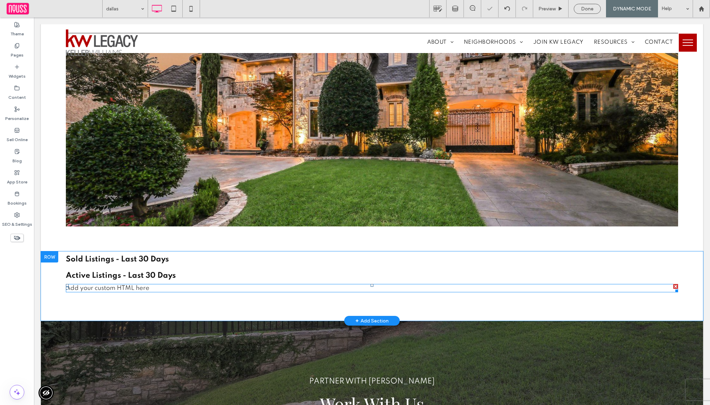
click at [105, 289] on span at bounding box center [372, 288] width 612 height 8
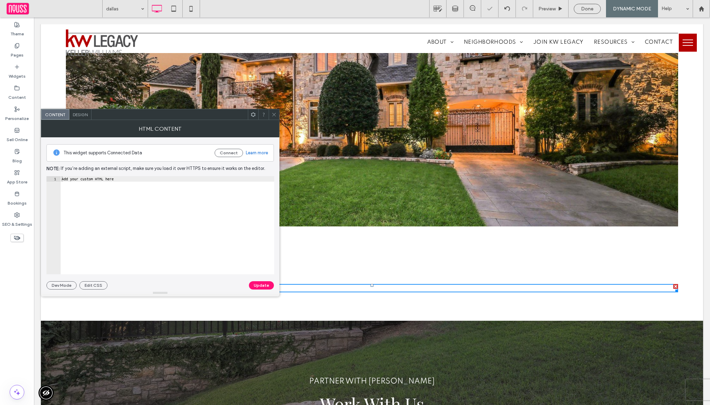
type textarea "**********"
click at [146, 215] on div "Add your custom HTML here" at bounding box center [167, 230] width 214 height 109
click at [234, 155] on button "Connect" at bounding box center [229, 153] width 28 height 8
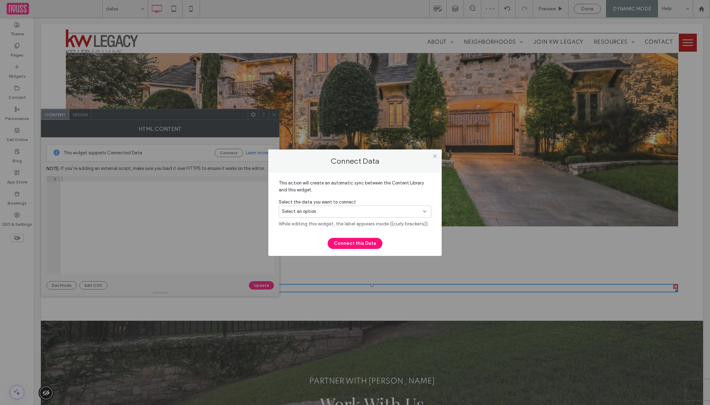
click at [318, 208] on div "Select an option" at bounding box center [351, 211] width 138 height 7
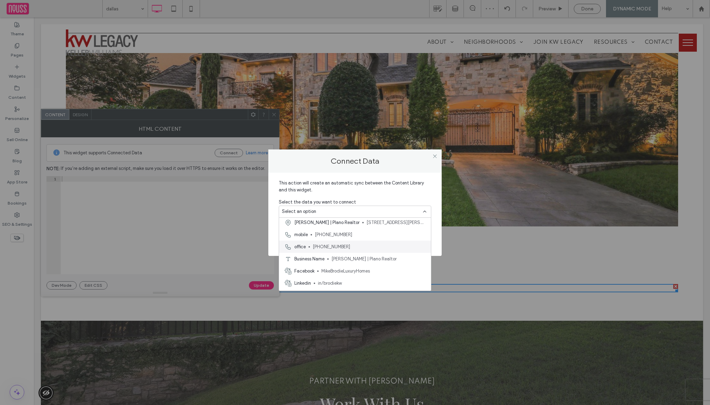
scroll to position [116, 0]
click at [359, 254] on span "Active Listings" at bounding box center [380, 253] width 89 height 7
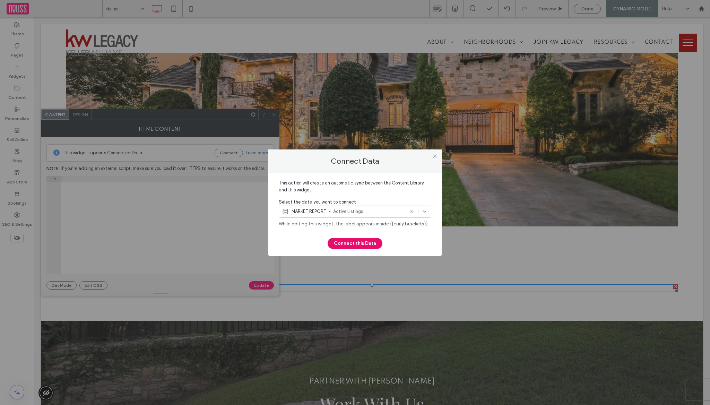
click at [367, 244] on button "Connect this Data" at bounding box center [355, 243] width 55 height 11
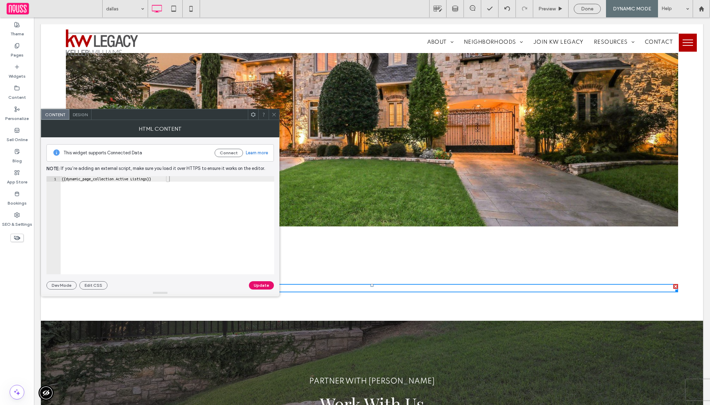
click at [262, 288] on button "Update" at bounding box center [261, 285] width 25 height 8
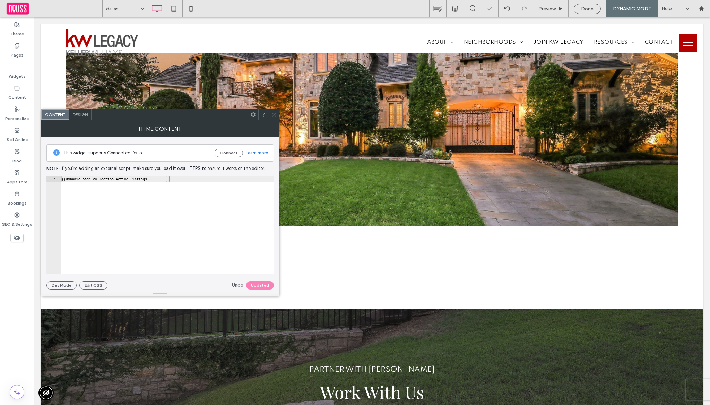
click at [273, 111] on span at bounding box center [273, 114] width 5 height 10
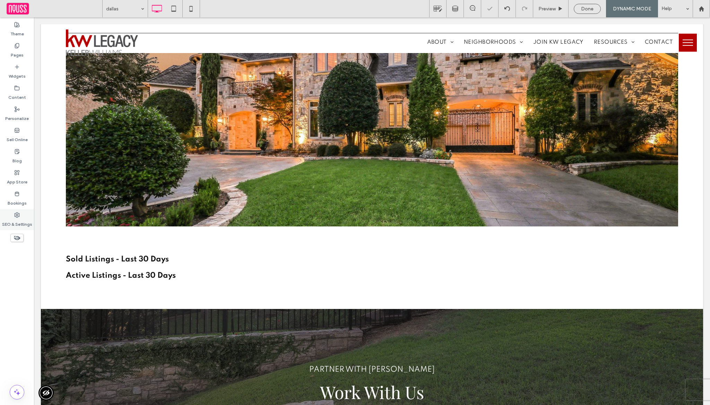
click at [13, 222] on label "SEO & Settings" at bounding box center [17, 223] width 30 height 10
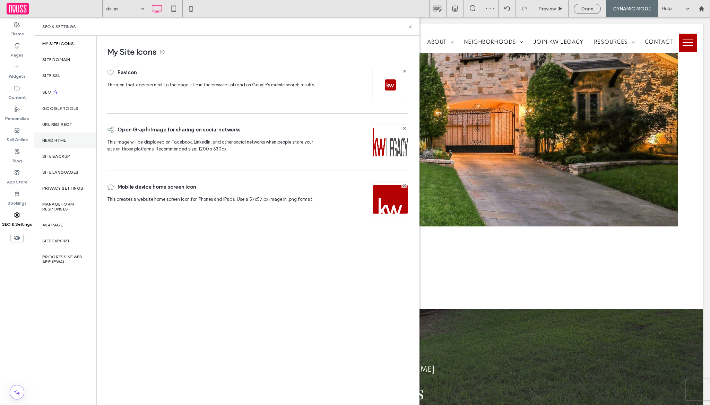
click at [65, 142] on label "Head HTML" at bounding box center [54, 140] width 24 height 5
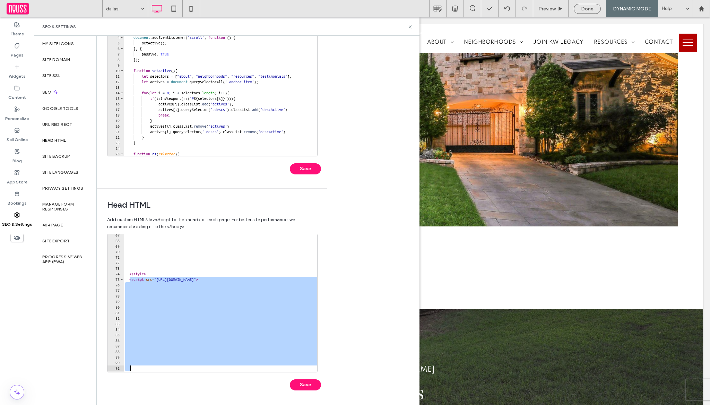
scroll to position [644, 0]
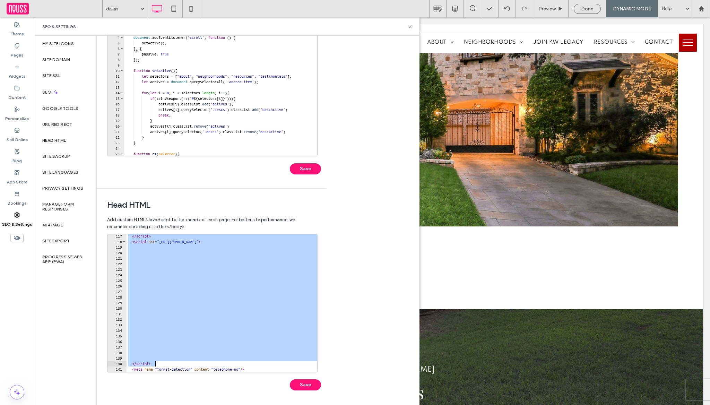
drag, startPoint x: 130, startPoint y: 280, endPoint x: 208, endPoint y: 365, distance: 115.0
click at [208, 365] on div "**********" at bounding box center [212, 303] width 210 height 139
type textarea "*********"
type textarea "*"
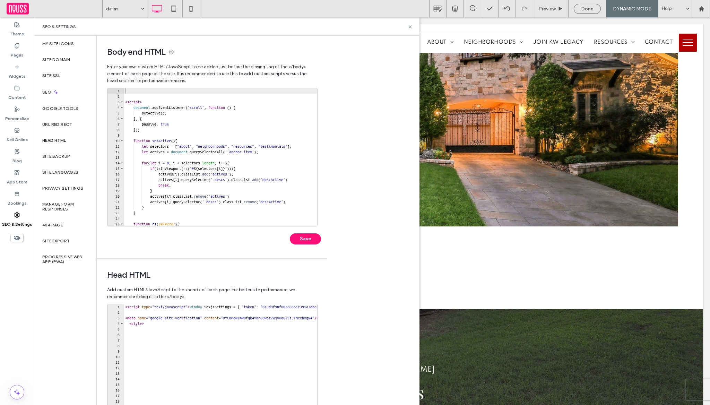
scroll to position [70, 0]
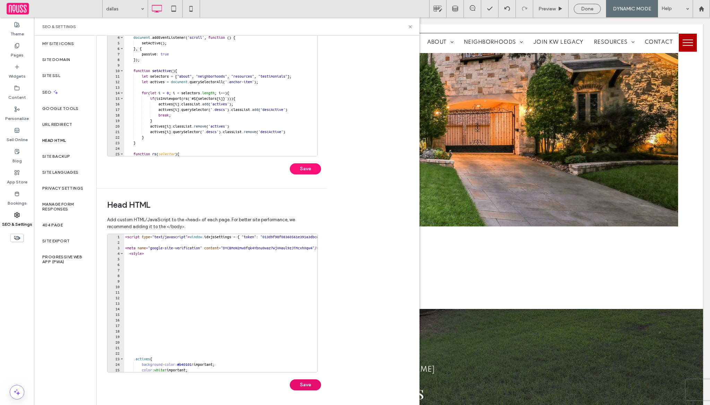
click at [317, 382] on button "Save" at bounding box center [305, 384] width 31 height 11
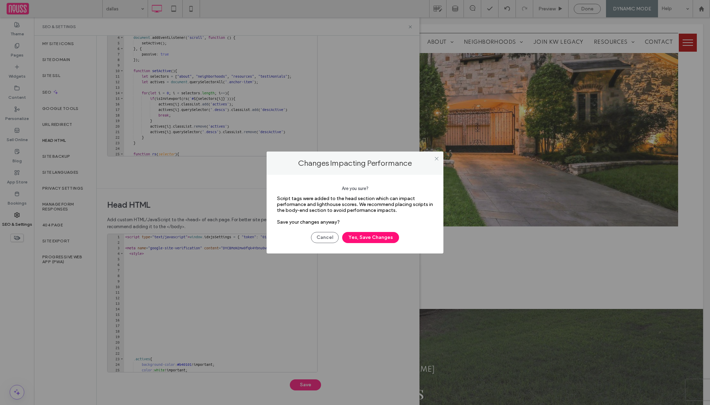
click at [375, 230] on div "Cancel Yes, Save Changes" at bounding box center [355, 234] width 156 height 18
click at [375, 236] on button "Yes, Save Changes" at bounding box center [370, 237] width 57 height 11
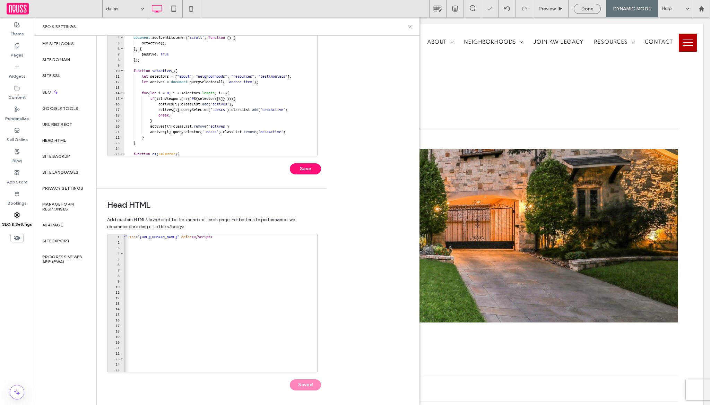
scroll to position [0, 423]
click at [409, 26] on icon at bounding box center [410, 26] width 5 height 5
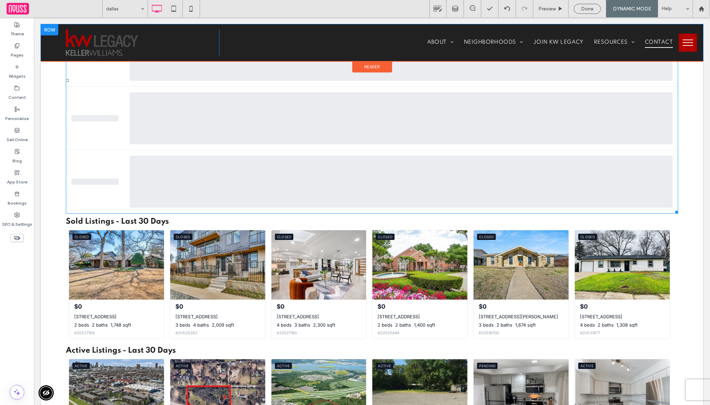
scroll to position [398, 0]
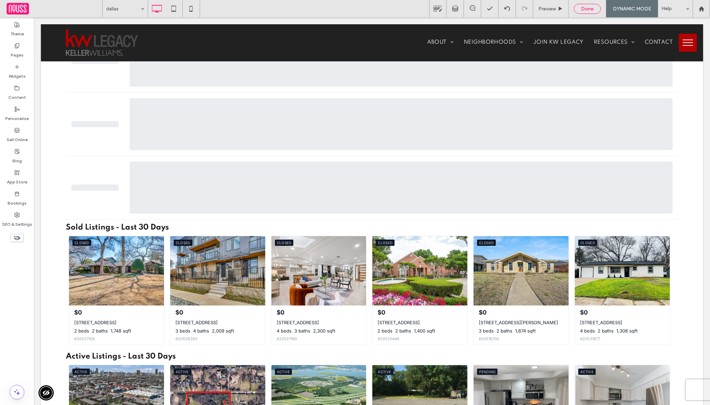
click at [592, 11] on div "Done" at bounding box center [587, 9] width 27 height 10
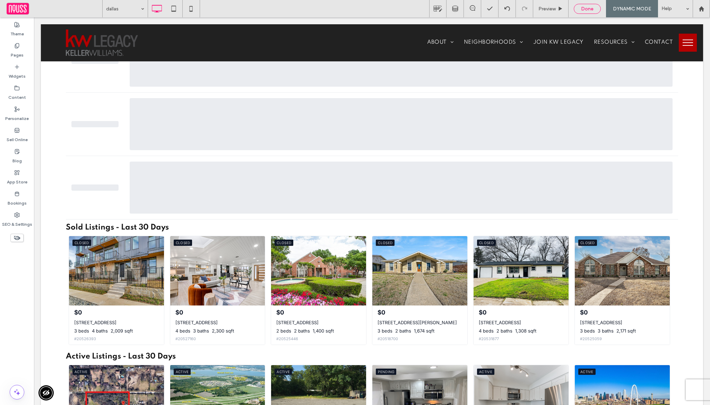
scroll to position [402, 0]
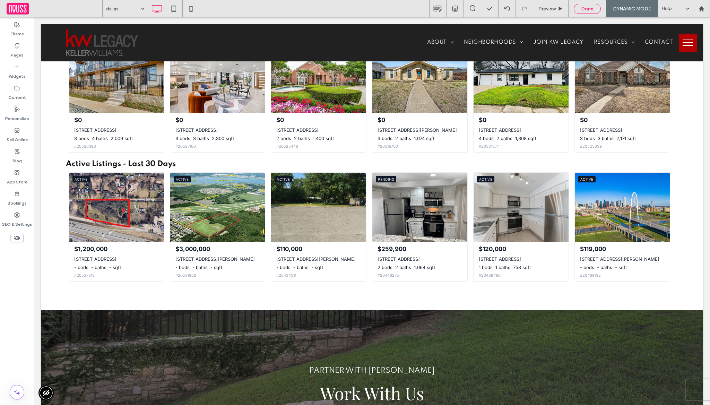
click at [594, 10] on div "Done" at bounding box center [587, 9] width 26 height 6
click at [624, 9] on span "Republish" at bounding box center [630, 9] width 23 height 6
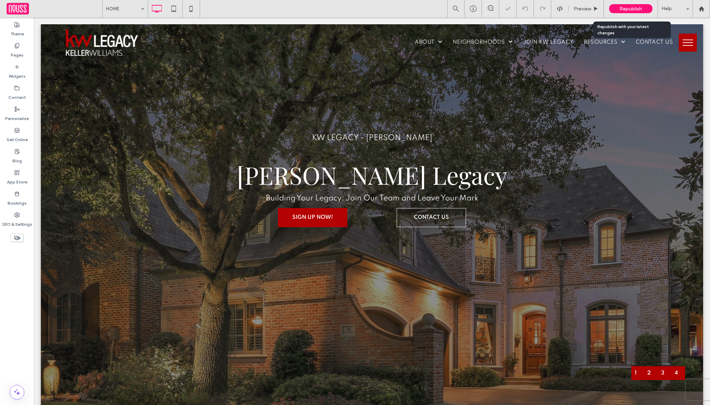
click at [624, 9] on body ".wqwq-1{fill:#231f20;} .cls-1q, .cls-2q { fill-rule: evenodd; } .cls-2q { fill:…" at bounding box center [355, 202] width 710 height 405
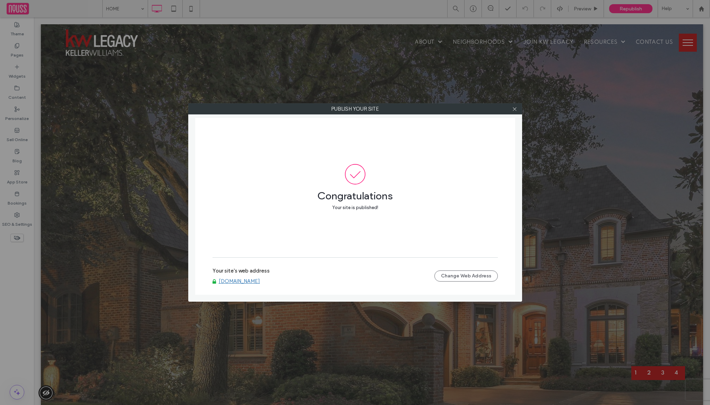
click at [260, 278] on link "[DOMAIN_NAME]" at bounding box center [239, 281] width 41 height 6
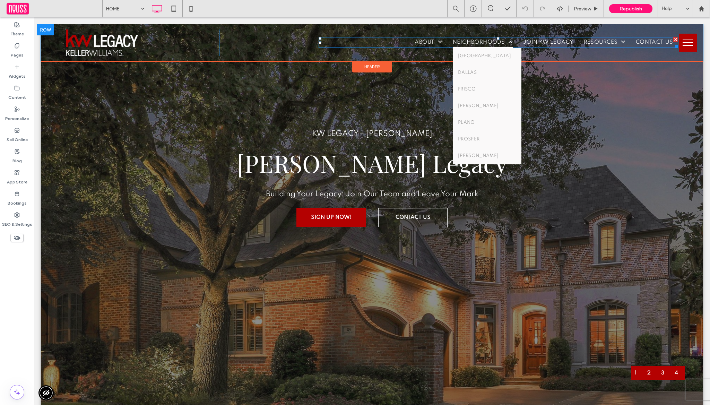
click at [474, 46] on span "NEIGHBORHOODS" at bounding box center [483, 42] width 60 height 11
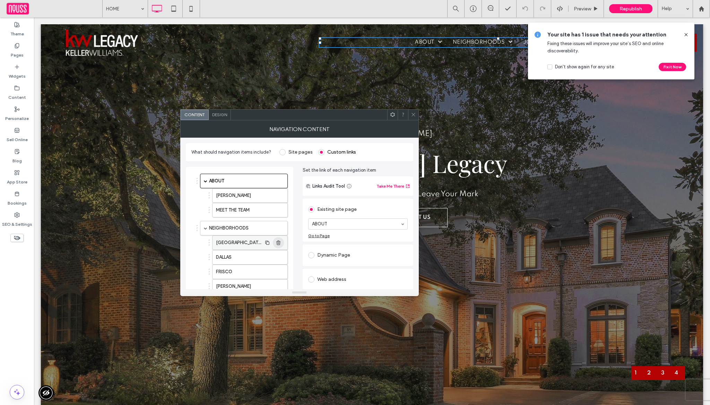
click at [283, 243] on span "button" at bounding box center [278, 242] width 11 height 11
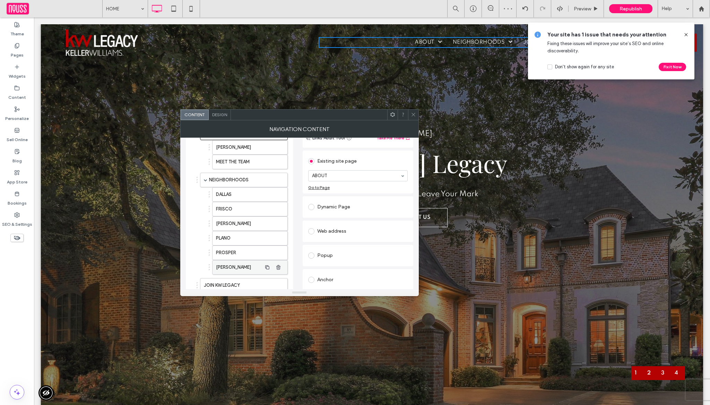
scroll to position [51, 0]
click at [413, 114] on use at bounding box center [412, 114] width 3 height 3
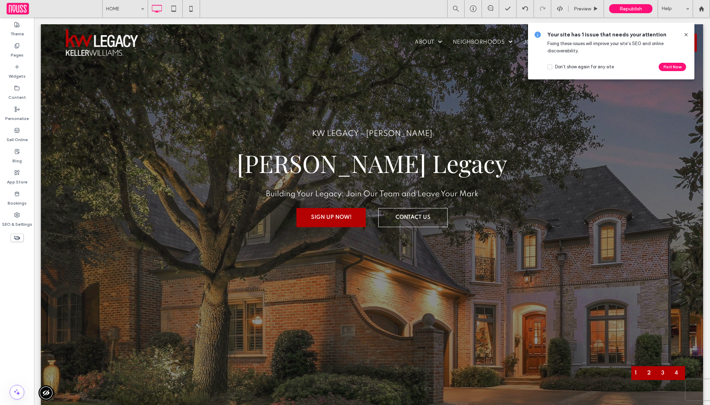
click at [687, 33] on icon at bounding box center [686, 35] width 6 height 6
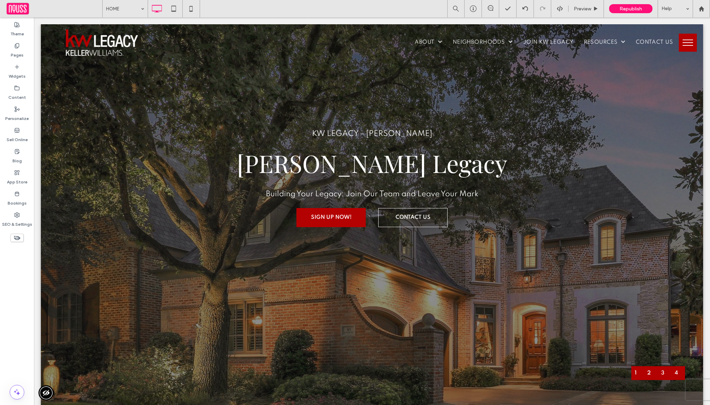
click at [686, 37] on button "menu" at bounding box center [688, 43] width 18 height 18
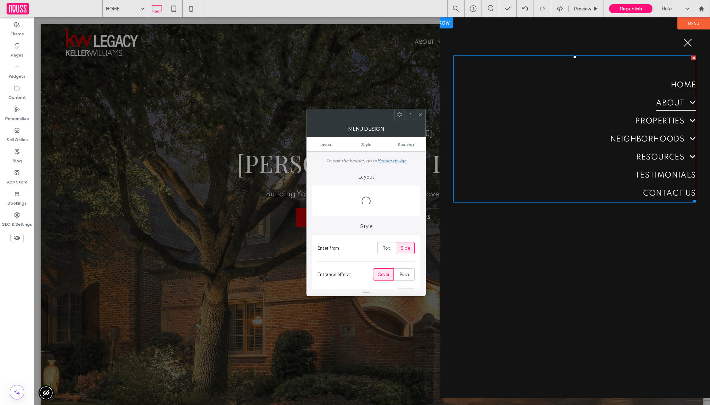
click at [628, 104] on link "ABOUT" at bounding box center [574, 103] width 243 height 18
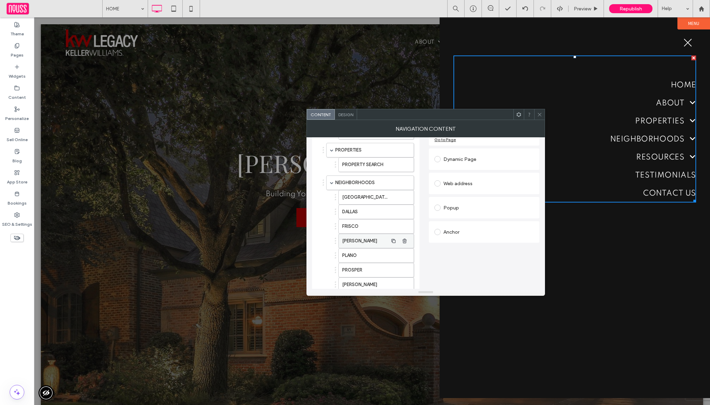
scroll to position [101, 0]
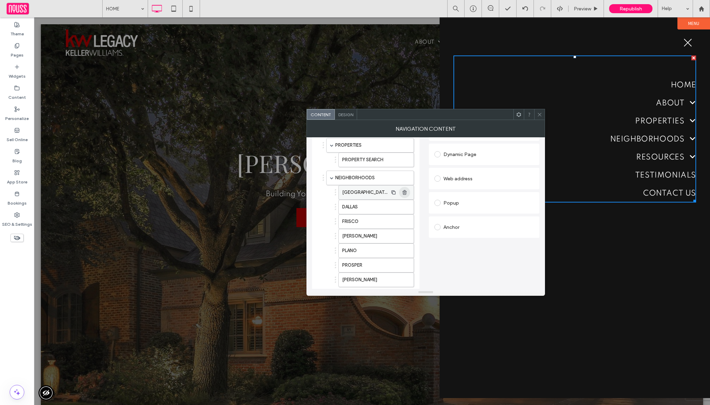
click at [405, 193] on icon "button" at bounding box center [405, 193] width 6 height 6
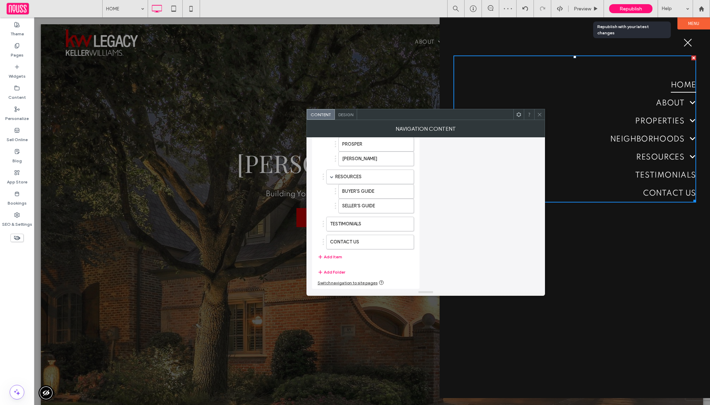
click at [626, 8] on span "Republish" at bounding box center [630, 9] width 23 height 6
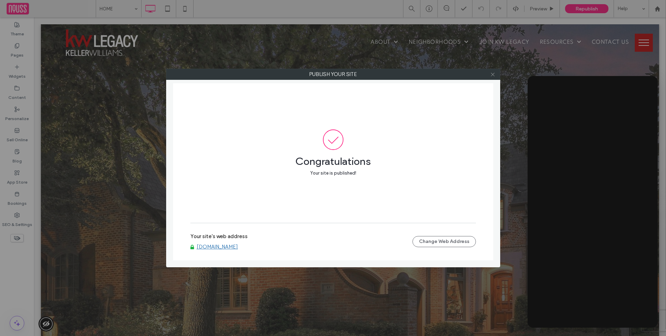
click at [491, 75] on icon at bounding box center [492, 74] width 5 height 5
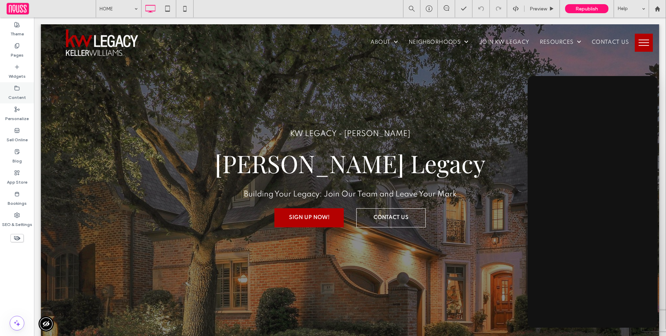
drag, startPoint x: 18, startPoint y: 93, endPoint x: 23, endPoint y: 95, distance: 5.4
click at [18, 93] on label "Content" at bounding box center [17, 96] width 18 height 10
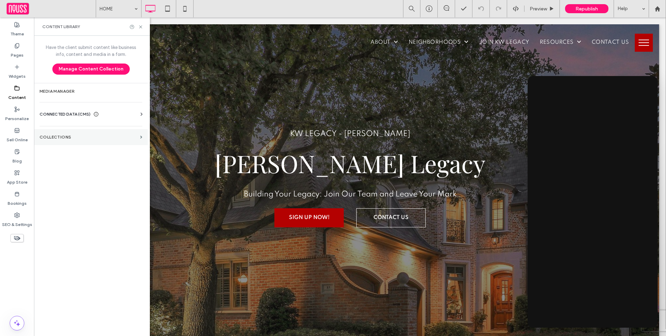
click at [83, 139] on section "Collections" at bounding box center [91, 137] width 114 height 16
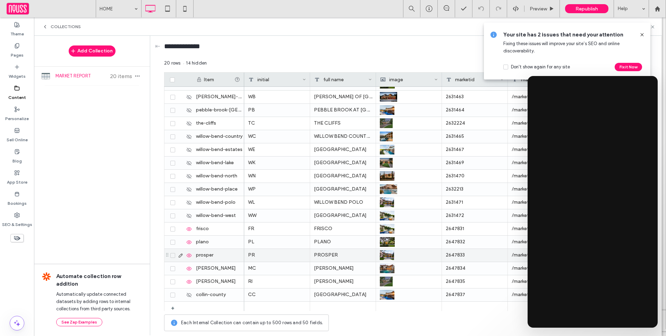
scroll to position [53, 0]
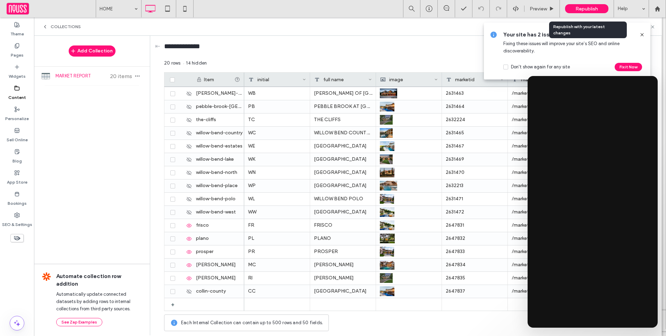
click at [577, 10] on span "Republish" at bounding box center [586, 9] width 23 height 6
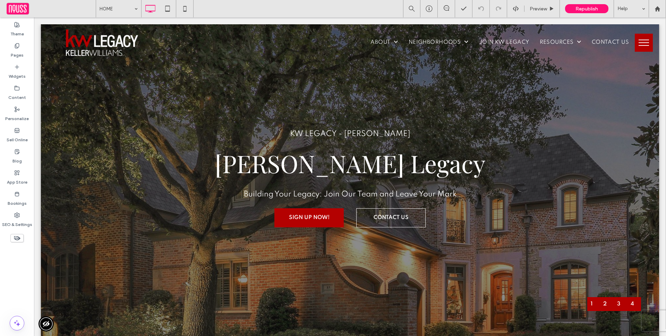
click at [429, 10] on icon at bounding box center [428, 8] width 7 height 7
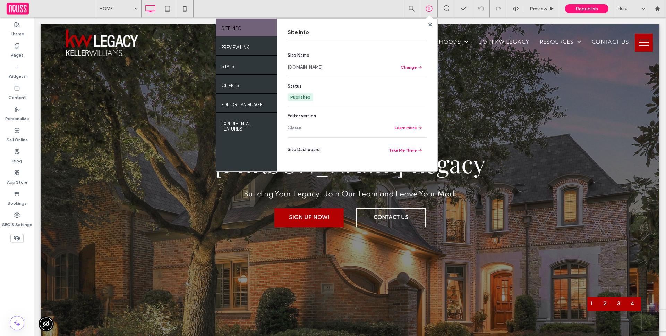
click at [305, 63] on section "Site Name [DOMAIN_NAME] Change" at bounding box center [356, 61] width 139 height 19
click at [305, 66] on link "[DOMAIN_NAME]" at bounding box center [304, 67] width 35 height 7
